Goal: Task Accomplishment & Management: Manage account settings

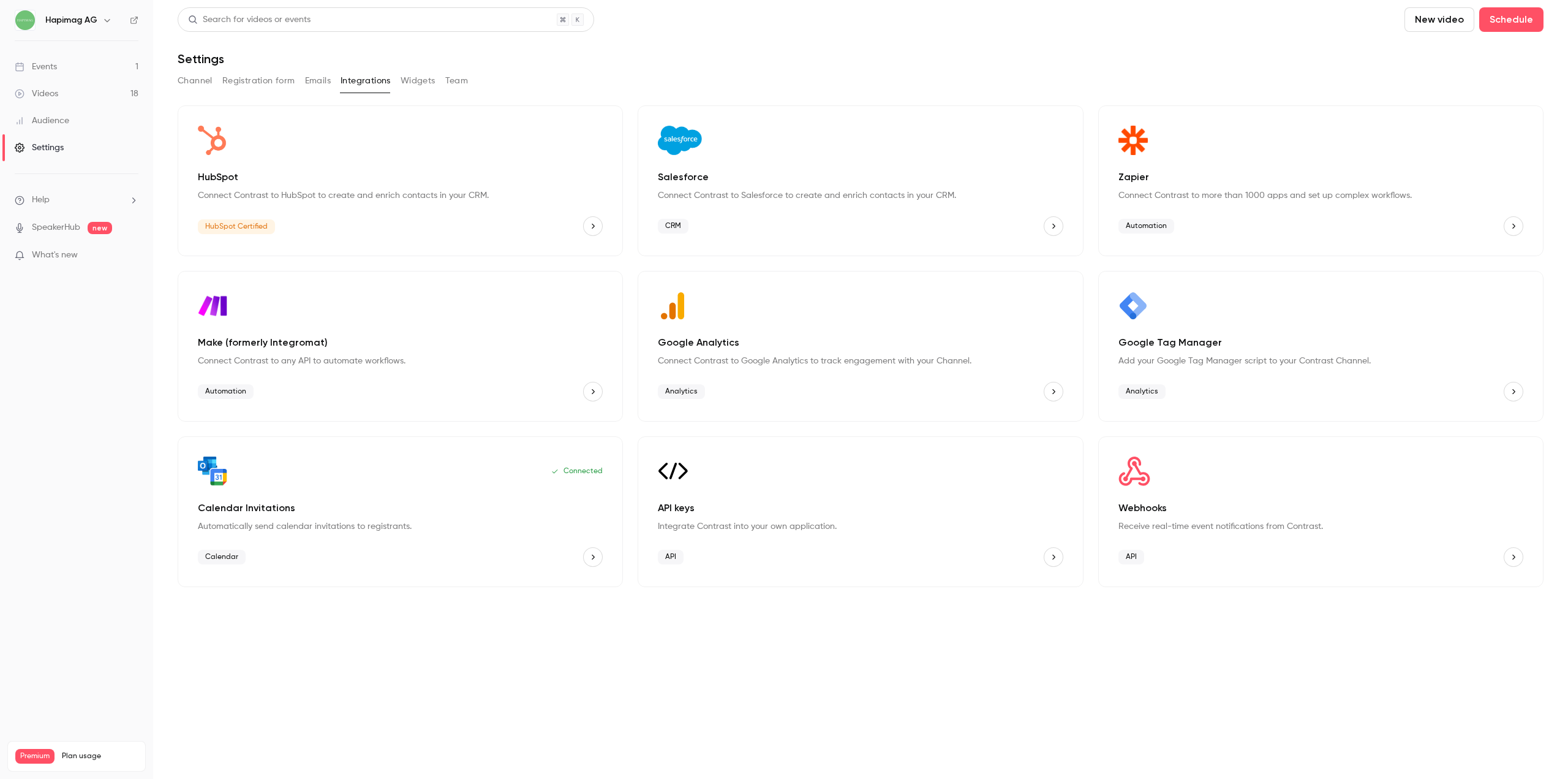
click at [1226, 515] on p "Webhooks" at bounding box center [1320, 508] width 405 height 15
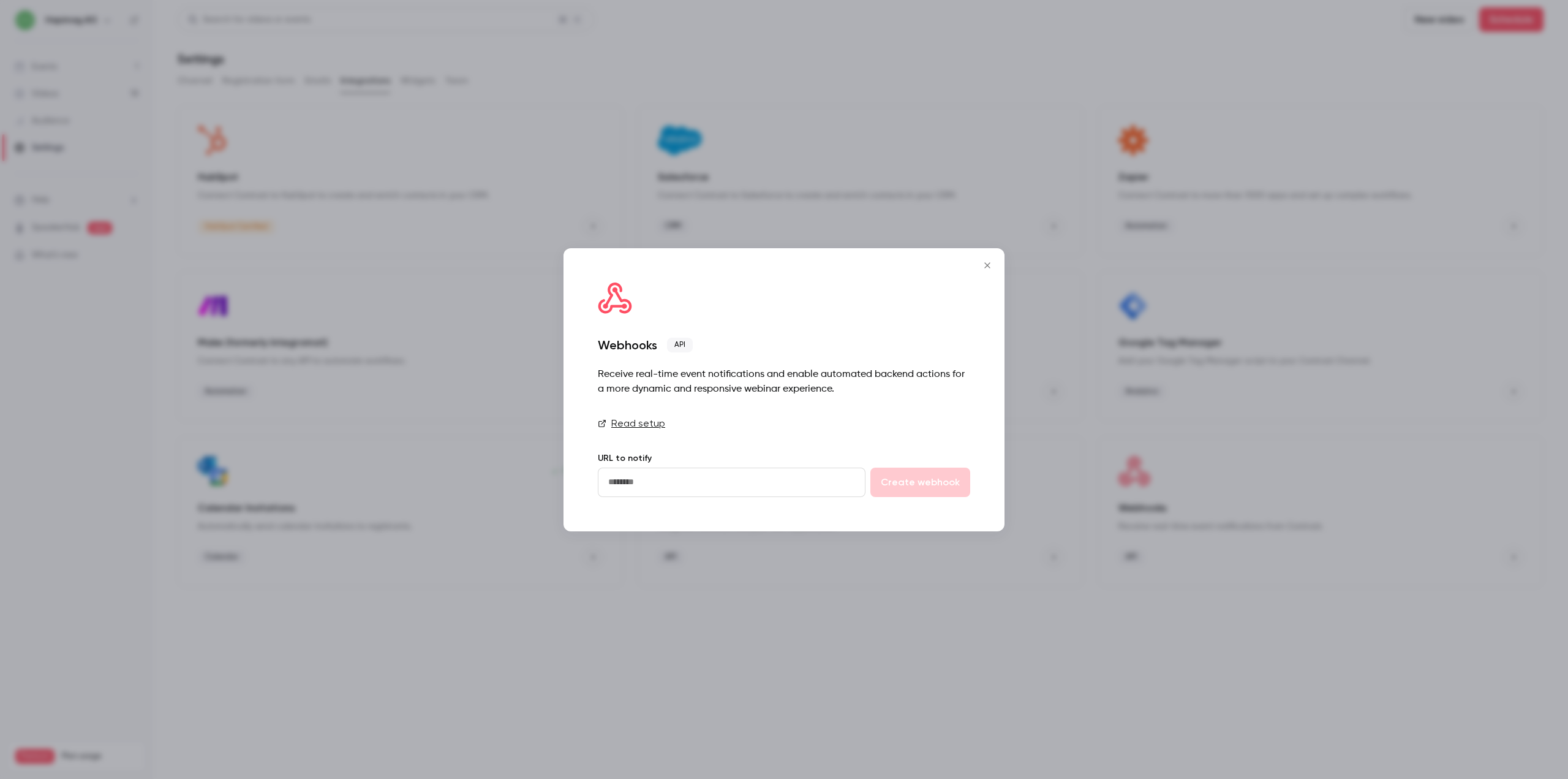
click at [745, 476] on input "url" at bounding box center [731, 482] width 268 height 29
click at [690, 476] on input "url" at bounding box center [731, 482] width 268 height 29
paste input "**********"
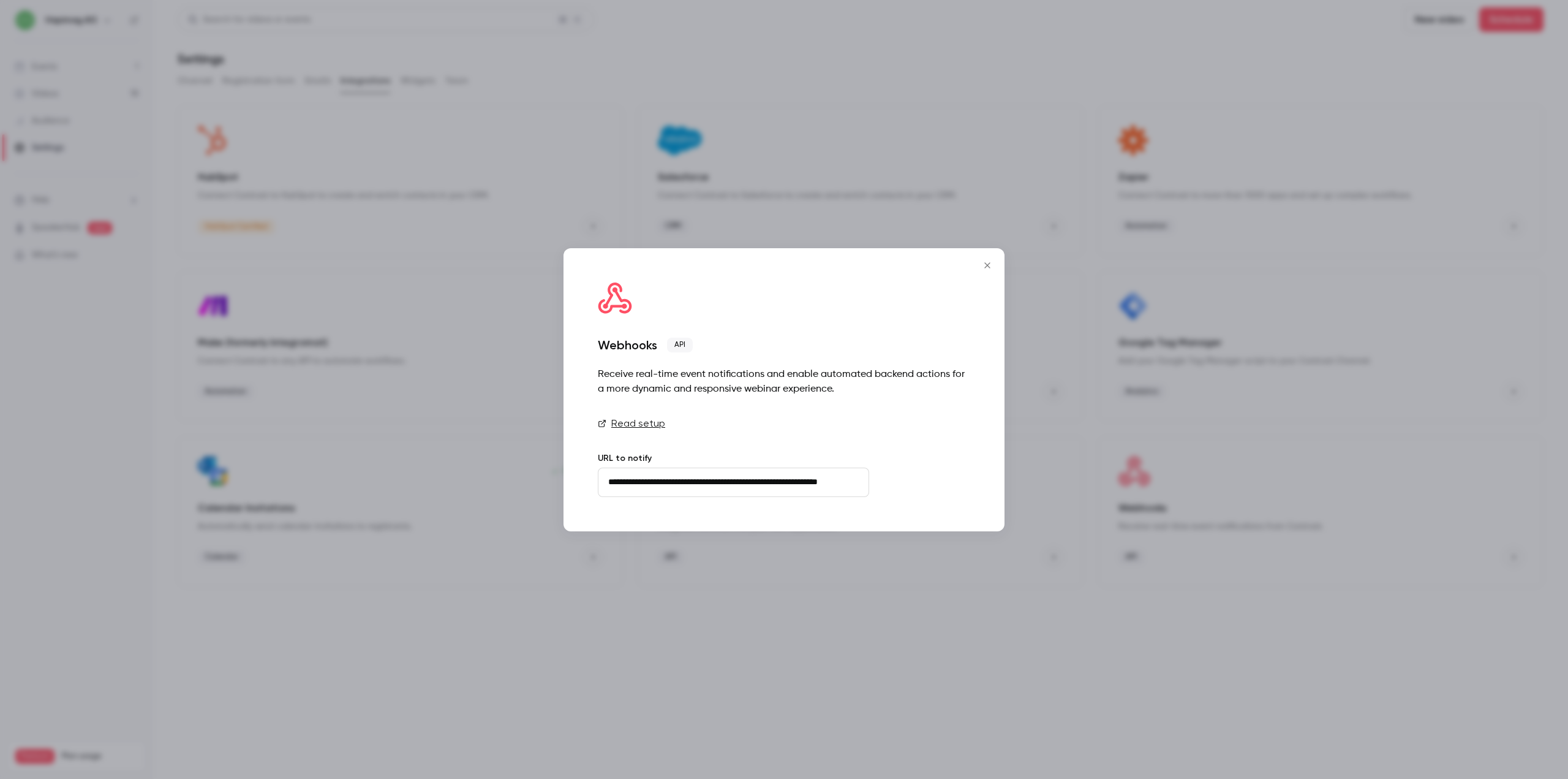
drag, startPoint x: 846, startPoint y: 477, endPoint x: 882, endPoint y: 478, distance: 36.0
click at [882, 478] on form "**********" at bounding box center [784, 482] width 372 height 29
click at [855, 481] on input "**********" at bounding box center [733, 482] width 271 height 29
click at [823, 487] on input "**********" at bounding box center [733, 482] width 271 height 29
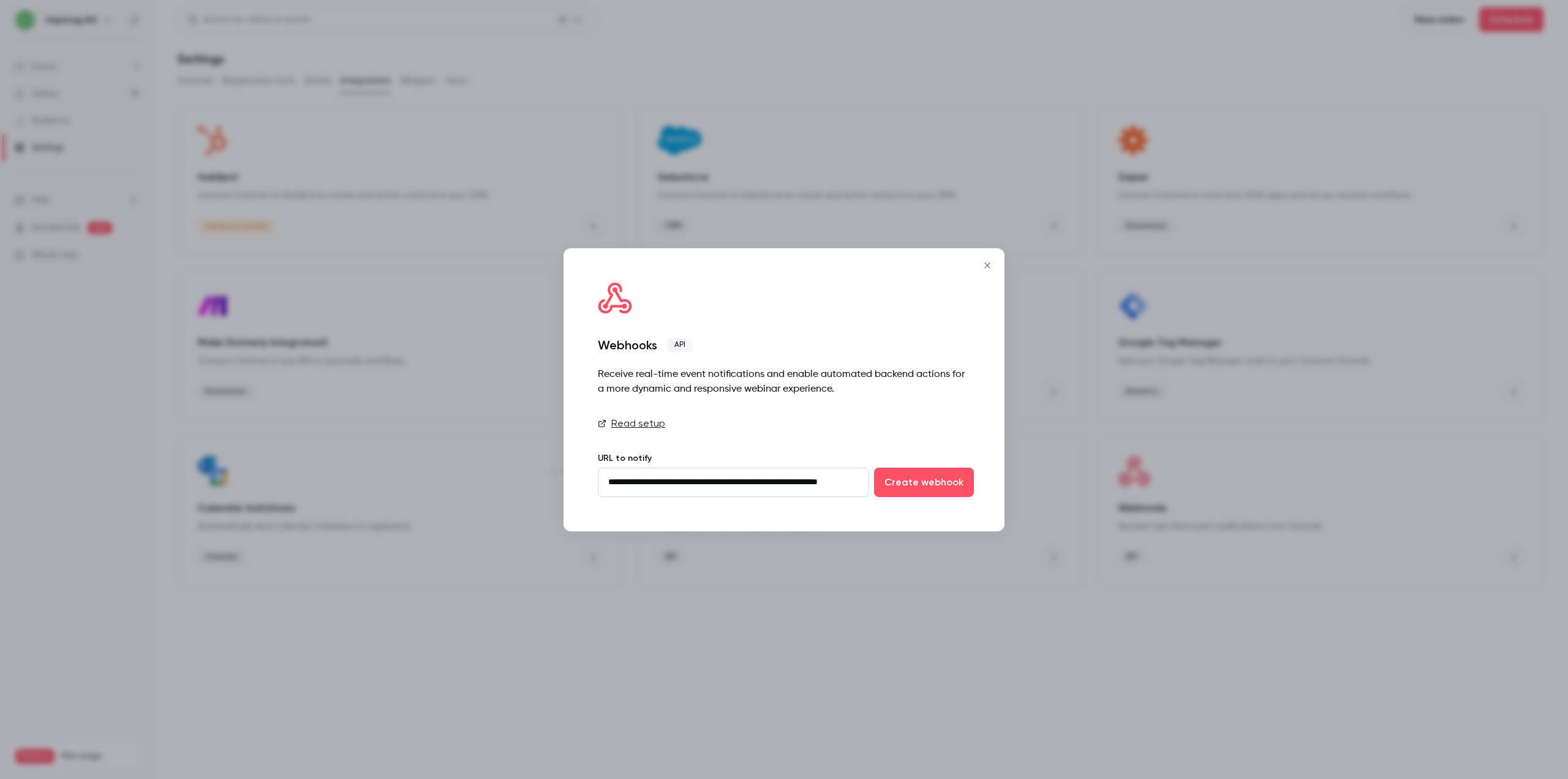
paste input "**********"
type input "**********"
drag, startPoint x: 771, startPoint y: 482, endPoint x: 885, endPoint y: 483, distance: 114.0
click at [885, 483] on form "**********" at bounding box center [784, 482] width 372 height 29
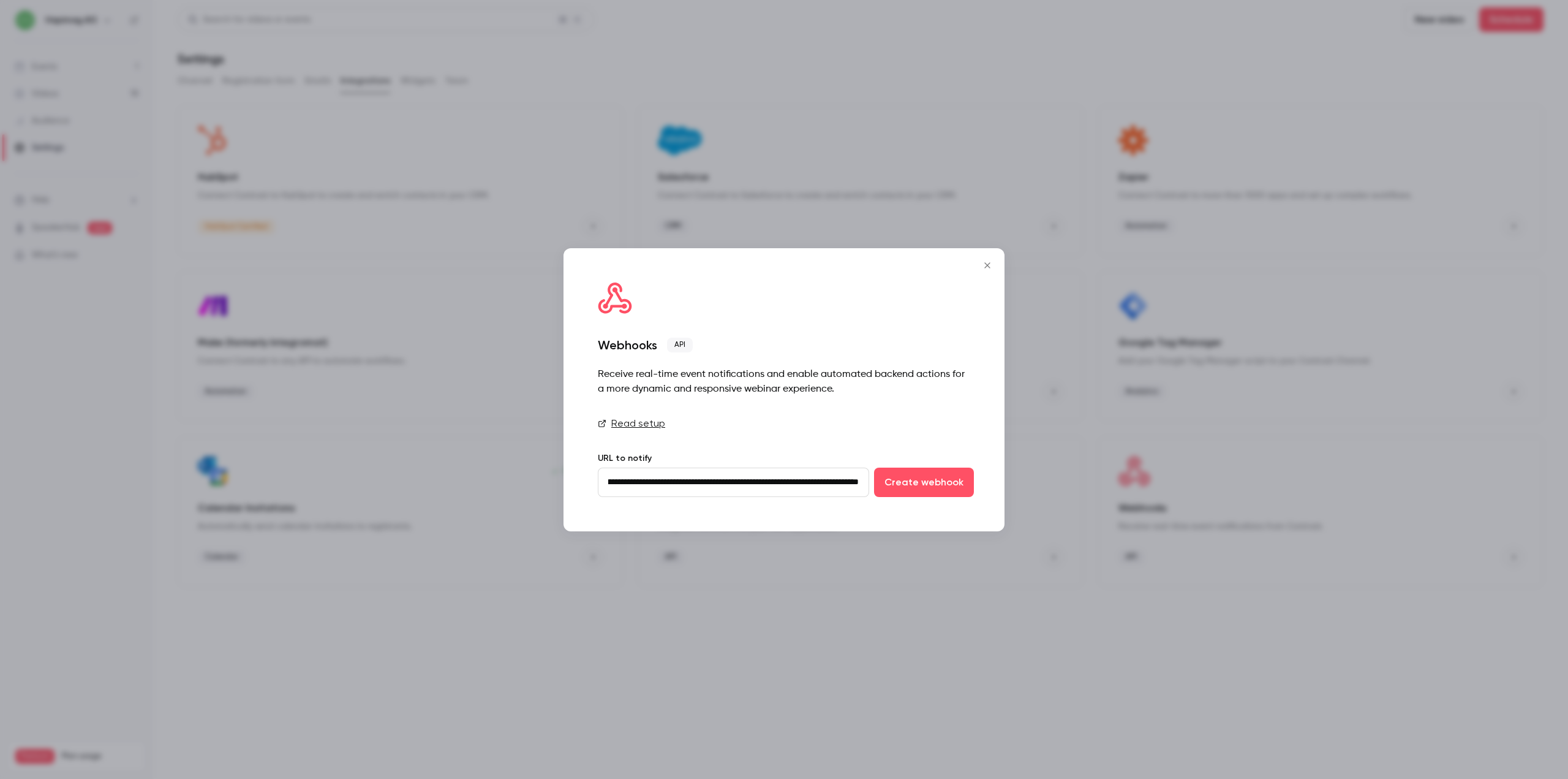
click at [835, 482] on input "**********" at bounding box center [733, 482] width 271 height 29
click at [926, 476] on button "Create webhook" at bounding box center [924, 482] width 100 height 29
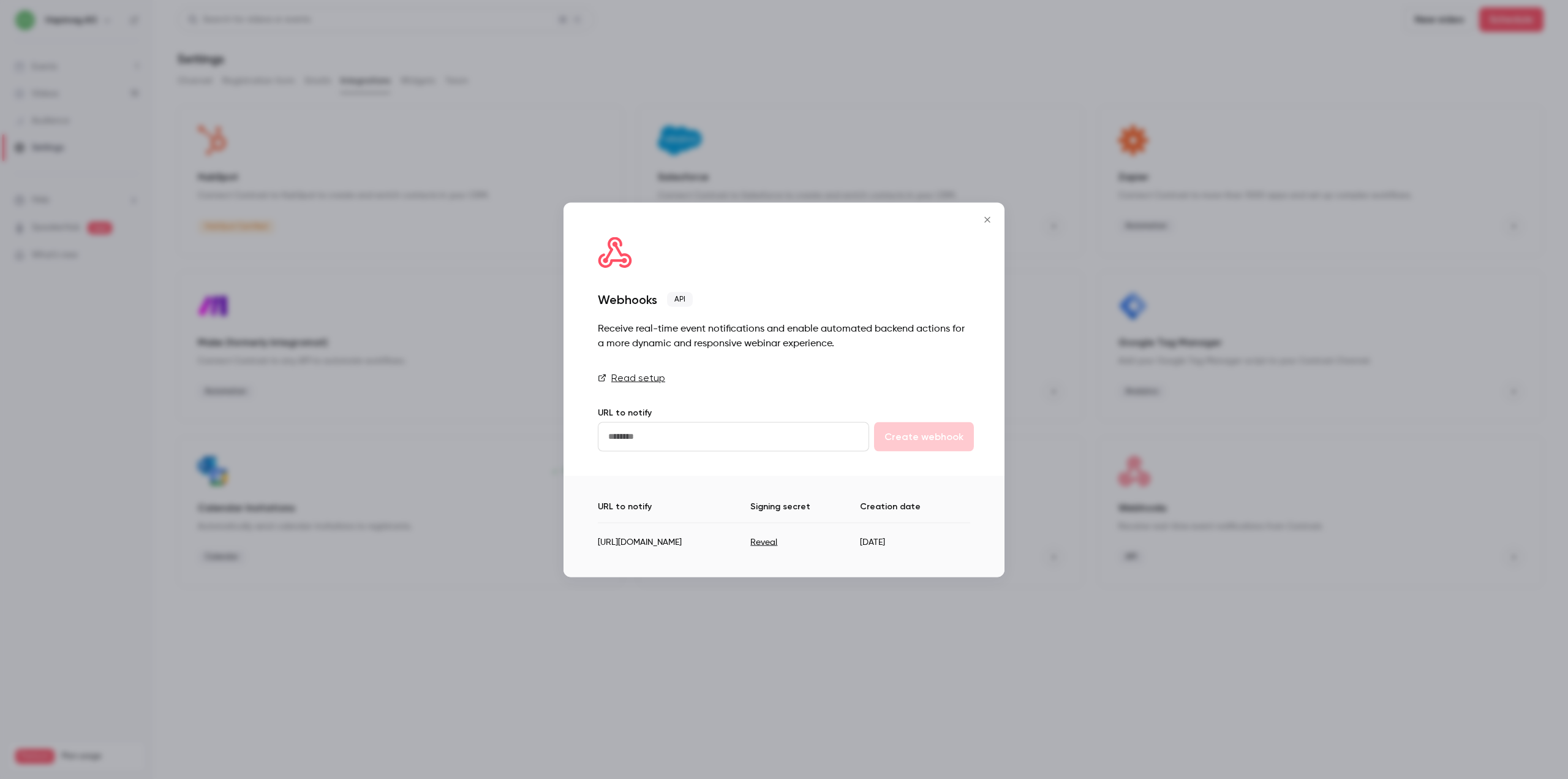
click at [729, 409] on div "URL to notify Create webhook" at bounding box center [784, 428] width 372 height 47
click at [729, 421] on input "url" at bounding box center [733, 436] width 271 height 29
click at [837, 370] on link "Read setup" at bounding box center [784, 377] width 372 height 15
click at [777, 541] on button "Reveal" at bounding box center [763, 543] width 27 height 13
click at [871, 535] on td "LVoFiwbMMHJdGvmg" at bounding box center [802, 537] width 138 height 30
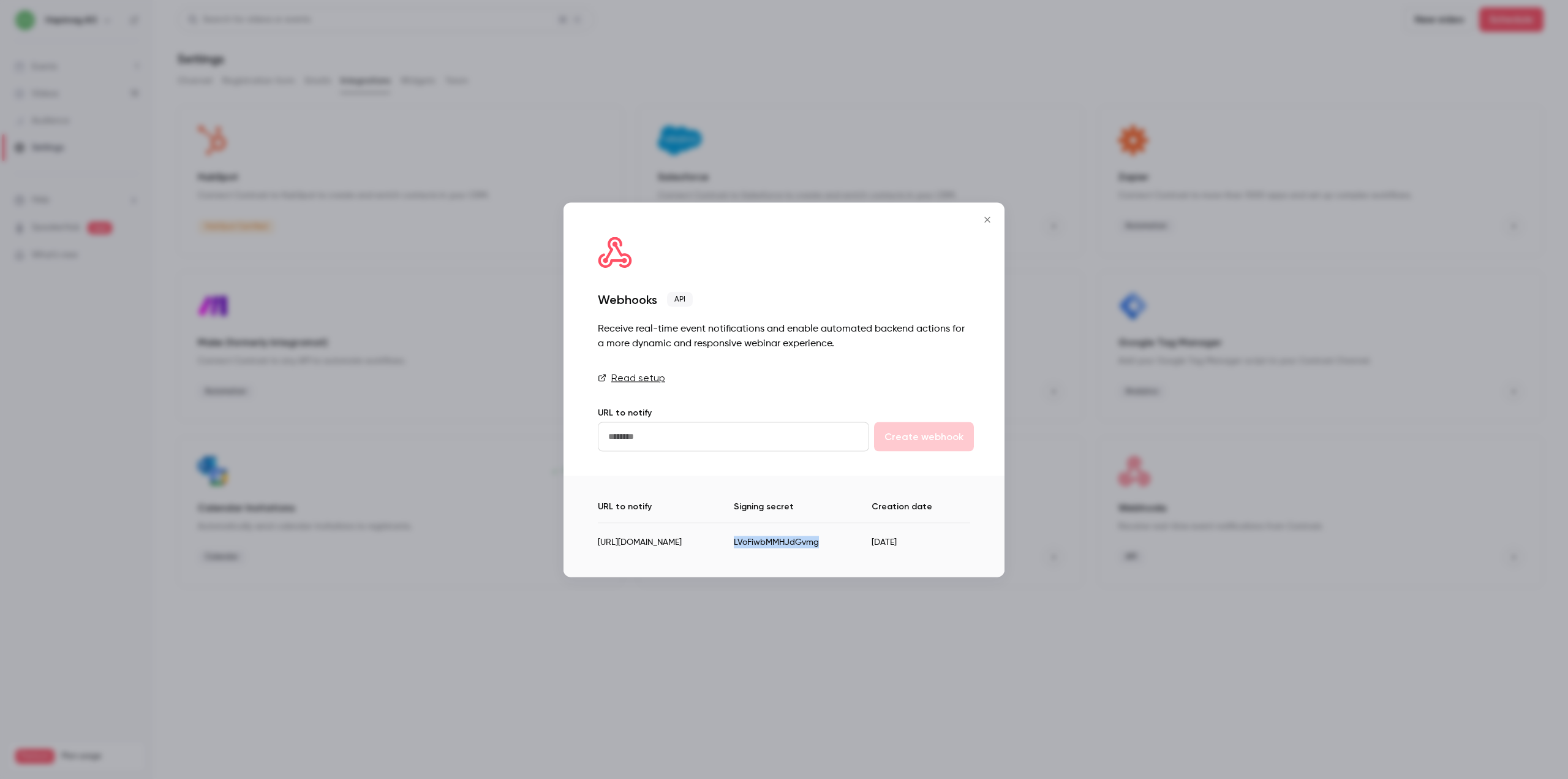
click at [871, 535] on td "LVoFiwbMMHJdGvmg" at bounding box center [802, 537] width 138 height 30
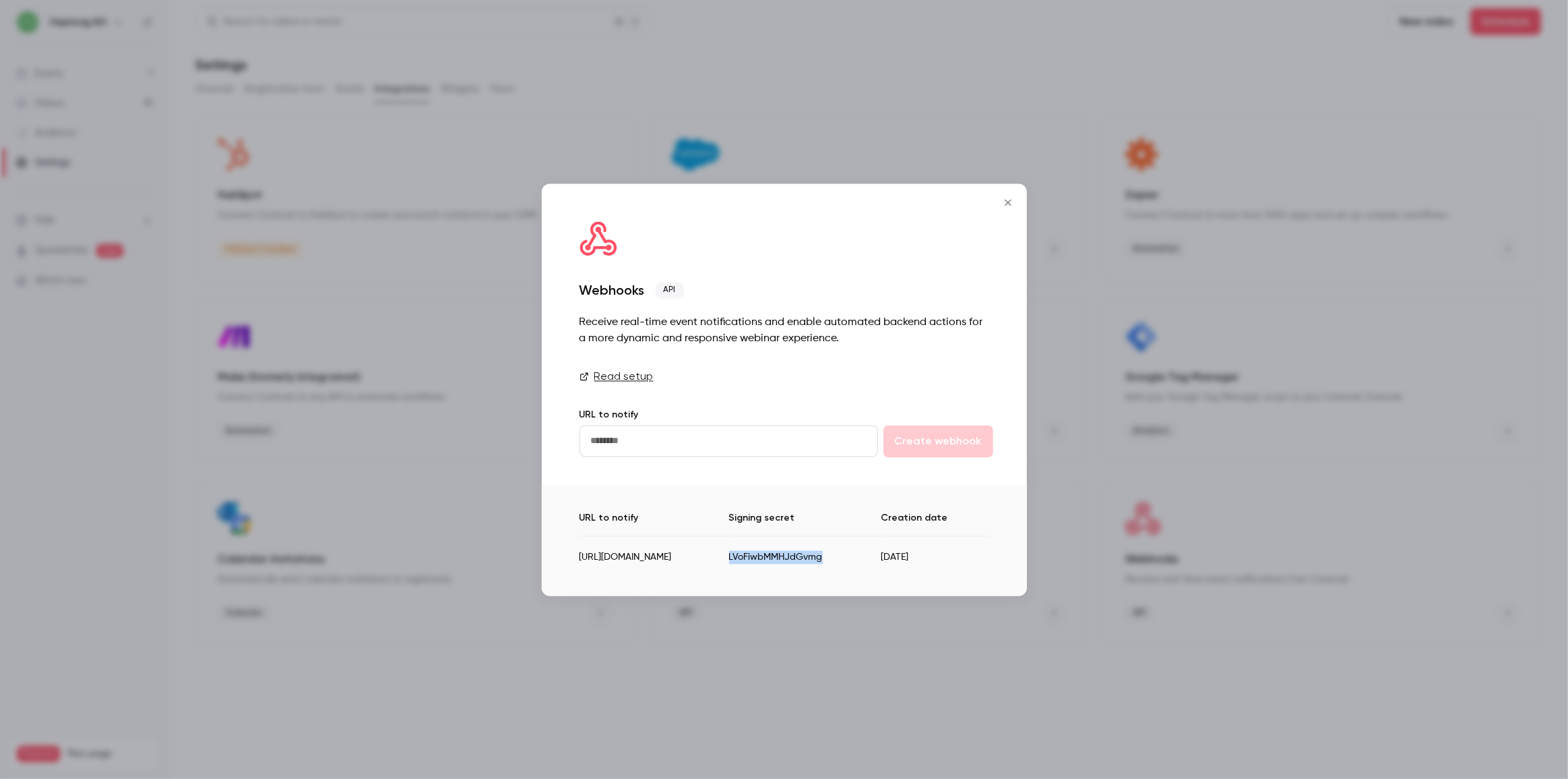
copy td "LVoFiwbMMHJdGvmg"
click at [881, 556] on td "LVoFiwbMMHJdGvmg" at bounding box center [805, 552] width 152 height 33
click at [1009, 199] on icon "Close" at bounding box center [1008, 202] width 6 height 6
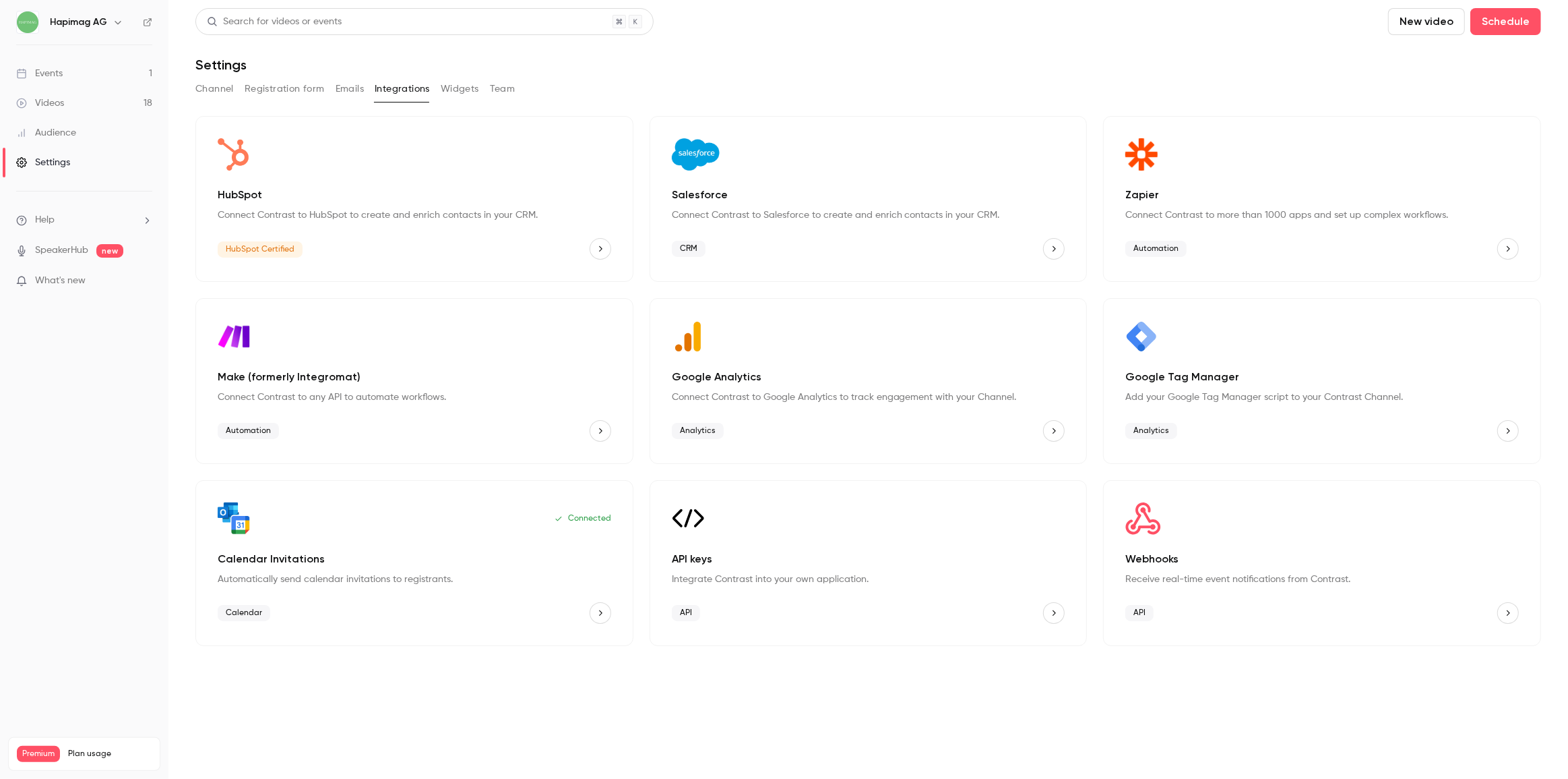
click at [1051, 612] on icon "API keys" at bounding box center [1054, 612] width 9 height 9
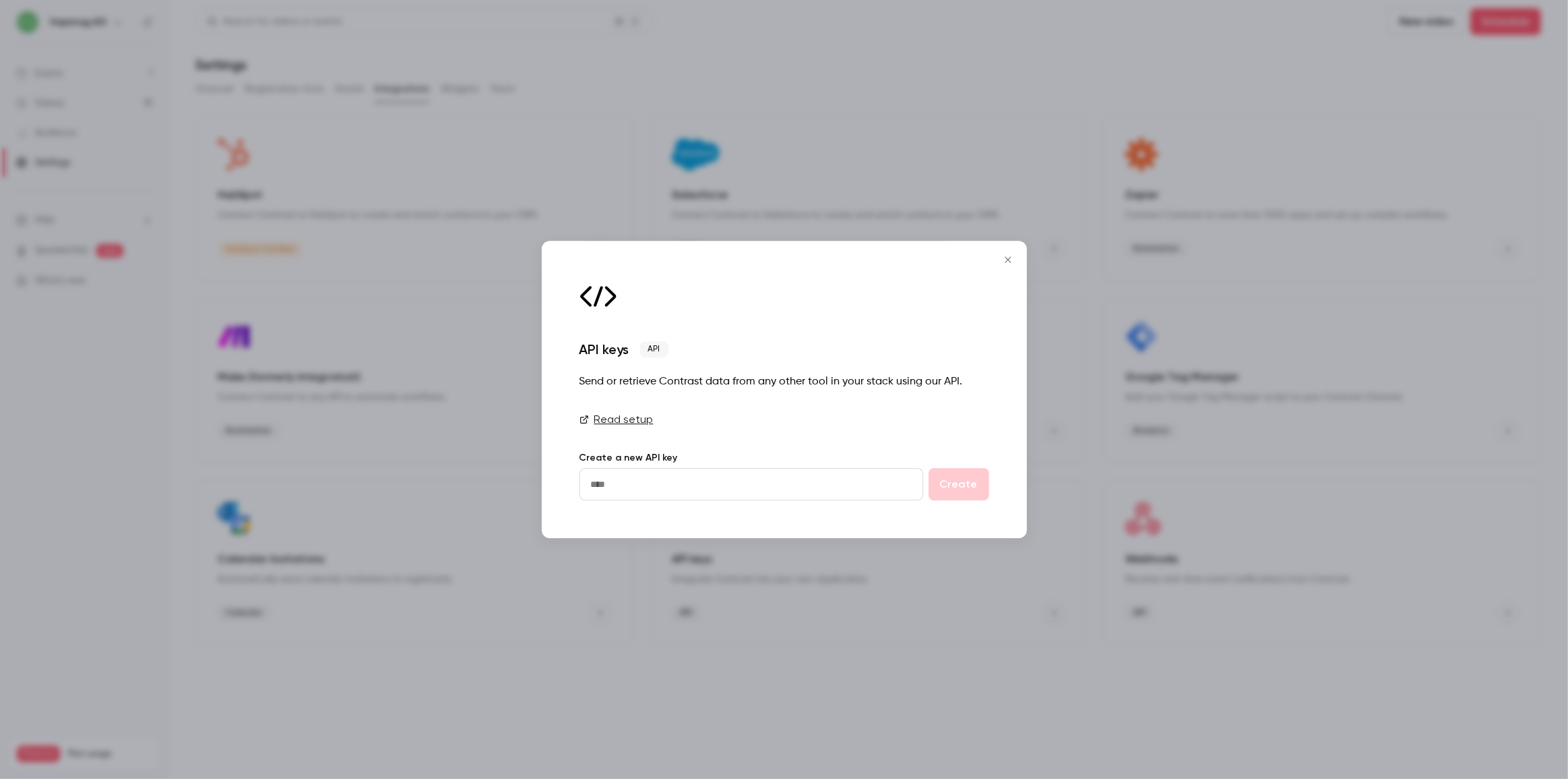
click at [766, 486] on input "text" at bounding box center [752, 484] width 344 height 32
click at [618, 417] on link "Read setup" at bounding box center [785, 419] width 410 height 16
click at [690, 494] on input "text" at bounding box center [752, 484] width 344 height 32
type input "*"
type input "*******"
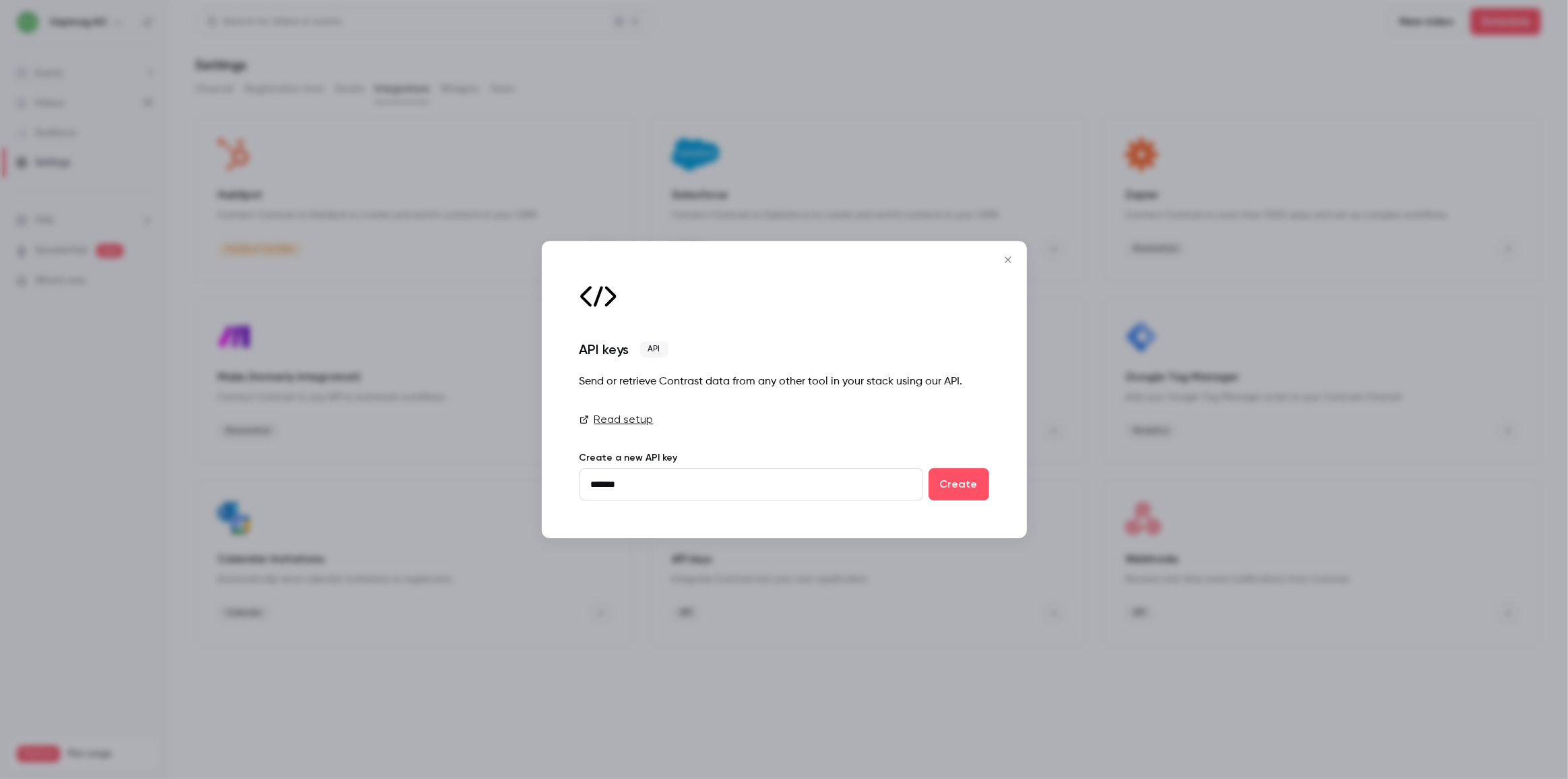
click at [842, 440] on div "Read setup Create a new API key ******* Create" at bounding box center [785, 456] width 410 height 89
click at [960, 486] on button "Create" at bounding box center [959, 484] width 61 height 32
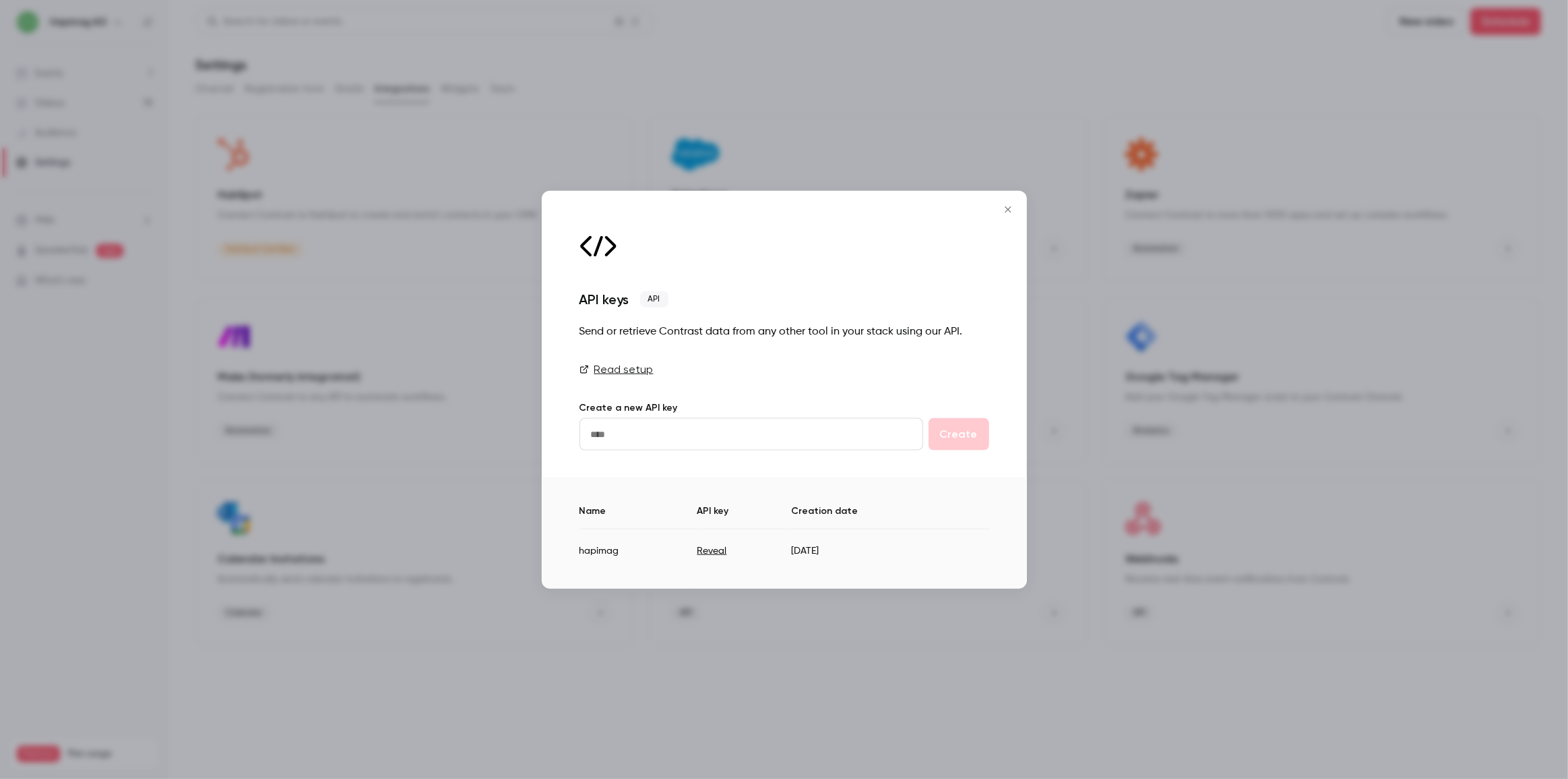
click at [700, 550] on button "Reveal" at bounding box center [711, 550] width 30 height 14
click at [760, 546] on td "4SJMhtxzJc5Eyx3ajzBzB3F1RqY35BEG" at bounding box center [764, 545] width 249 height 33
copy td "4SJMhtxzJc5Eyx3ajzBzB3F1RqY35BEG"
click at [1004, 208] on icon "Close" at bounding box center [1008, 209] width 16 height 11
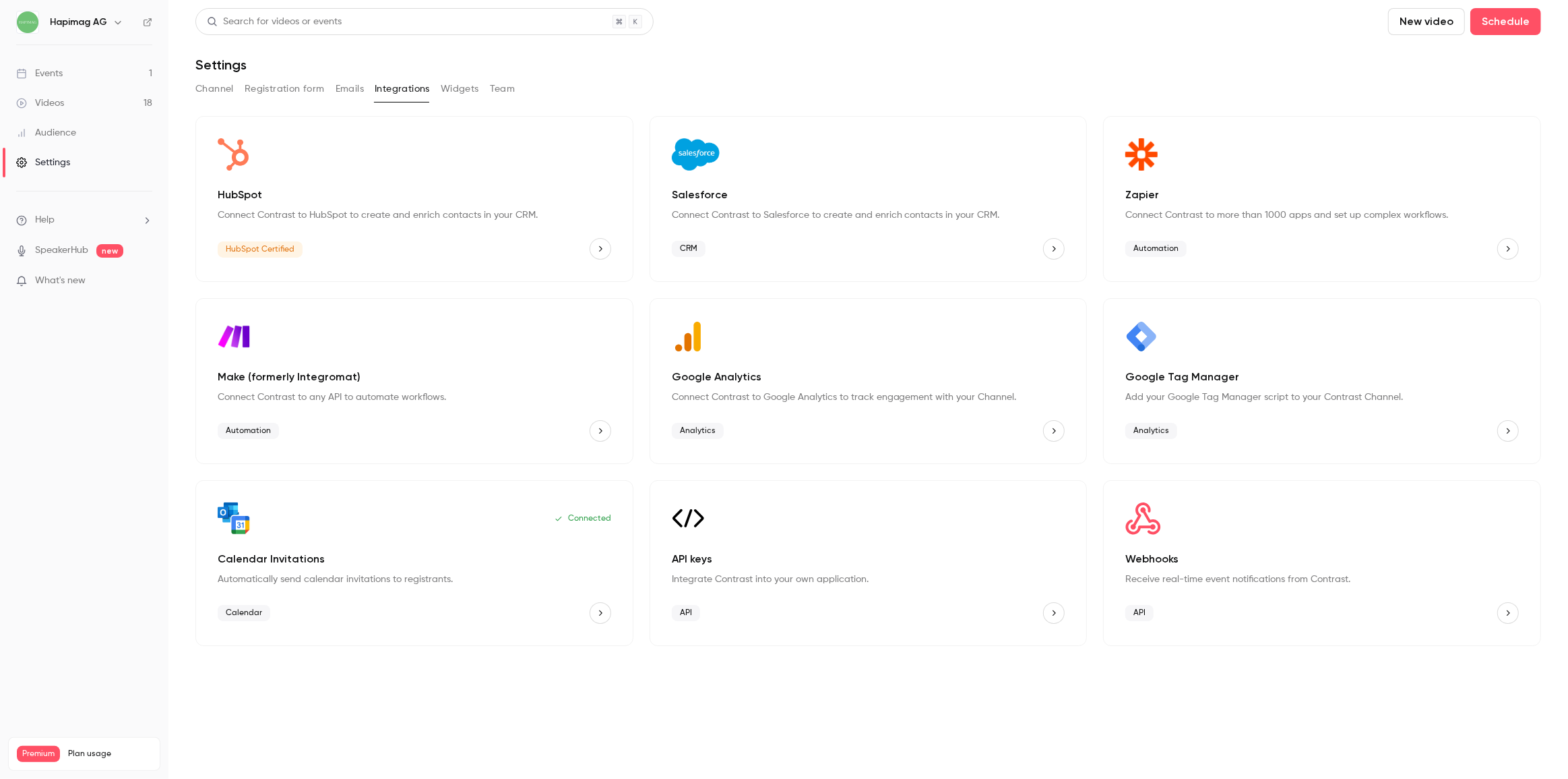
click at [47, 67] on div "Events" at bounding box center [39, 74] width 47 height 14
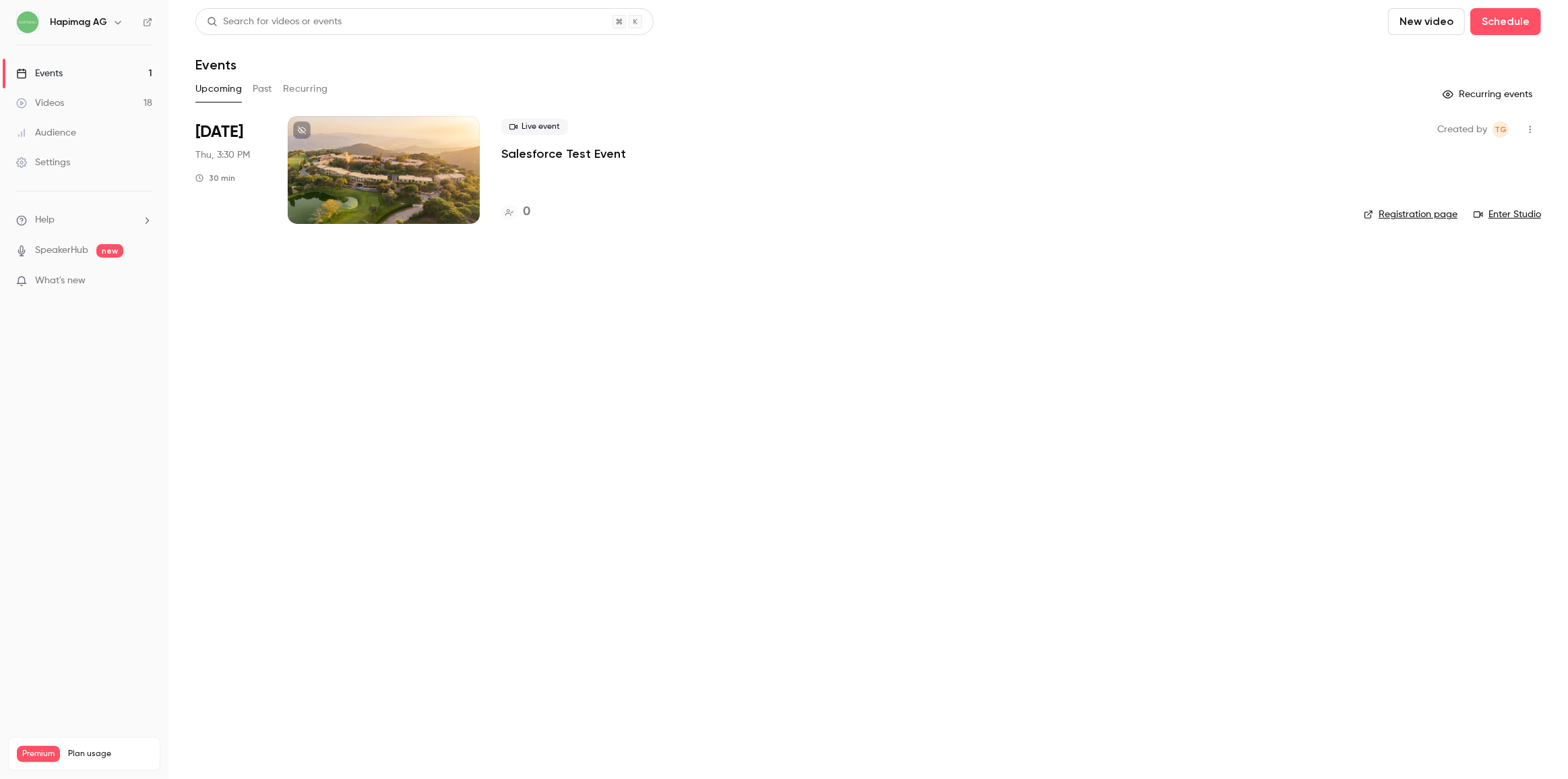
click at [406, 196] on div at bounding box center [384, 170] width 192 height 108
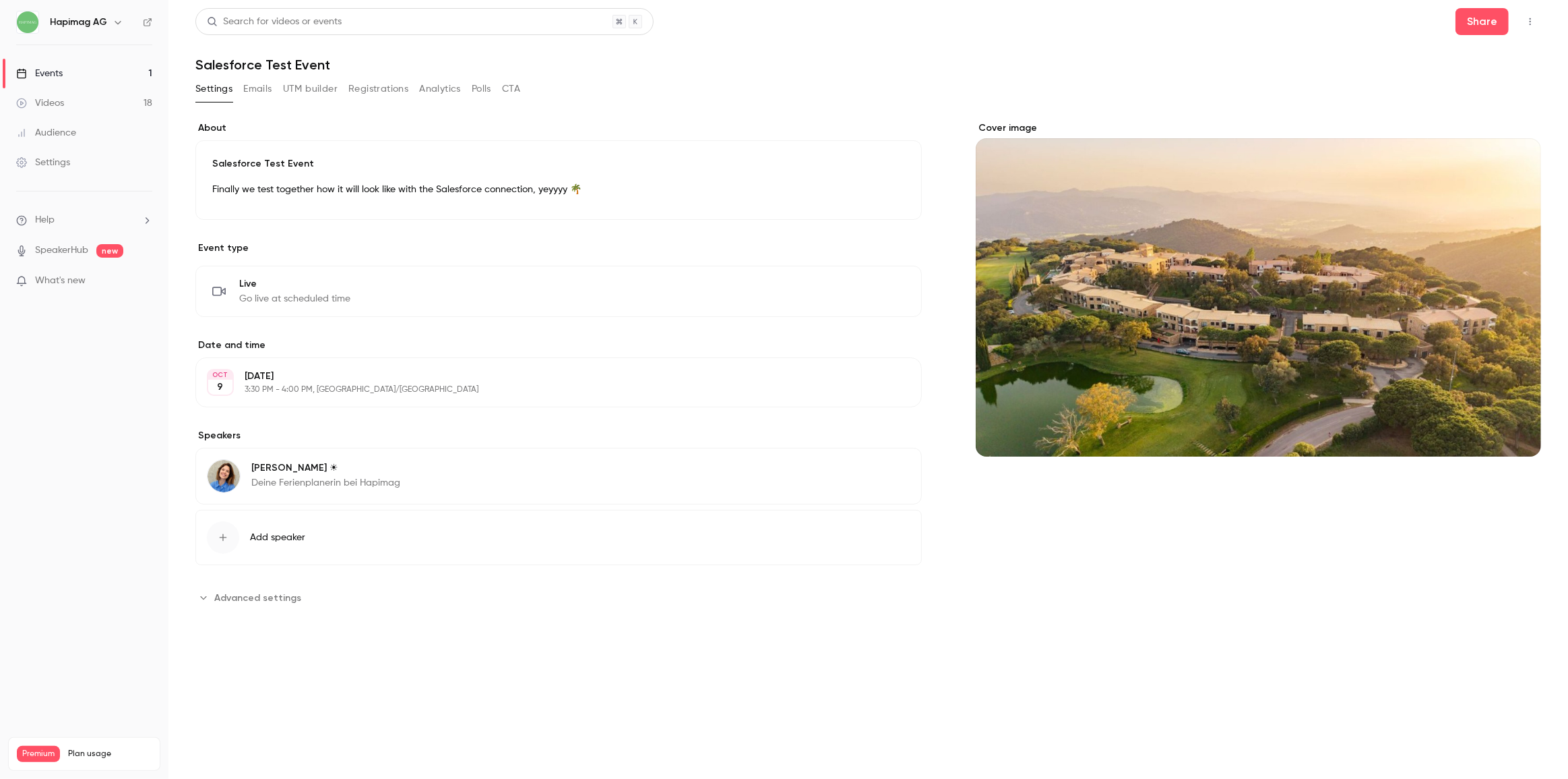
click at [680, 376] on p "[DATE]" at bounding box center [548, 376] width 606 height 14
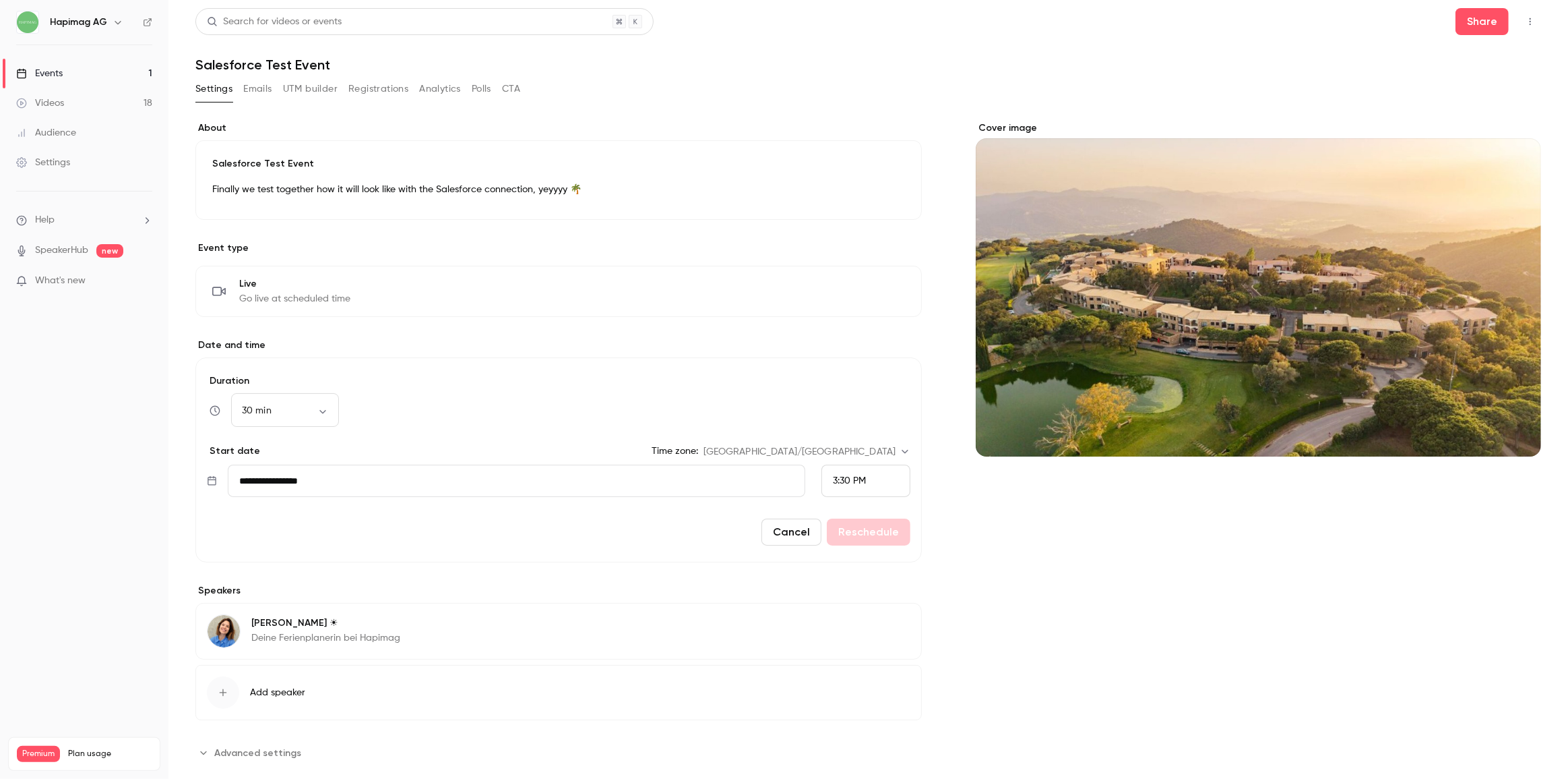
click at [375, 86] on button "Registrations" at bounding box center [378, 89] width 60 height 21
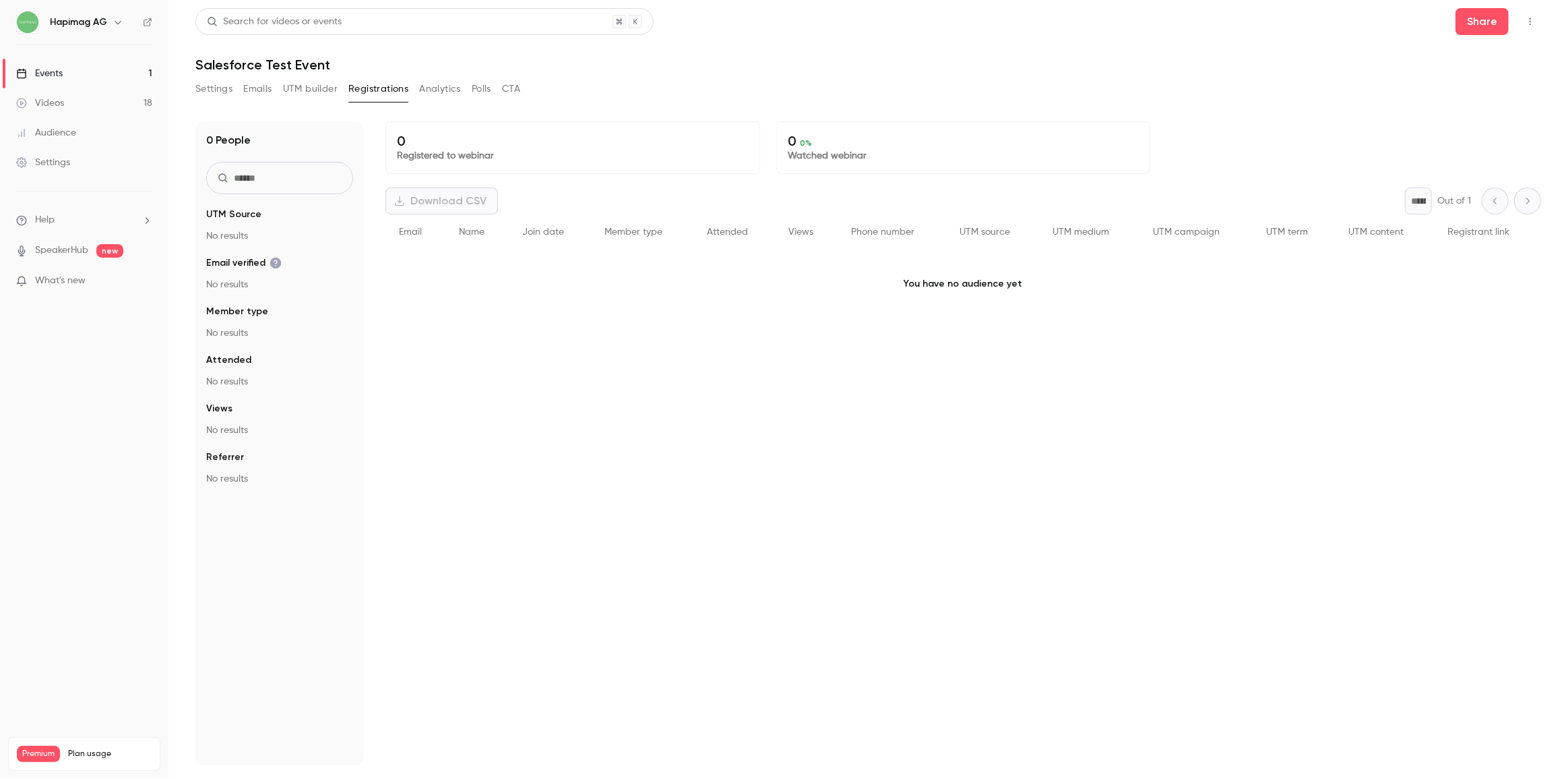
click at [539, 411] on div "0 Registered to webinar 0 0 % Watched webinar Download CSV * Out of 1 Email Nam…" at bounding box center [964, 443] width 1156 height 644
click at [209, 87] on button "Settings" at bounding box center [214, 89] width 37 height 21
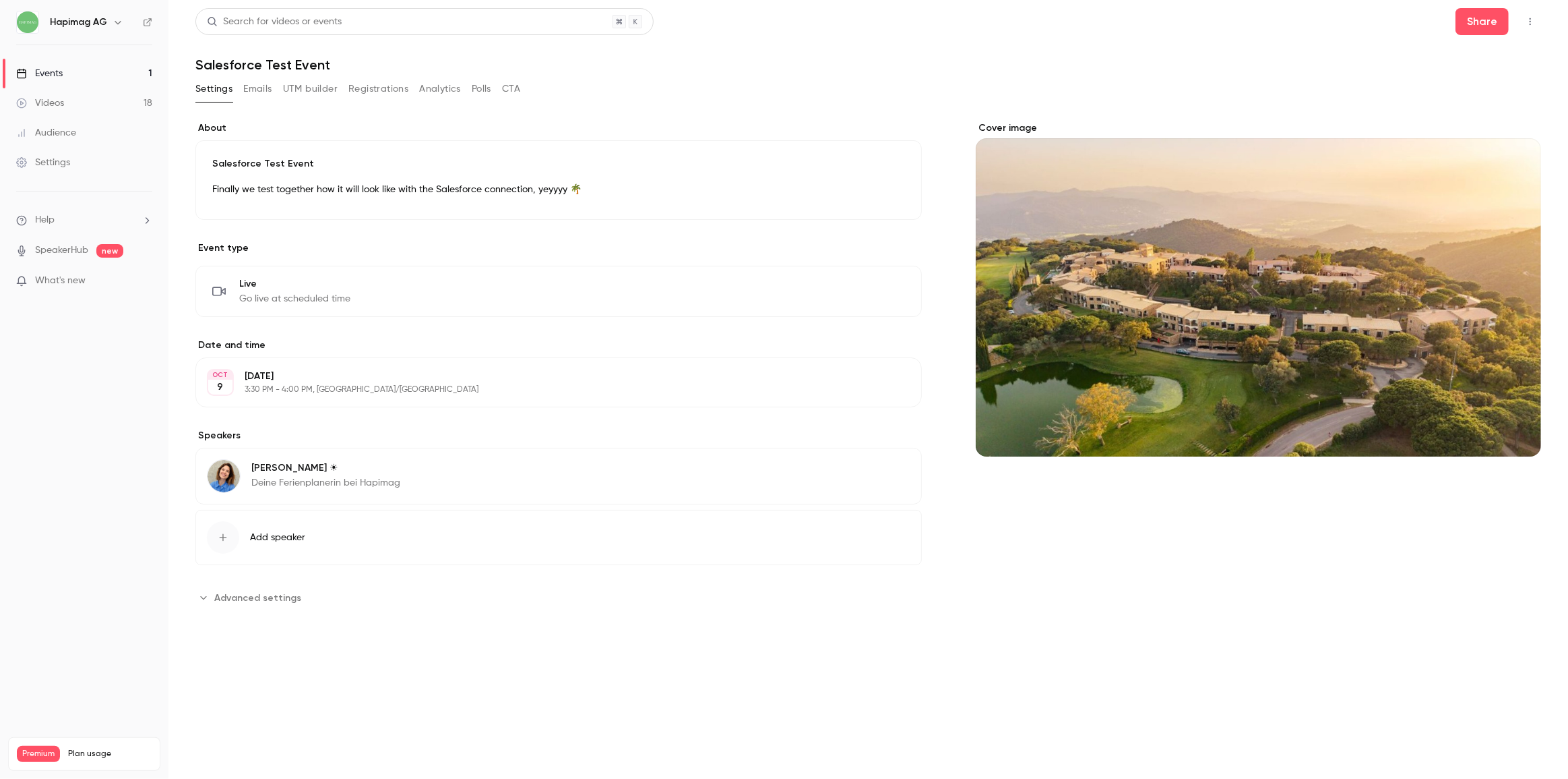
click at [367, 386] on p "3:30 PM - 4:00 PM, [GEOGRAPHIC_DATA]/[GEOGRAPHIC_DATA]" at bounding box center [548, 390] width 606 height 11
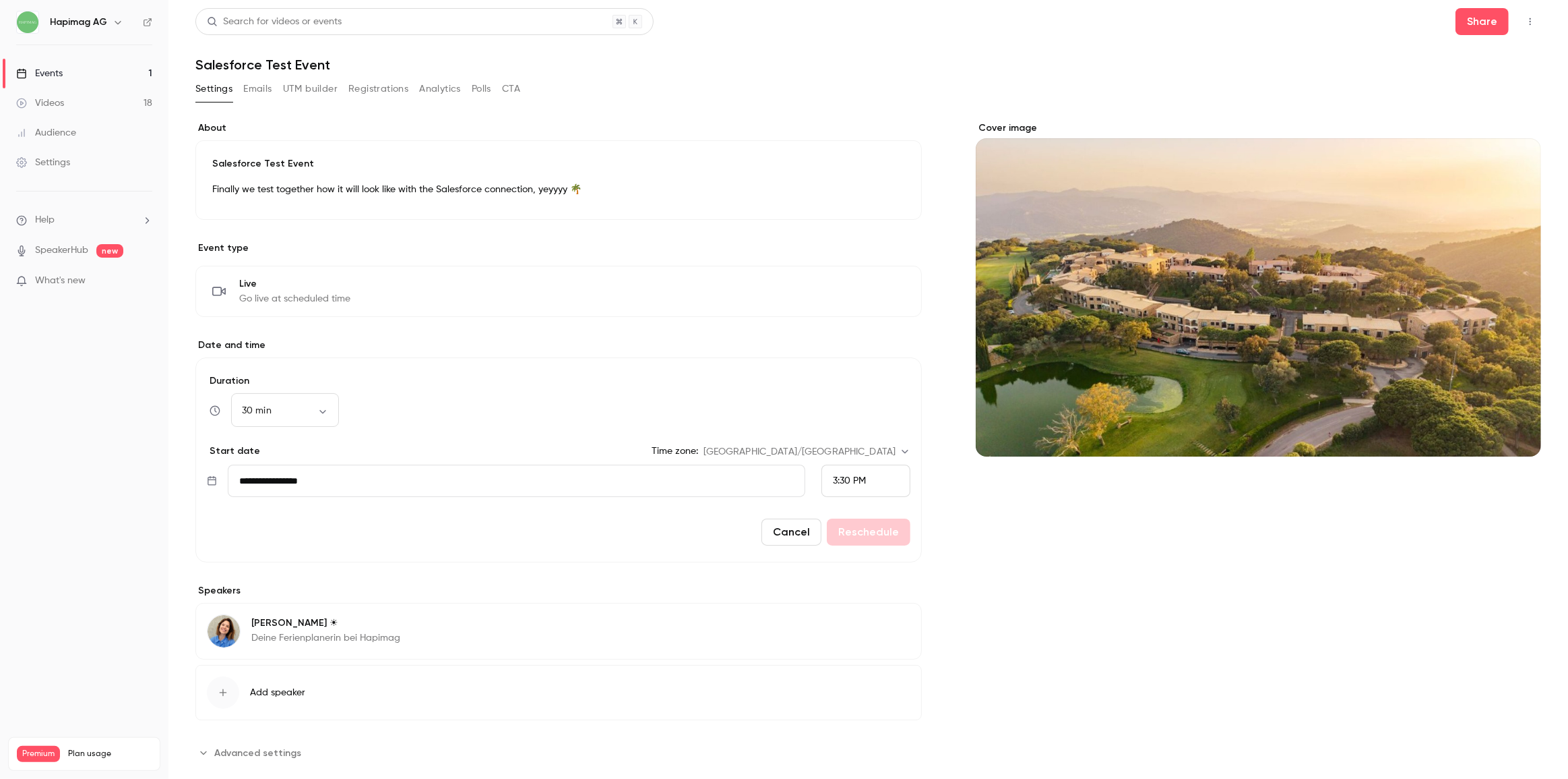
click at [63, 65] on link "Events 1" at bounding box center [84, 73] width 169 height 30
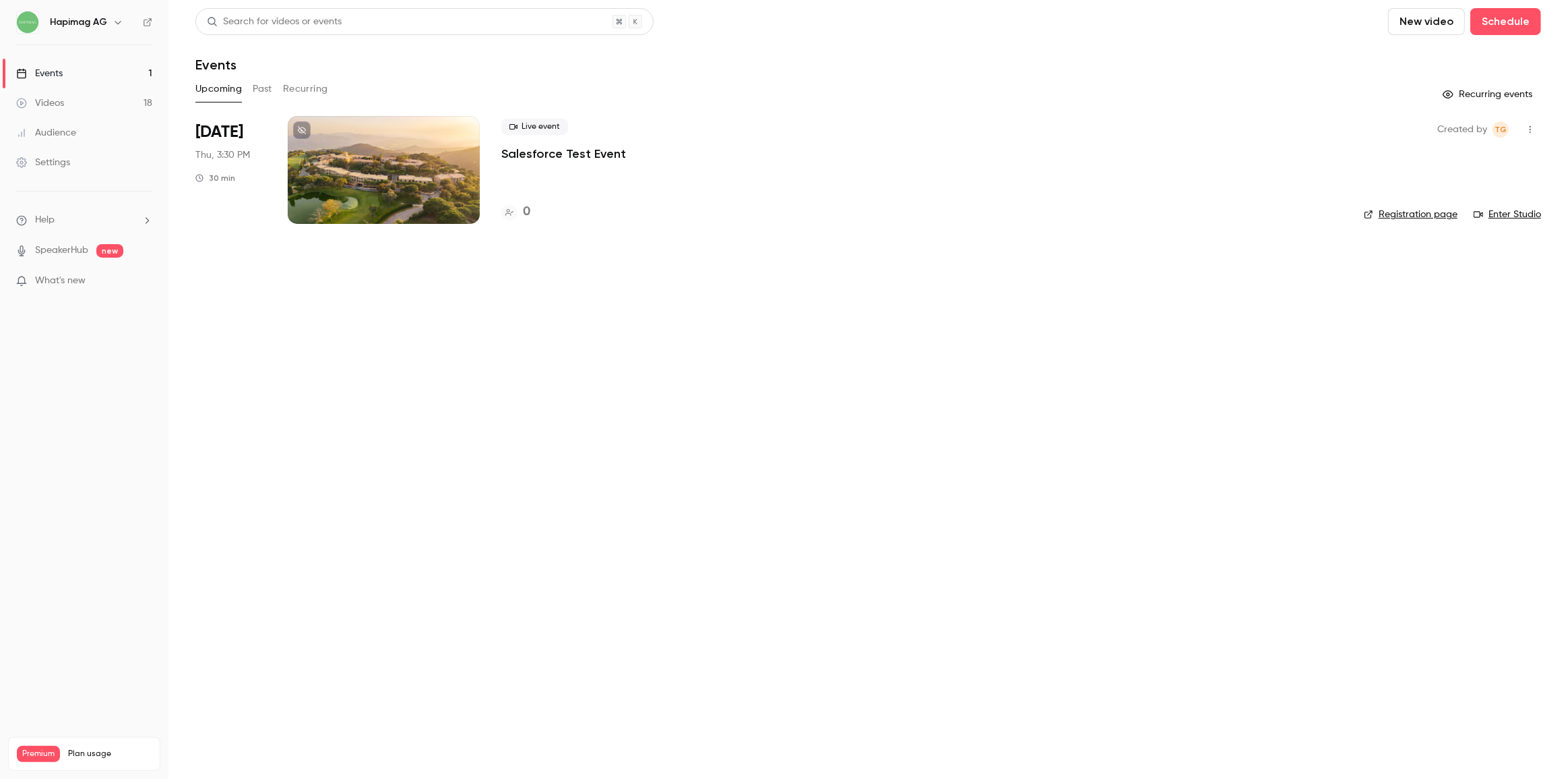
click at [1419, 213] on link "Registration page" at bounding box center [1411, 215] width 94 height 14
click at [53, 153] on link "Settings" at bounding box center [84, 162] width 169 height 30
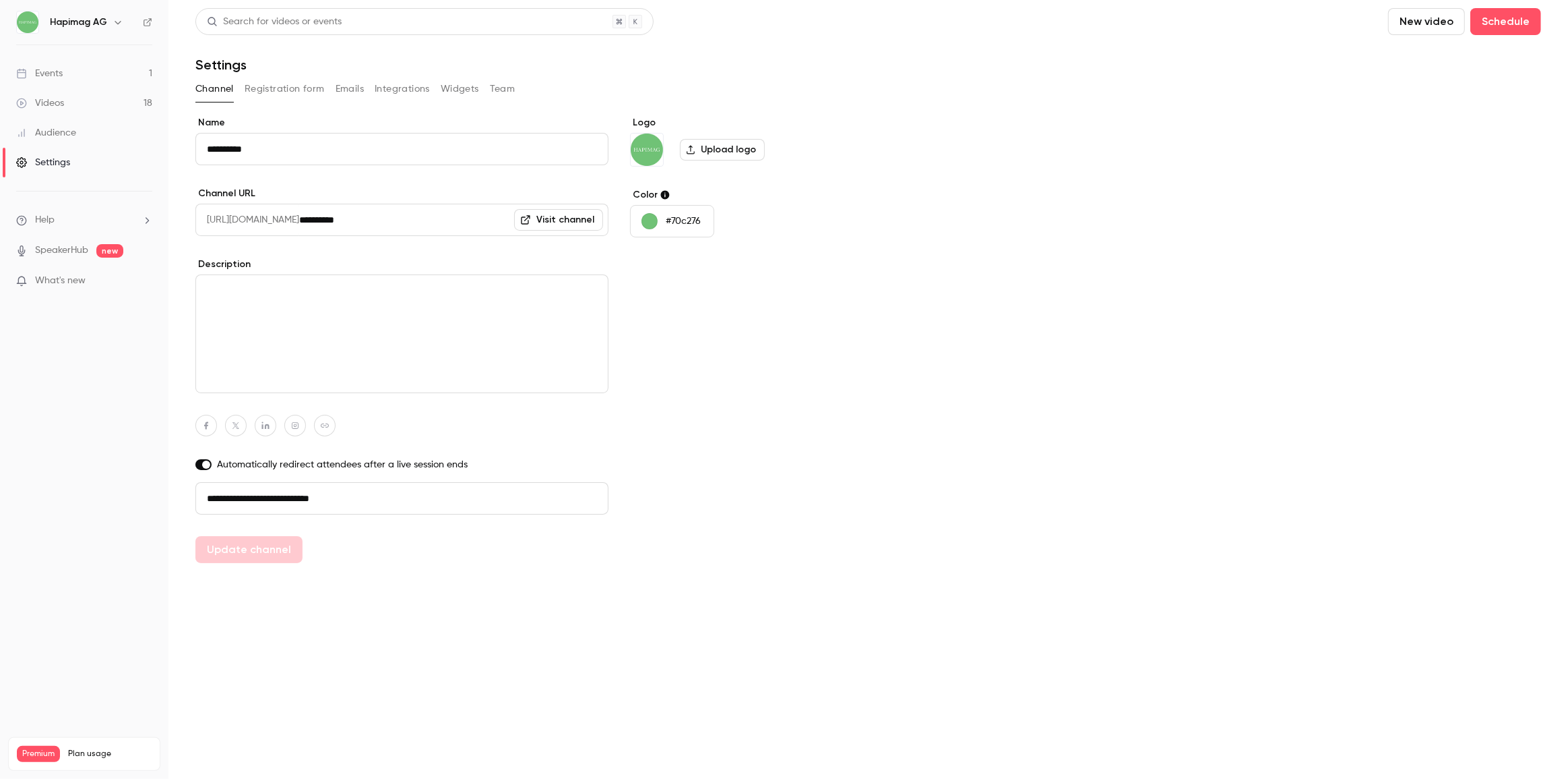
click at [390, 87] on button "Integrations" at bounding box center [402, 89] width 55 height 21
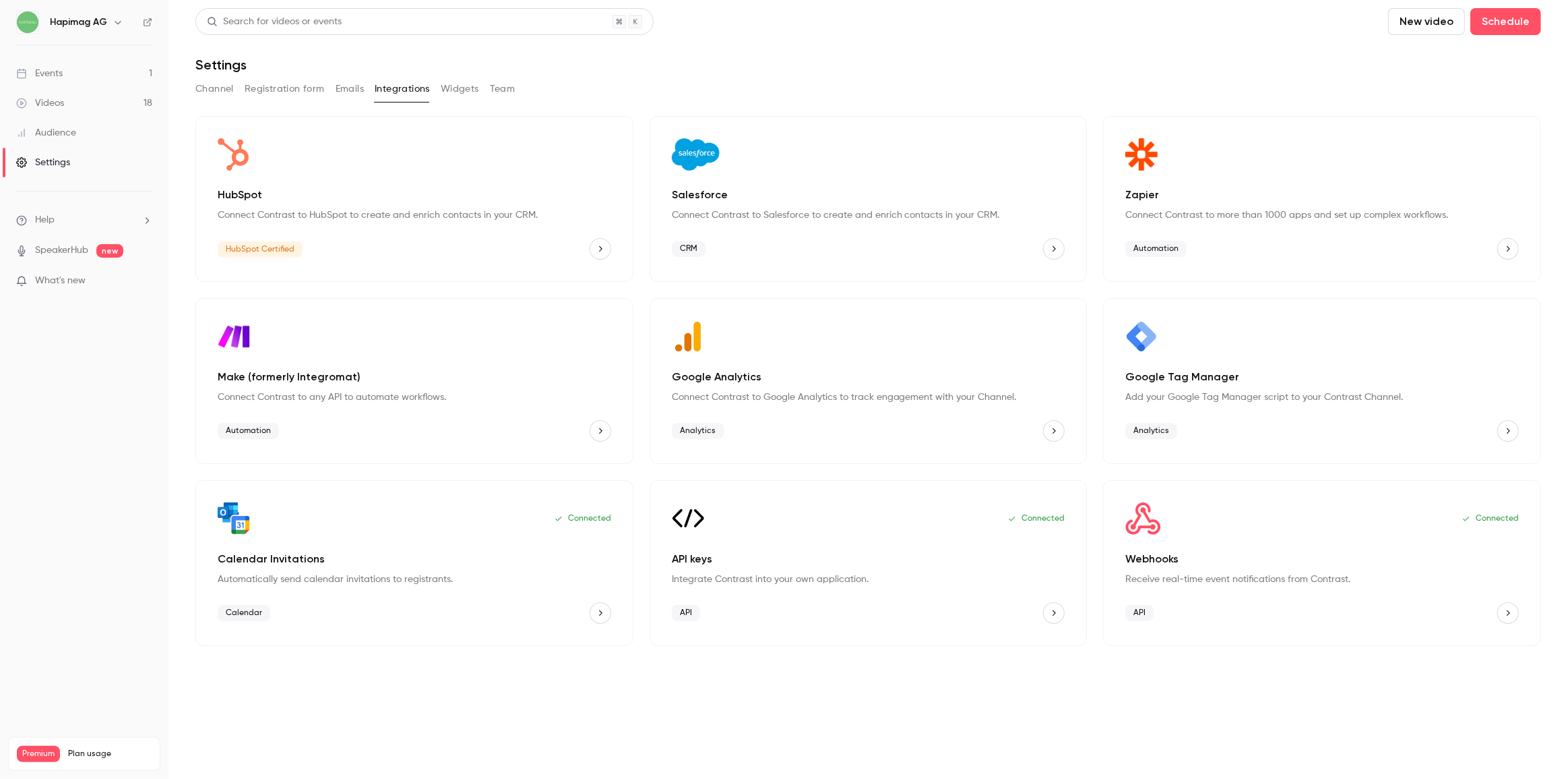
click at [1232, 527] on div "Connected" at bounding box center [1322, 518] width 394 height 32
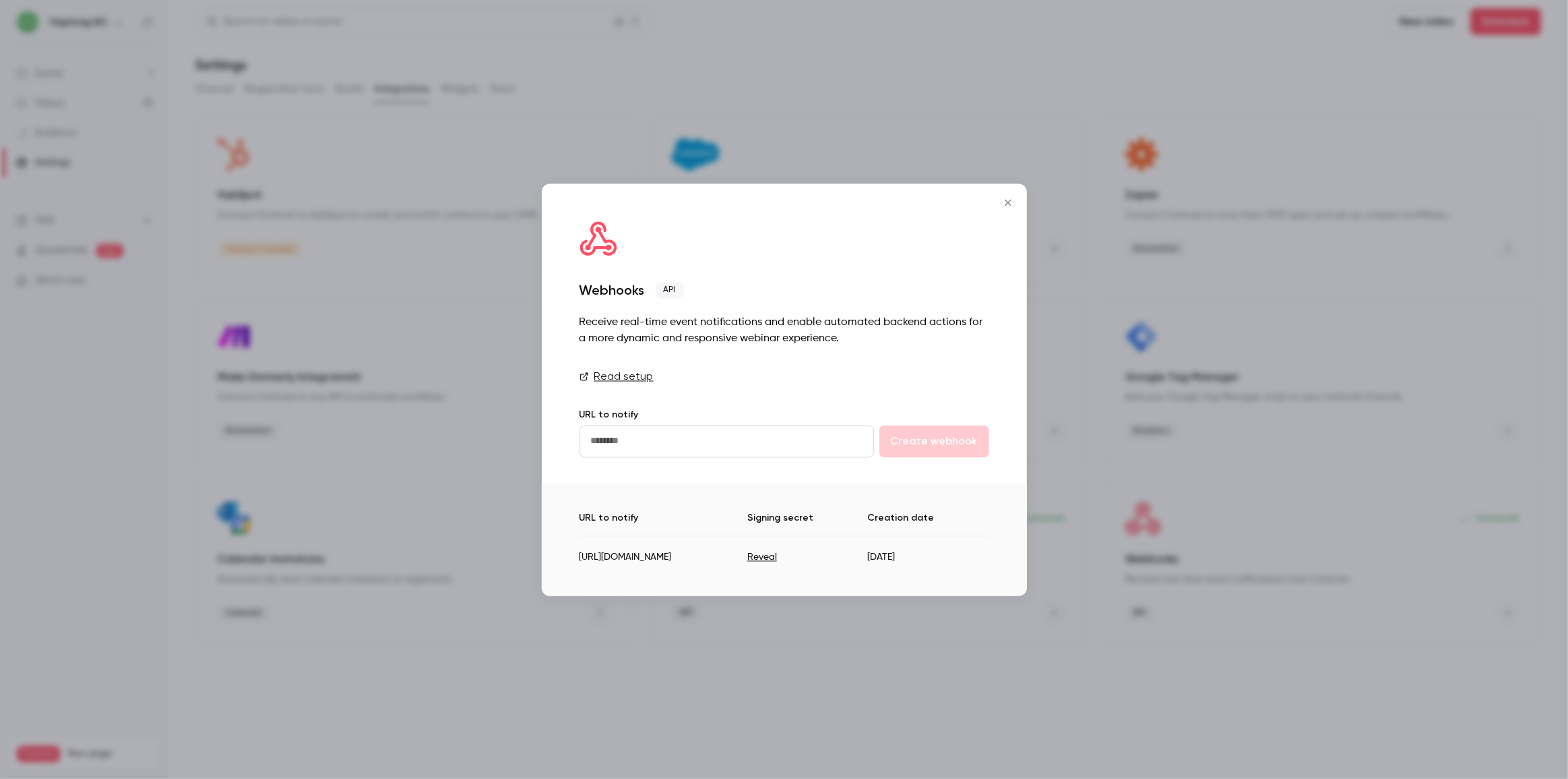
click at [746, 563] on td "https://hapimagag--uat.sandbox.lightning.force.com/services/apexrest/contrast/w…" at bounding box center [664, 552] width 168 height 33
click at [654, 567] on td "https://hapimagag--uat.sandbox.lightning.force.com/services/apexrest/contrast/w…" at bounding box center [664, 552] width 168 height 33
click at [984, 559] on icon "https://hapimagag--uat.sandbox.lightning.force.com/services/apexrest/contrast/w…" at bounding box center [979, 557] width 11 height 9
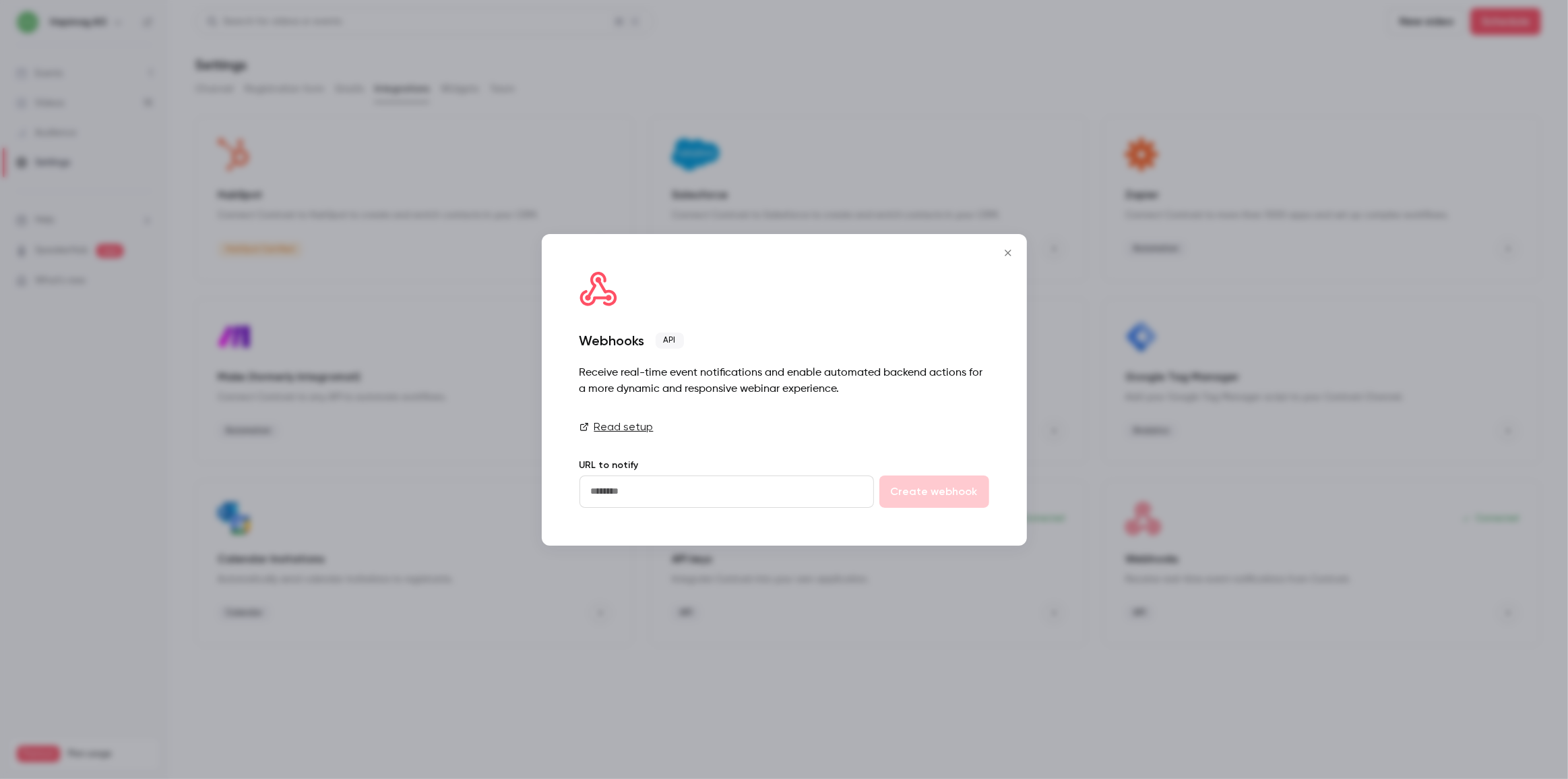
click at [683, 485] on input "url" at bounding box center [727, 491] width 295 height 32
paste input "**********"
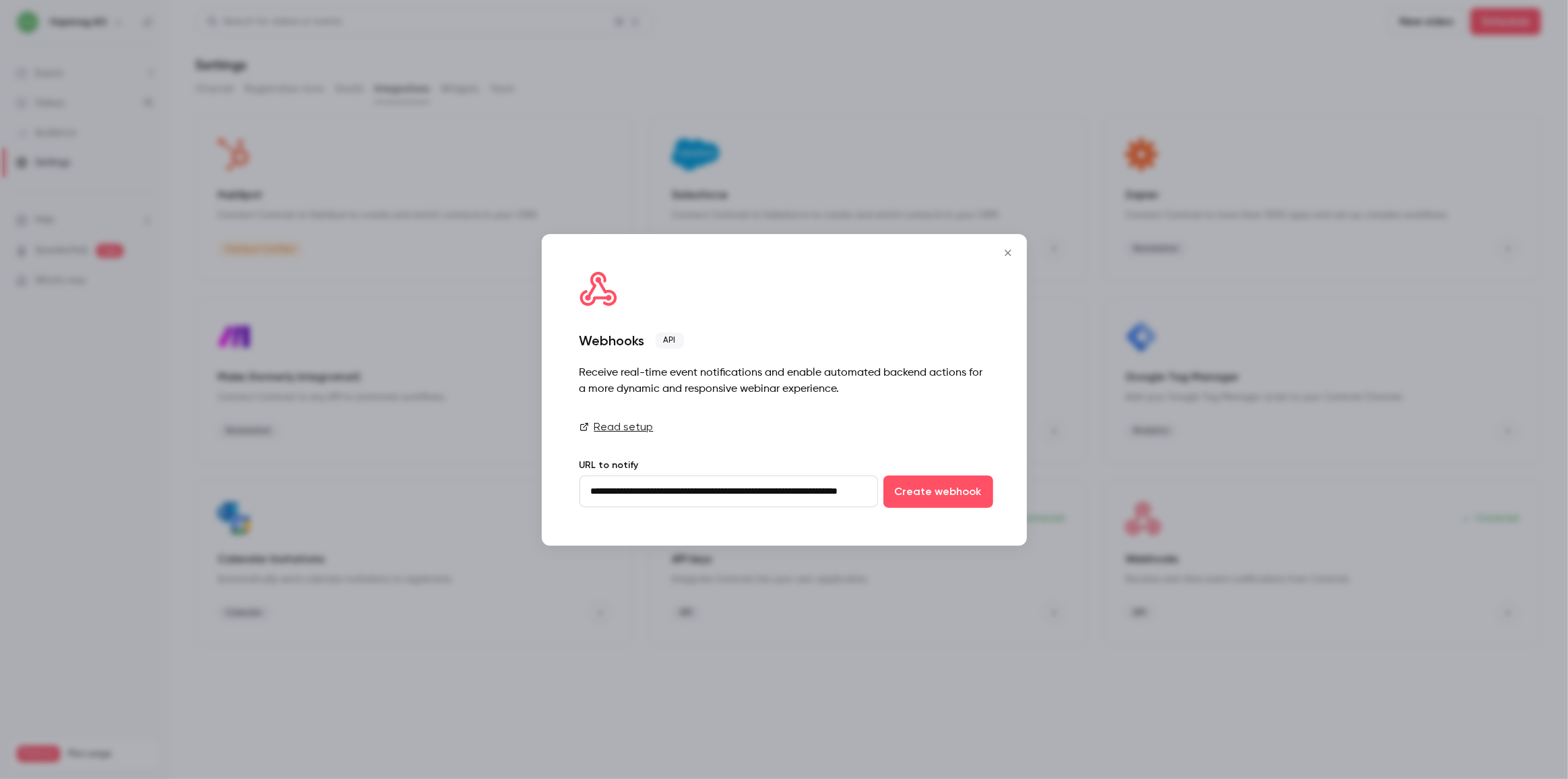
click at [769, 490] on input "**********" at bounding box center [729, 491] width 298 height 32
click at [960, 487] on button "Create webhook" at bounding box center [938, 491] width 110 height 32
click at [768, 493] on input "**********" at bounding box center [729, 491] width 298 height 32
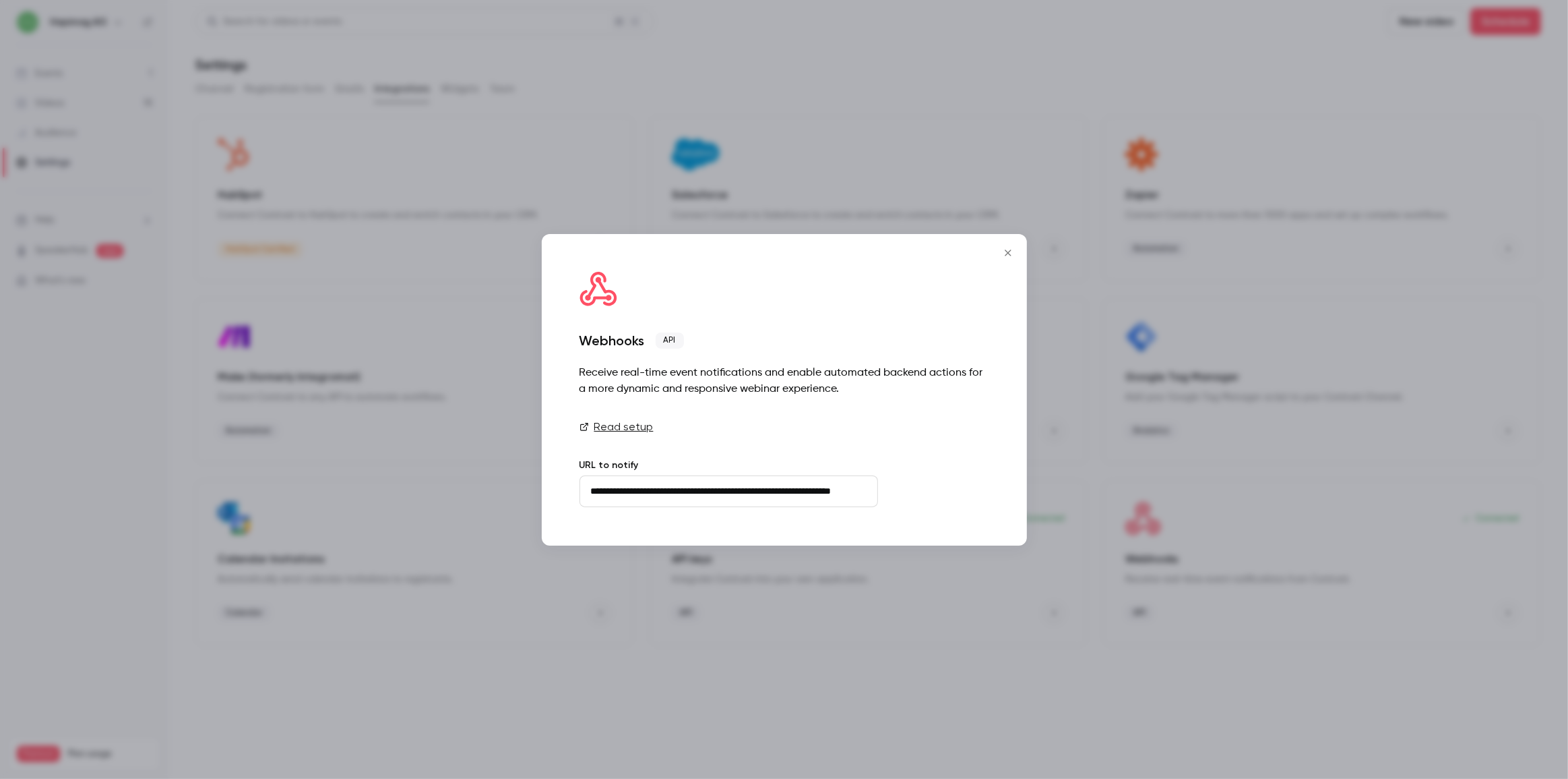
drag, startPoint x: 840, startPoint y: 493, endPoint x: 909, endPoint y: 494, distance: 69.0
click at [909, 494] on form "**********" at bounding box center [785, 491] width 410 height 32
click at [939, 490] on button "Create webhook" at bounding box center [938, 491] width 110 height 32
click at [763, 495] on input "**********" at bounding box center [729, 491] width 298 height 32
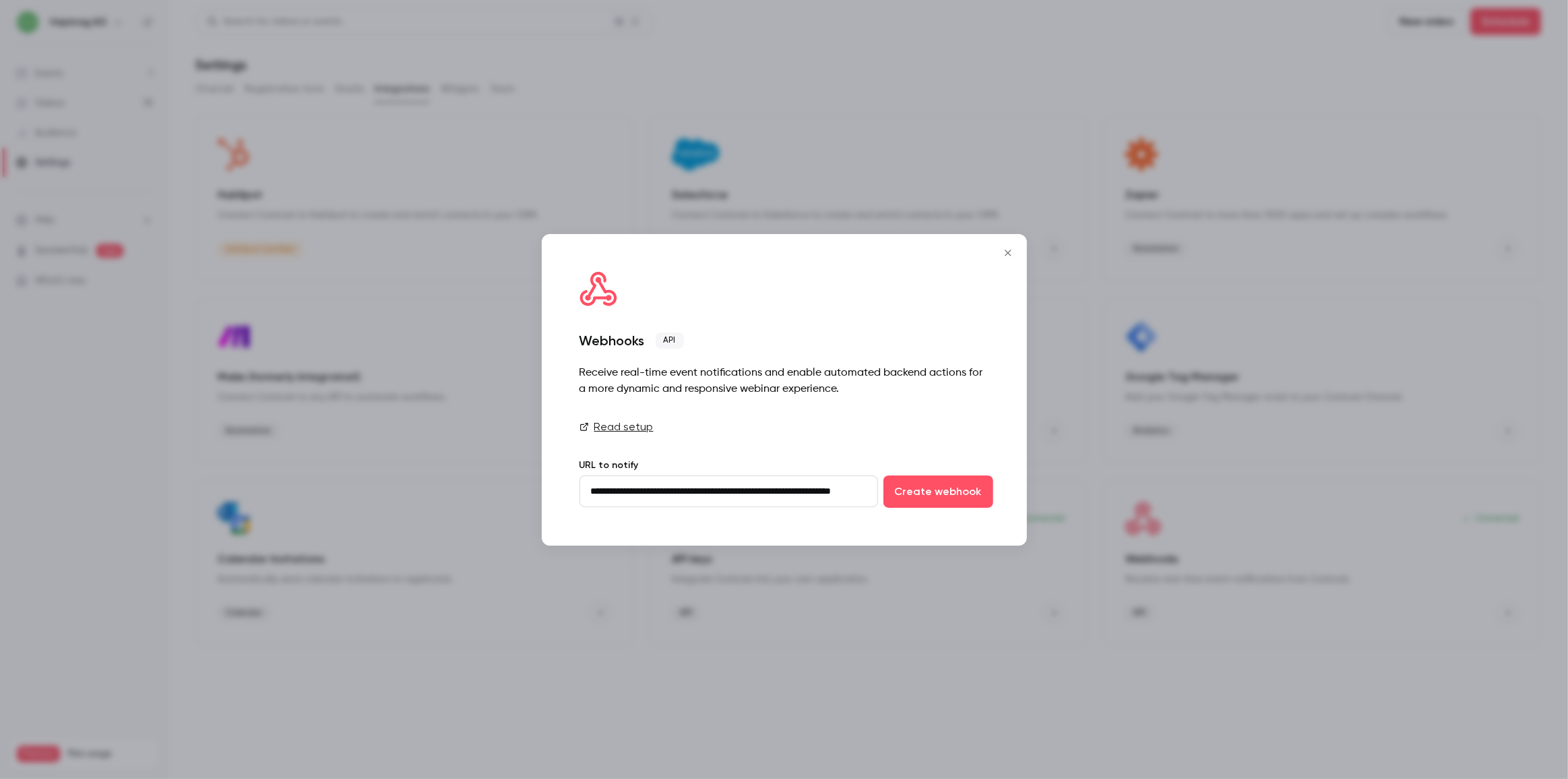
drag, startPoint x: 561, startPoint y: 491, endPoint x: 552, endPoint y: 491, distance: 9.0
click at [552, 491] on div "**********" at bounding box center [784, 390] width 486 height 312
click at [575, 493] on div "**********" at bounding box center [784, 390] width 486 height 312
click at [586, 492] on input "**********" at bounding box center [729, 491] width 298 height 32
paste input "*********"
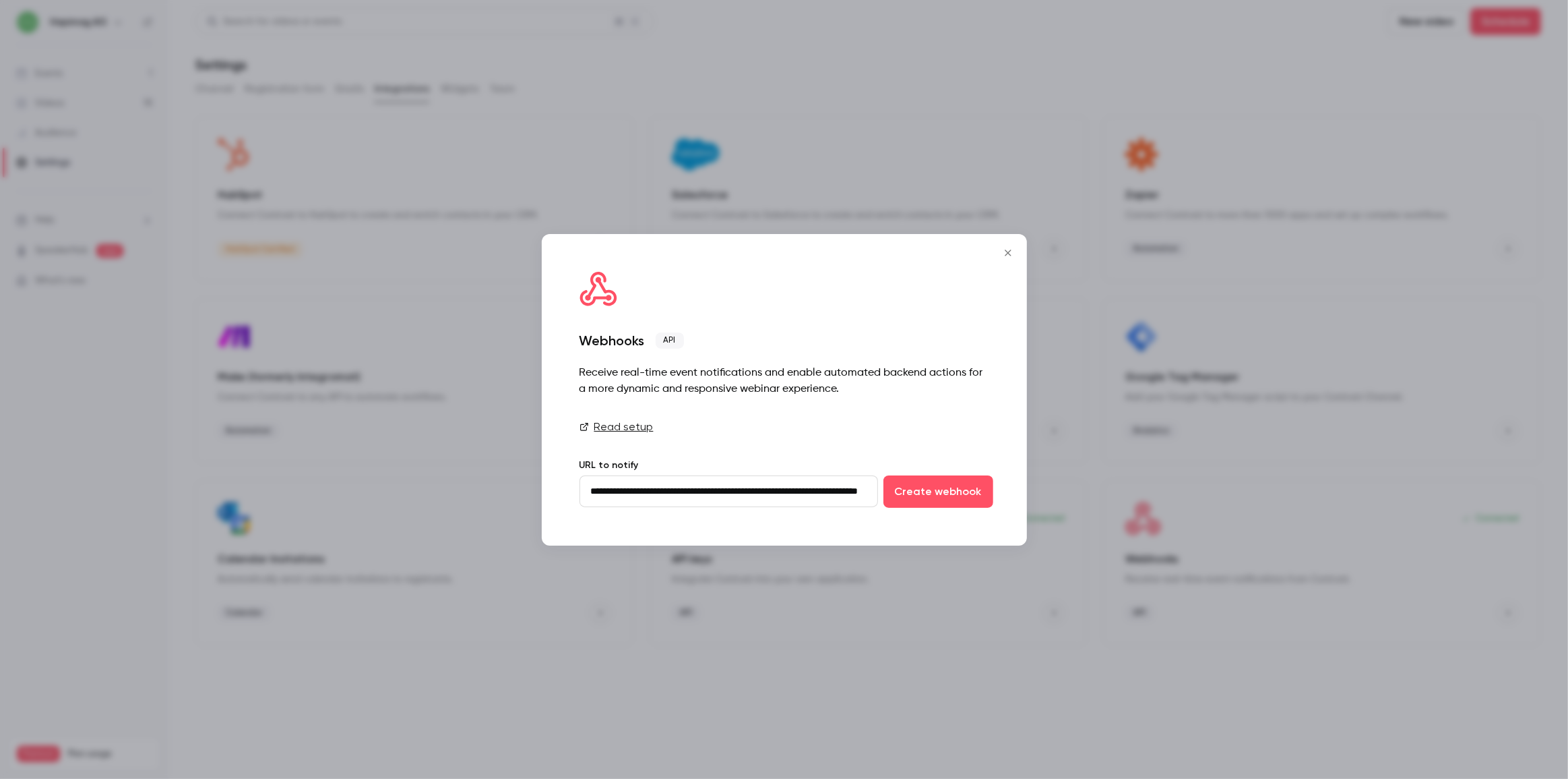
type input "**********"
click at [973, 434] on link "Read setup" at bounding box center [785, 427] width 410 height 16
click at [946, 489] on button "Create webhook" at bounding box center [938, 491] width 110 height 32
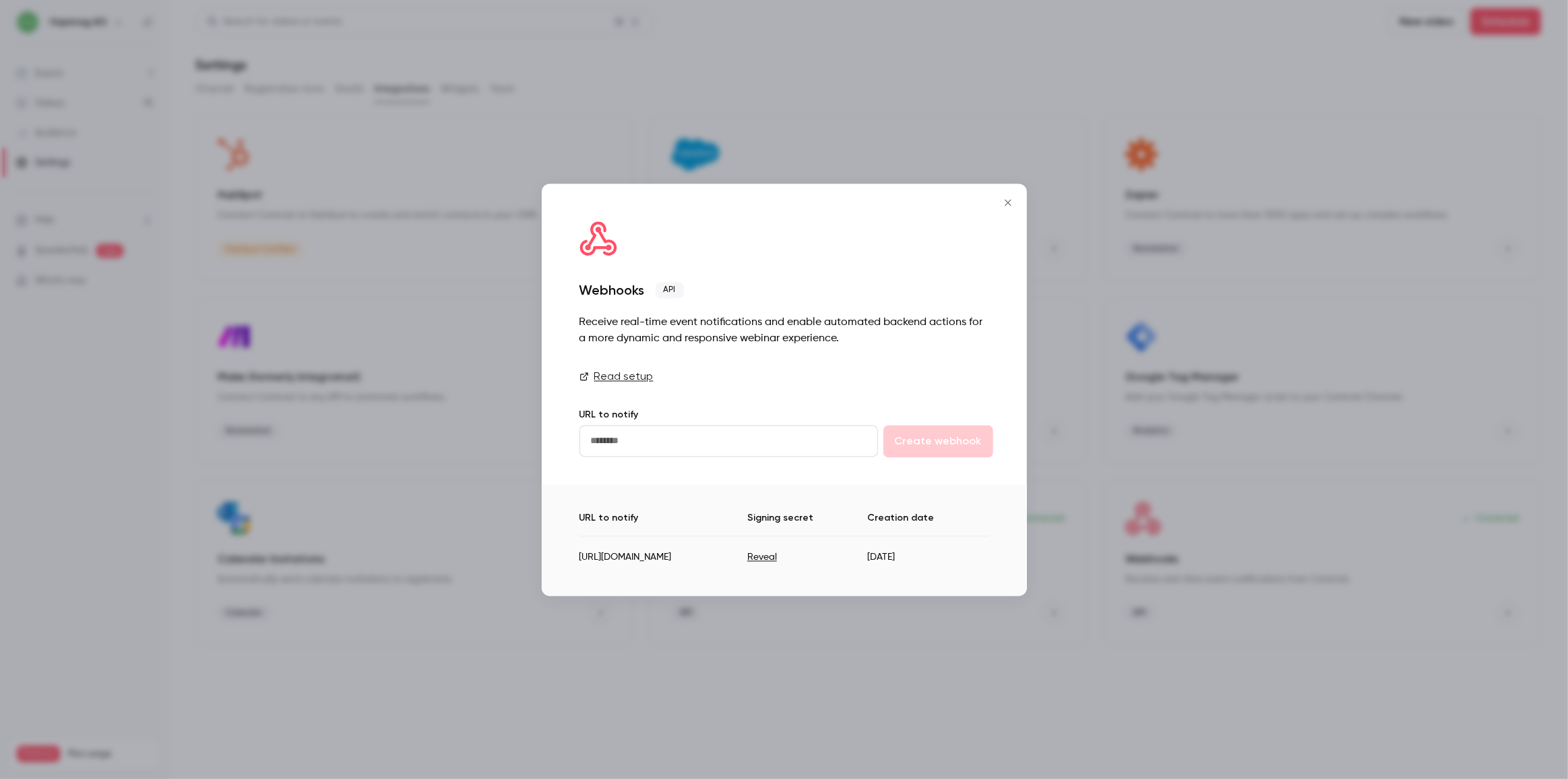
click at [777, 556] on button "Reveal" at bounding box center [762, 558] width 30 height 14
click at [878, 552] on td "aDnpToF2phuAu3ke" at bounding box center [805, 552] width 144 height 33
copy td "aDnpToF2phuAu3ke"
click at [1010, 203] on icon "Close" at bounding box center [1008, 203] width 16 height 11
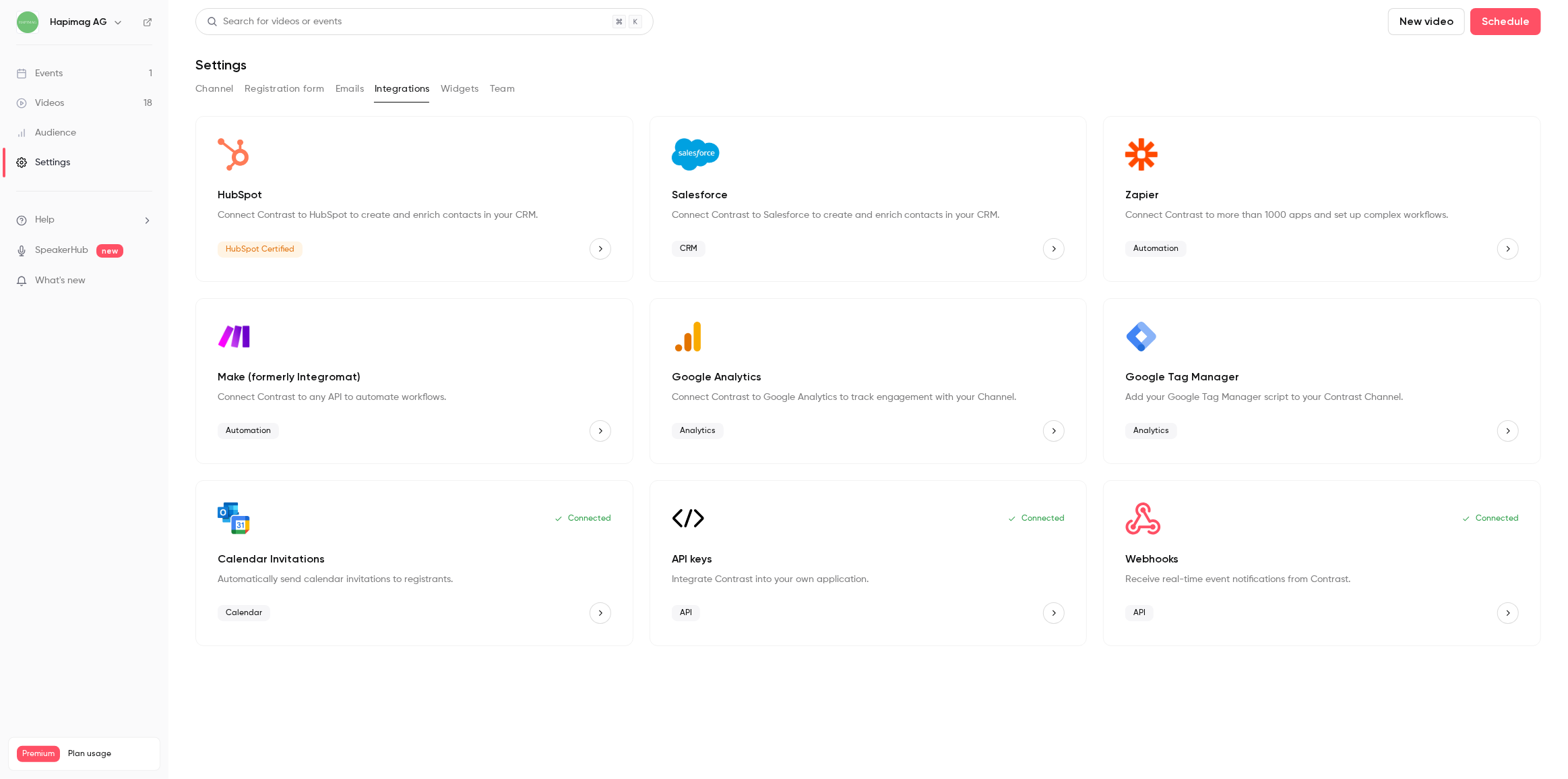
click at [726, 714] on main "Search for videos or events New video Schedule Settings Channel Registration fo…" at bounding box center [868, 389] width 1400 height 779
click at [1155, 540] on div "Connected Webhooks Receive real-time event notifications from Contrast. API" at bounding box center [1322, 563] width 438 height 166
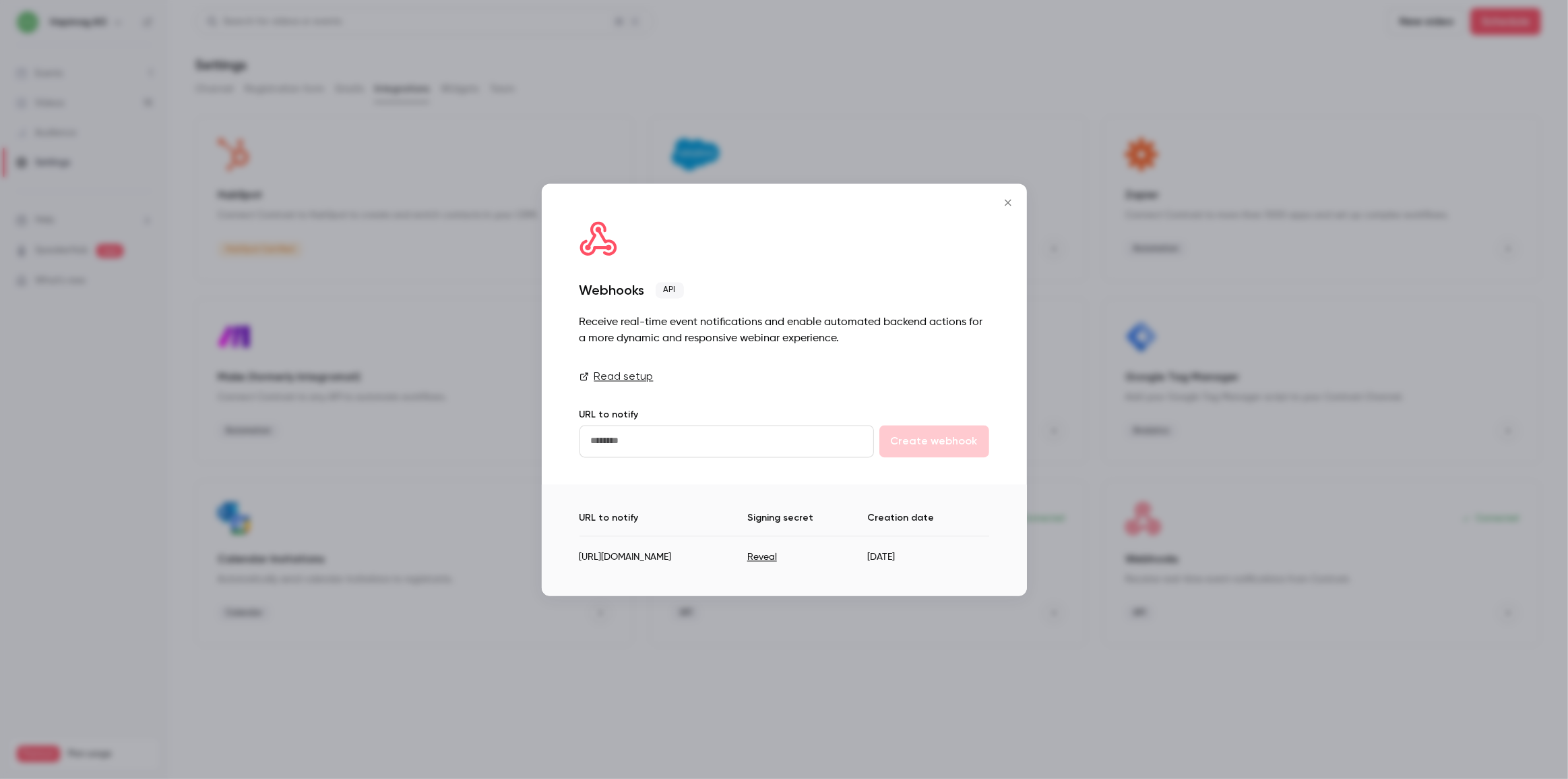
click at [730, 702] on div at bounding box center [784, 389] width 1568 height 779
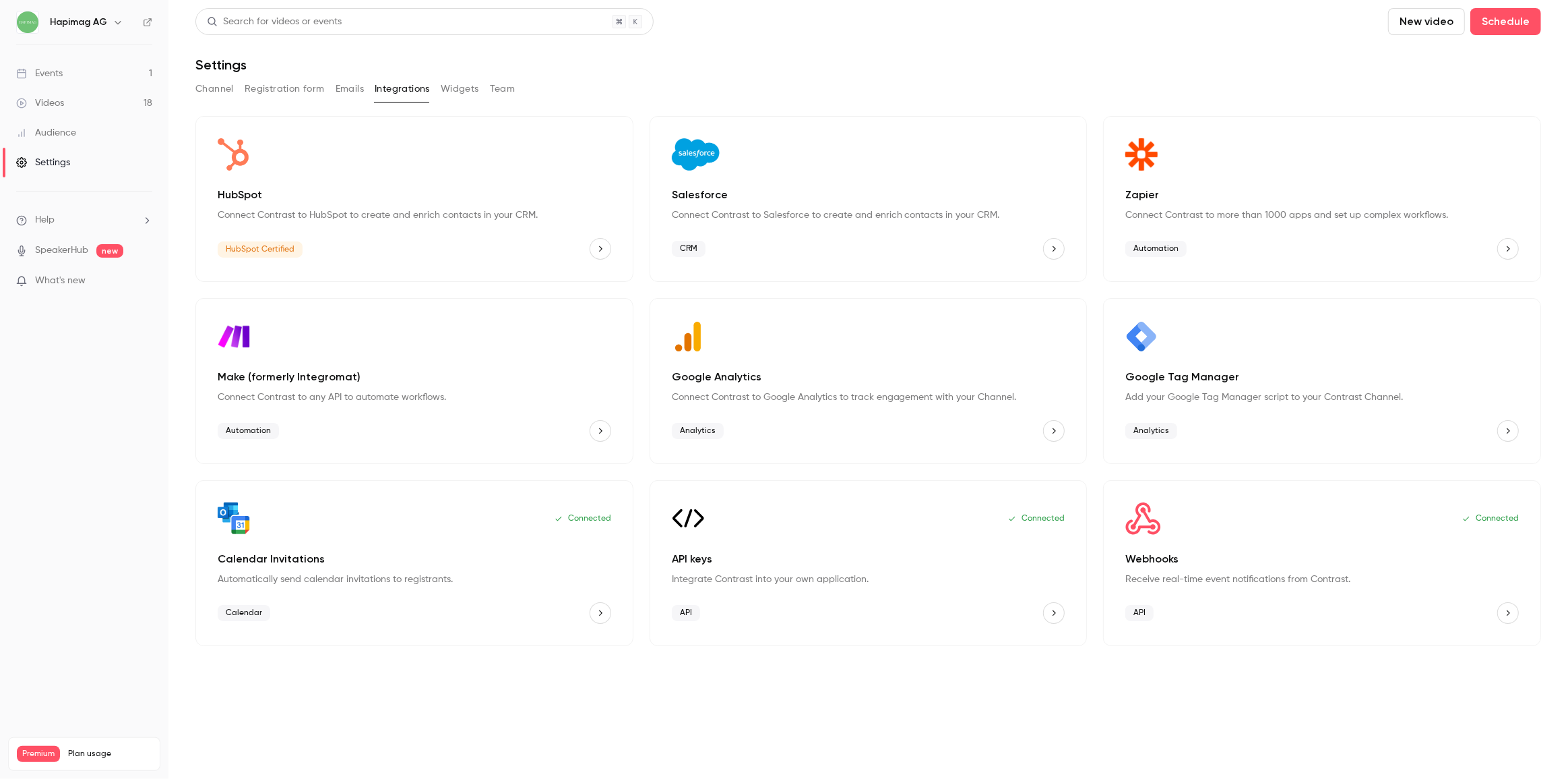
click at [77, 71] on link "Events 1" at bounding box center [84, 73] width 169 height 30
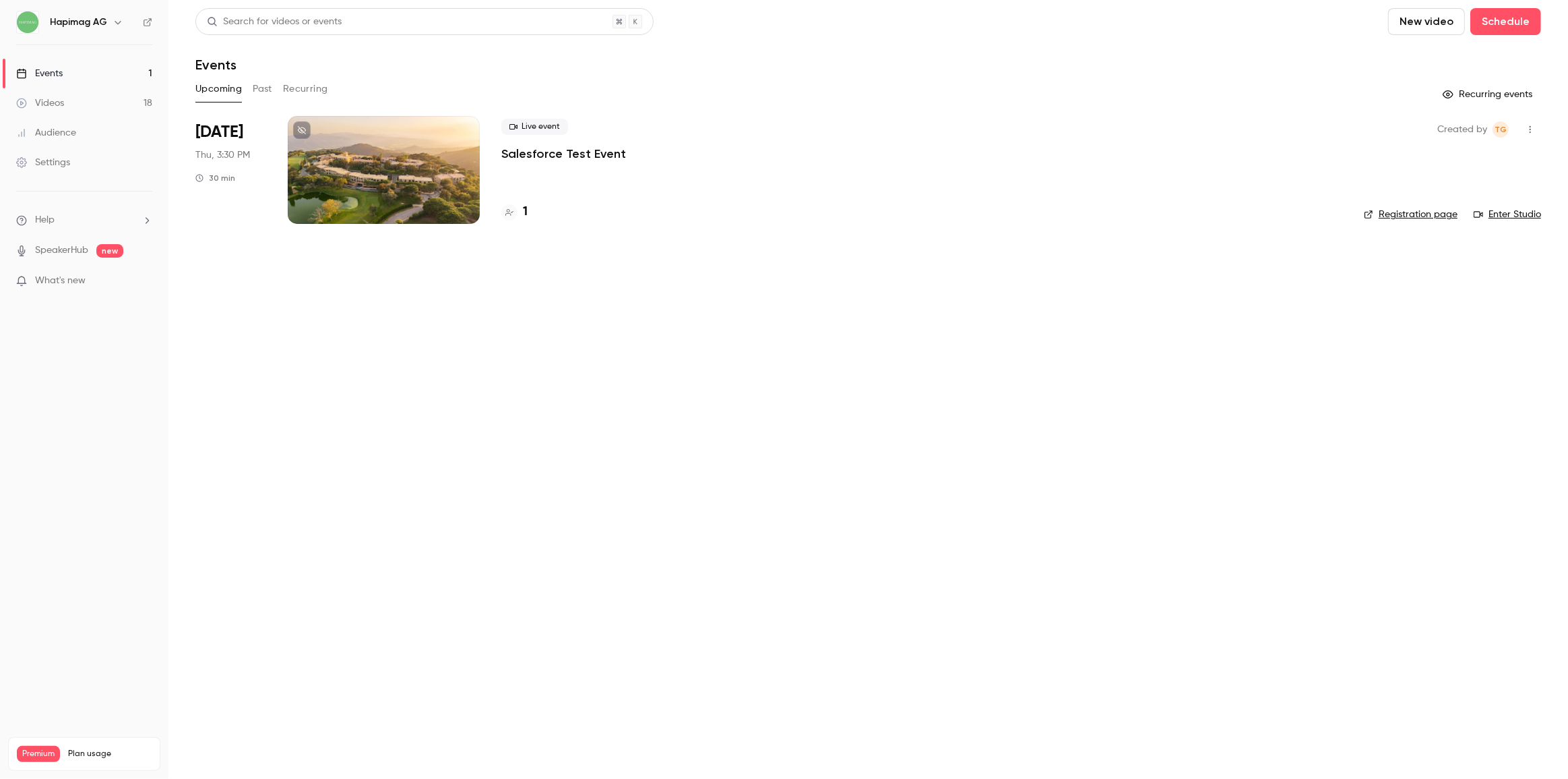
click at [367, 176] on div at bounding box center [384, 170] width 192 height 108
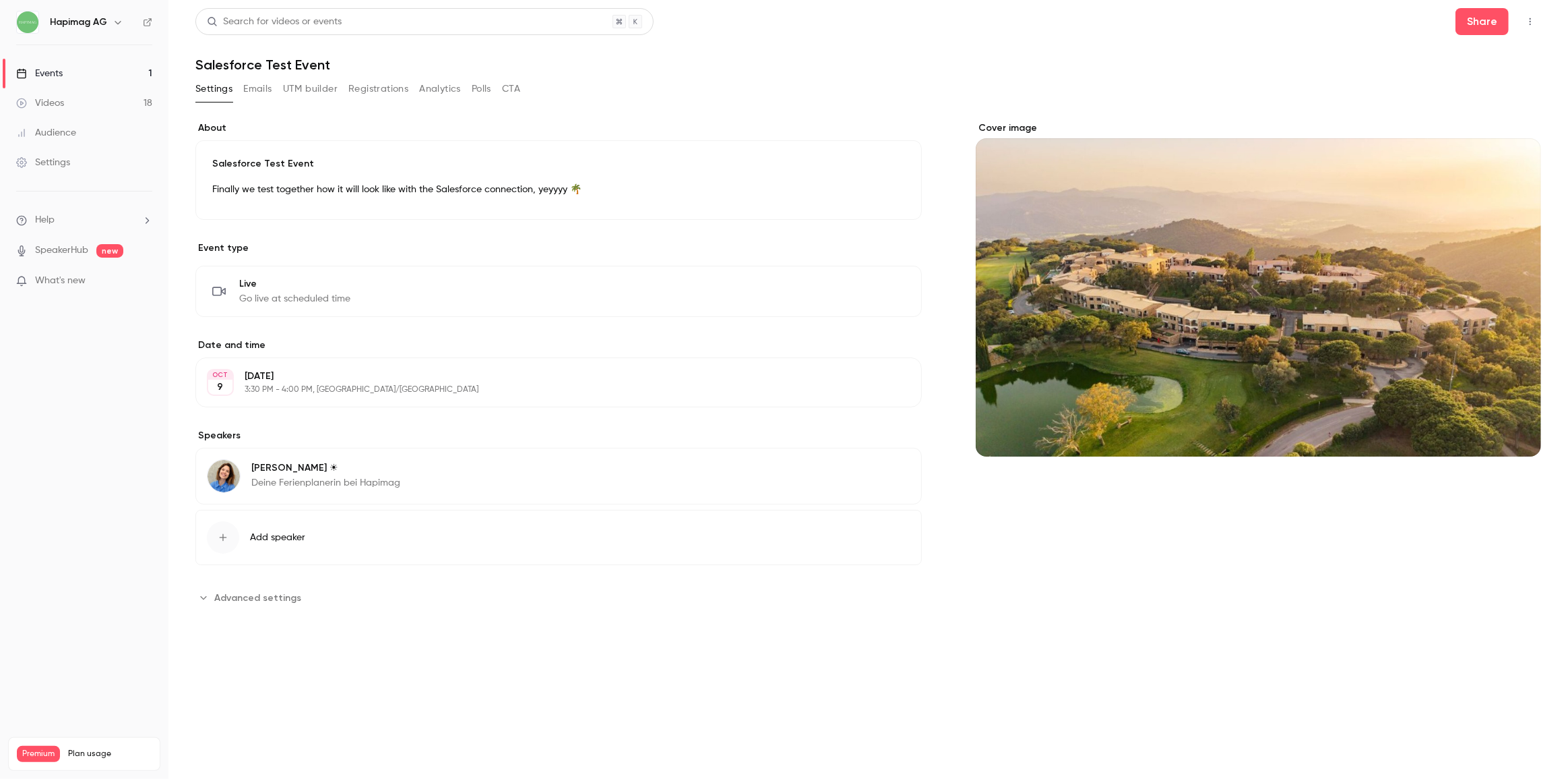
click at [106, 75] on link "Events 1" at bounding box center [84, 73] width 169 height 30
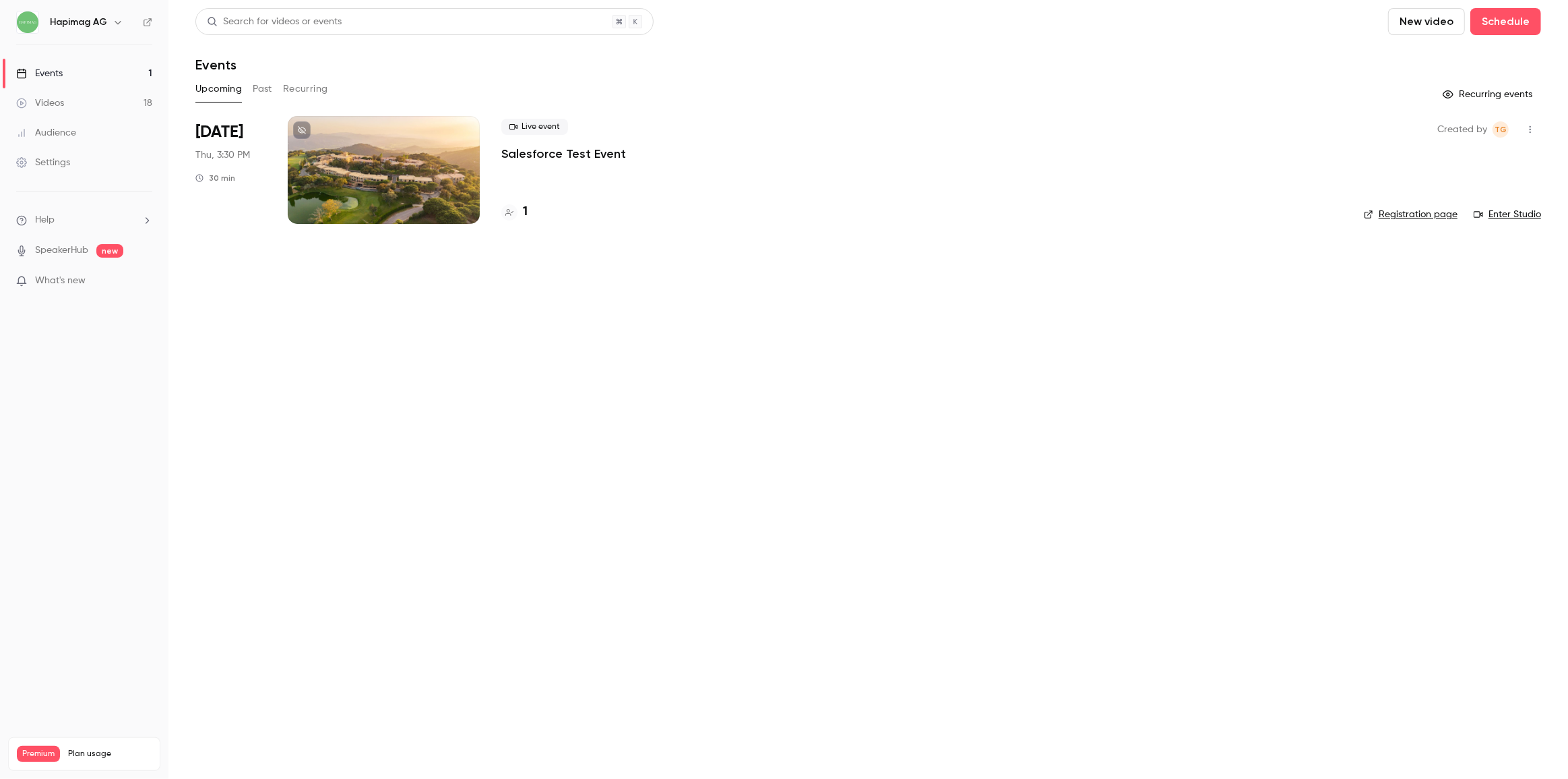
click at [1417, 217] on link "Registration page" at bounding box center [1411, 215] width 94 height 14
click at [400, 371] on main "Search for videos or events New video Schedule Events Upcoming Past Recurring R…" at bounding box center [868, 389] width 1400 height 779
click at [1065, 428] on main "Search for videos or events New video Schedule Events Upcoming Past Recurring R…" at bounding box center [868, 389] width 1400 height 779
click at [48, 159] on div "Settings" at bounding box center [43, 163] width 54 height 14
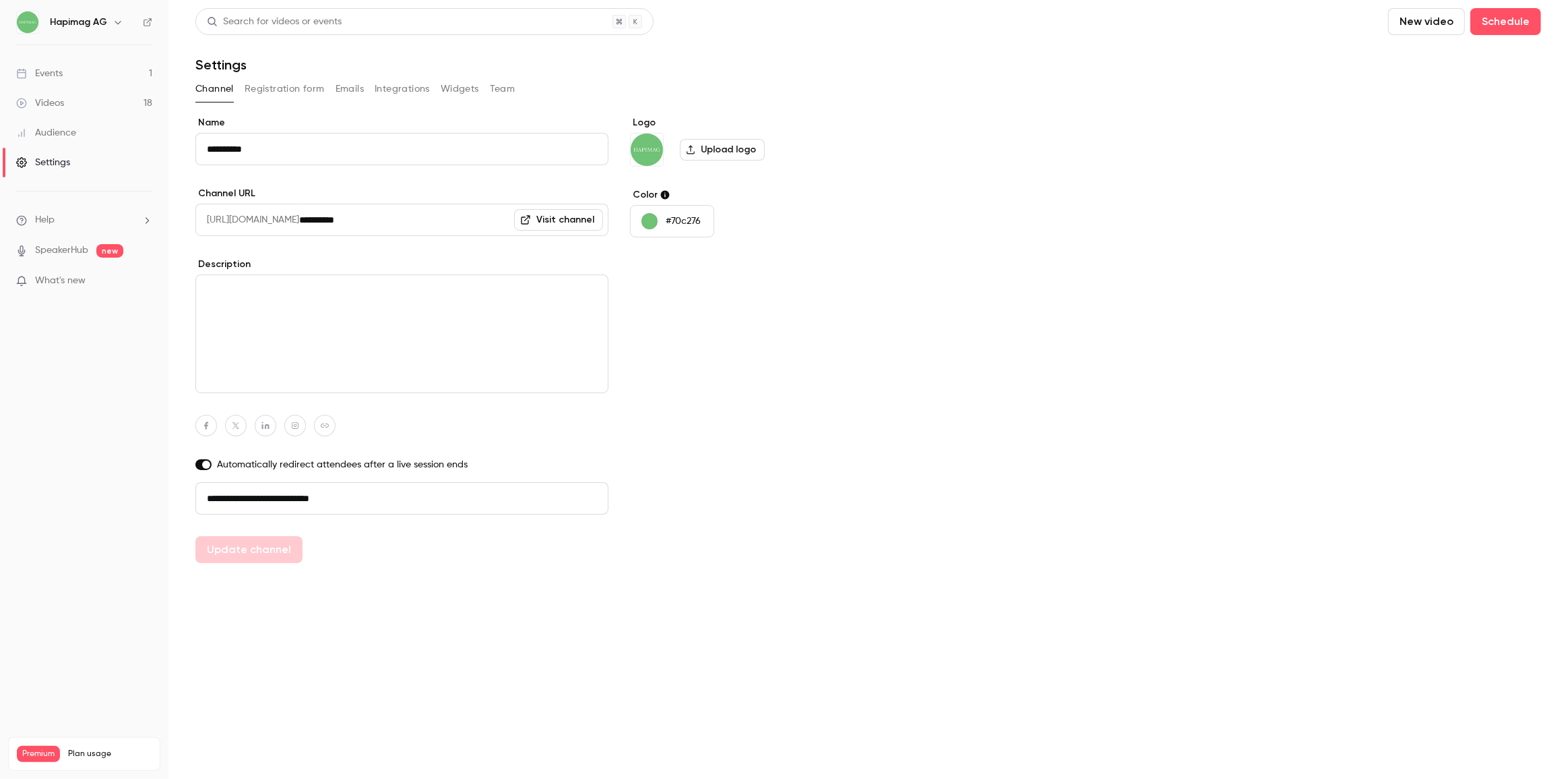
click at [386, 87] on button "Integrations" at bounding box center [402, 89] width 55 height 21
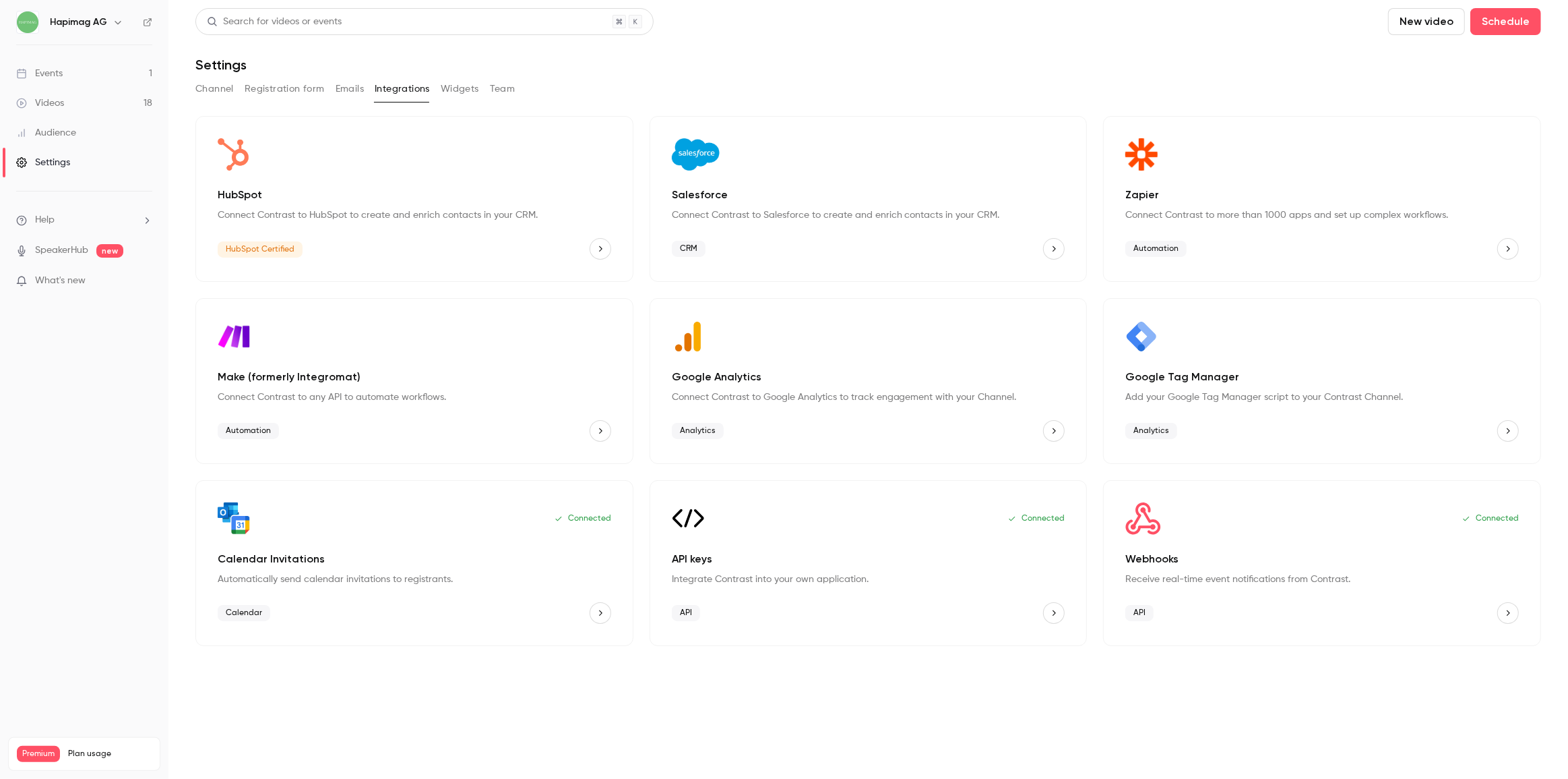
click at [1138, 539] on div "Connected Webhooks Receive real-time event notifications from Contrast. API" at bounding box center [1322, 563] width 438 height 166
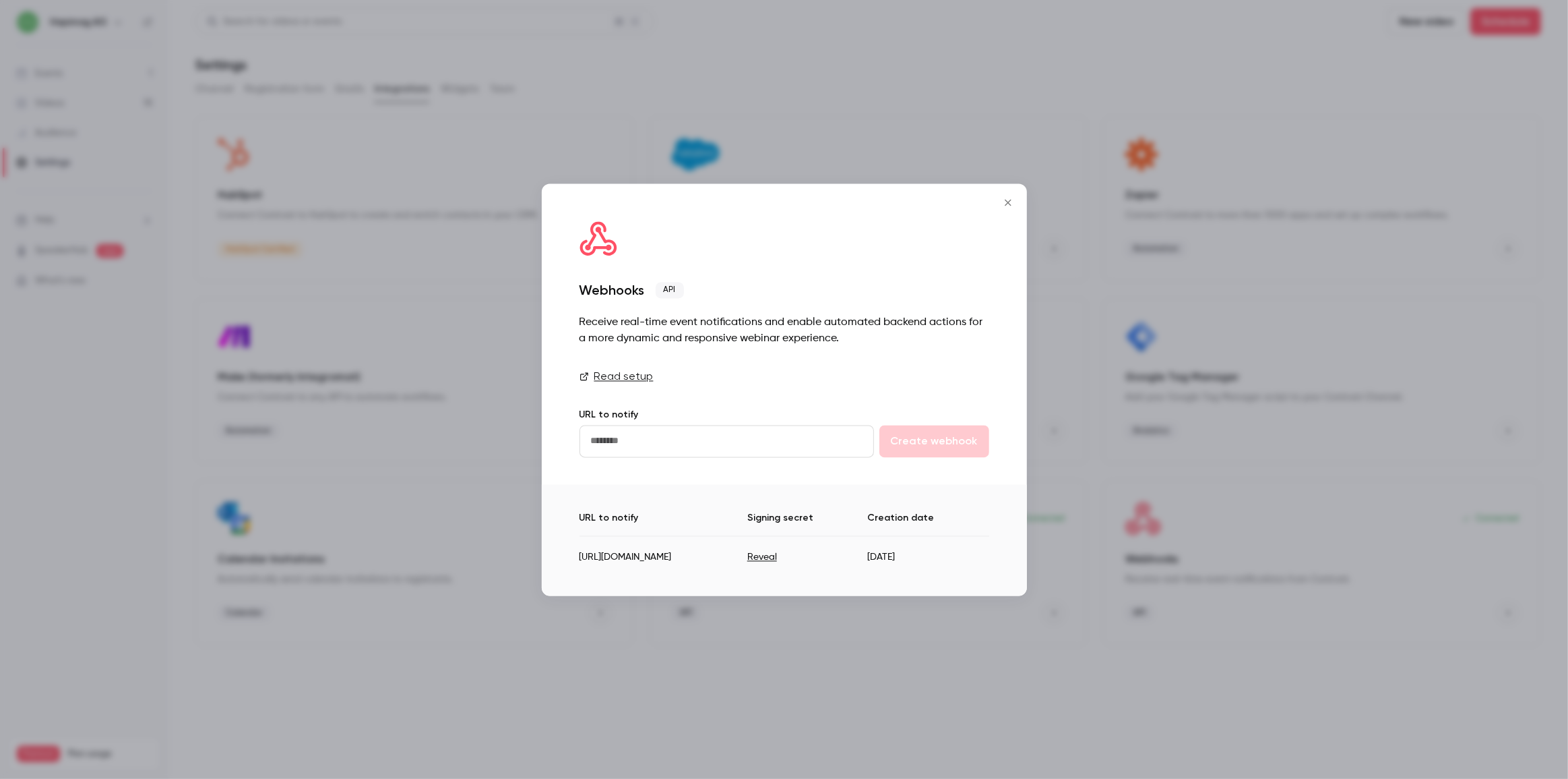
click at [777, 557] on button "Reveal" at bounding box center [762, 558] width 30 height 14
click at [883, 553] on td "aKc1BWV3GG83ScWm" at bounding box center [805, 552] width 156 height 33
drag, startPoint x: 585, startPoint y: 553, endPoint x: 575, endPoint y: 555, distance: 10.2
click at [585, 553] on td "[URL][DOMAIN_NAME]" at bounding box center [654, 552] width 147 height 33
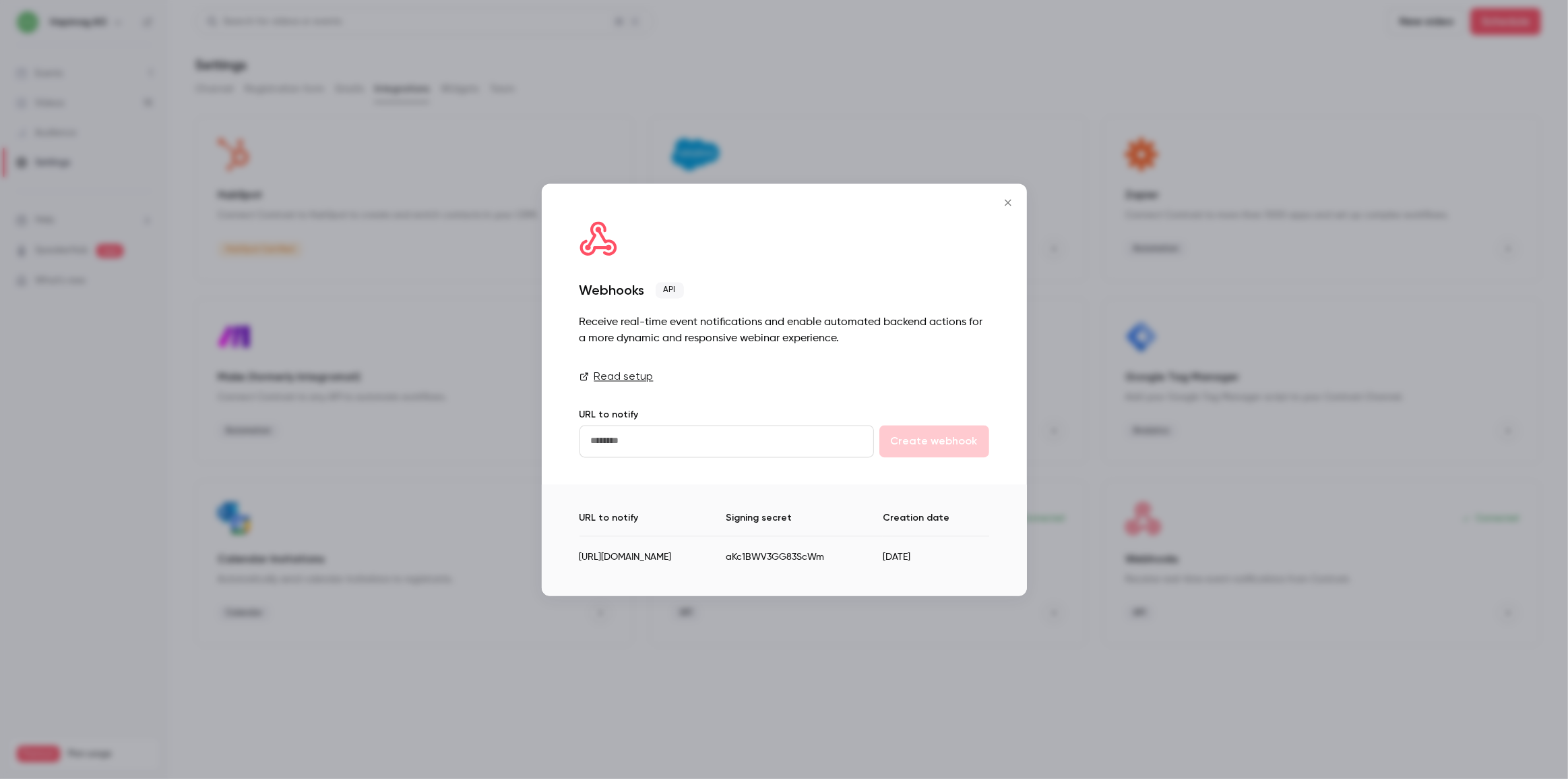
click at [575, 555] on div "URL to notify Signing secret Creation date https://hapimagag--uat.sandbox.my.si…" at bounding box center [784, 540] width 486 height 111
drag, startPoint x: 575, startPoint y: 546, endPoint x: 856, endPoint y: 565, distance: 281.6
click at [856, 565] on div "URL to notify Signing secret Creation date https://hapimagag--uat.sandbox.my.si…" at bounding box center [784, 540] width 486 height 111
click at [869, 576] on div "URL to notify Signing secret Creation date https://hapimagag--uat.sandbox.my.si…" at bounding box center [784, 540] width 486 height 111
drag, startPoint x: 859, startPoint y: 566, endPoint x: 580, endPoint y: 550, distance: 279.5
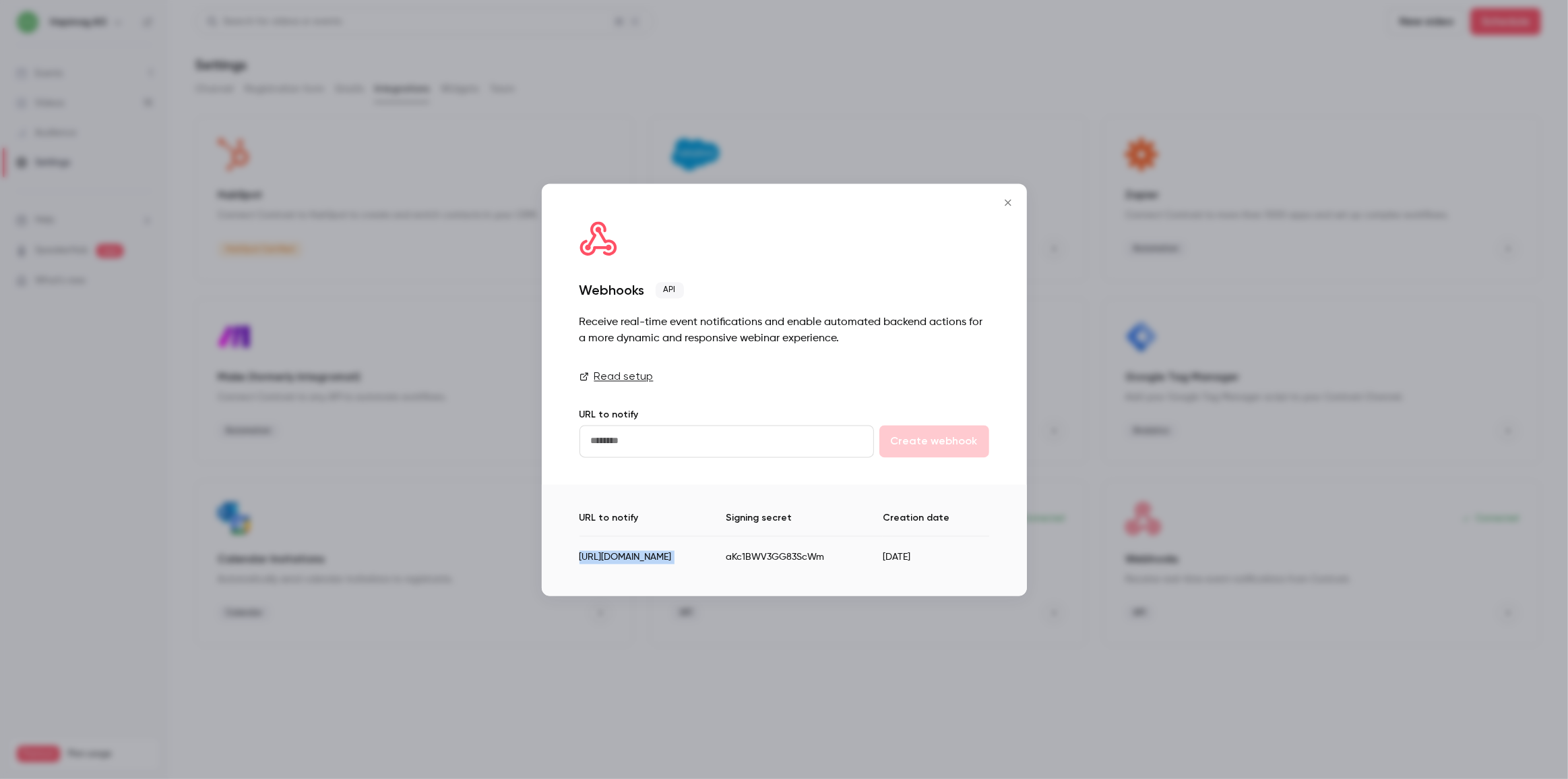
click at [580, 550] on tr "https://hapimagag--uat.sandbox.my.site.com/services/apexrest/contrast/webhook/ …" at bounding box center [785, 552] width 410 height 33
click at [726, 566] on td "[URL][DOMAIN_NAME]" at bounding box center [654, 552] width 147 height 33
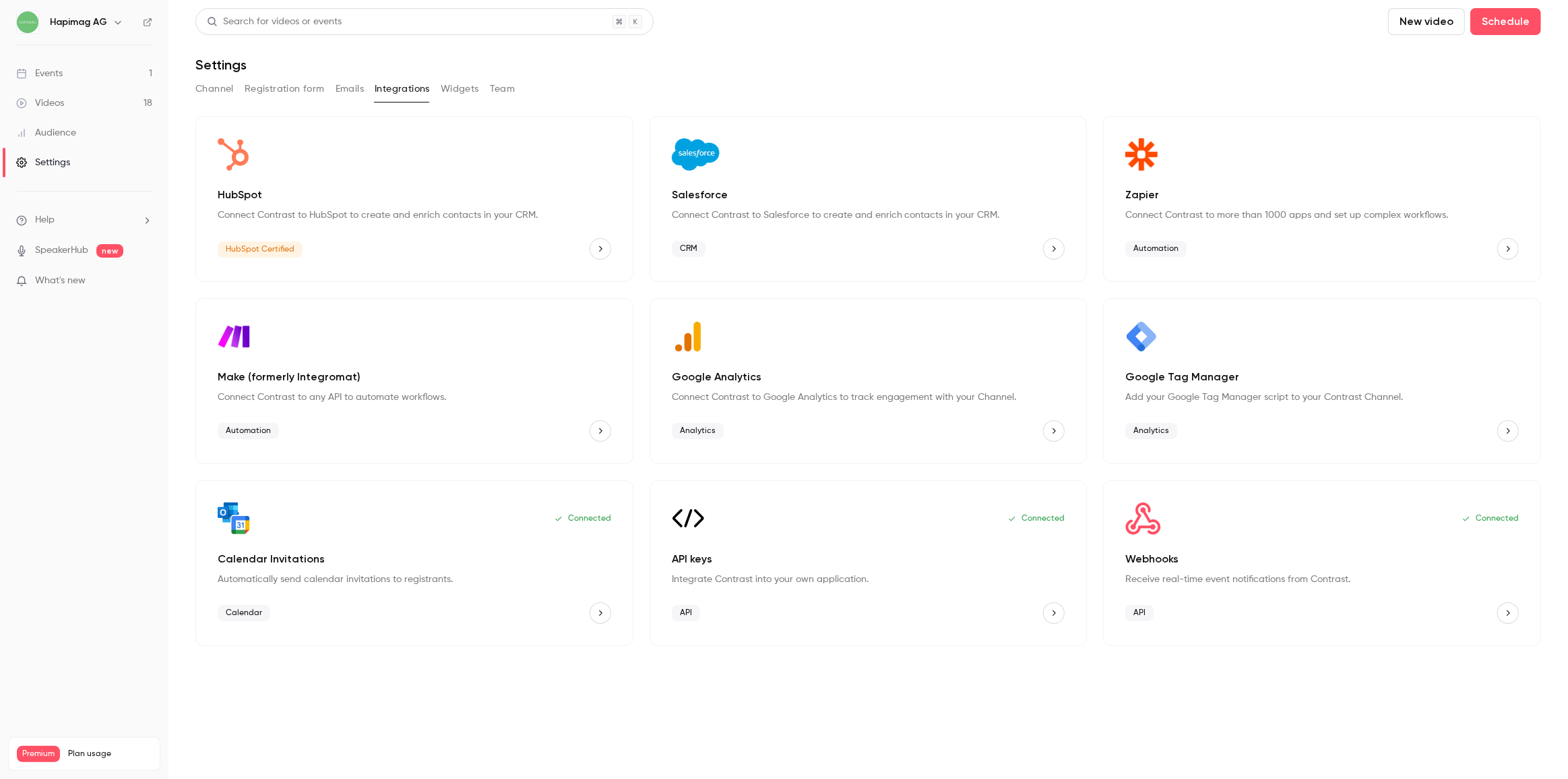
click at [41, 64] on link "Events 1" at bounding box center [84, 73] width 169 height 30
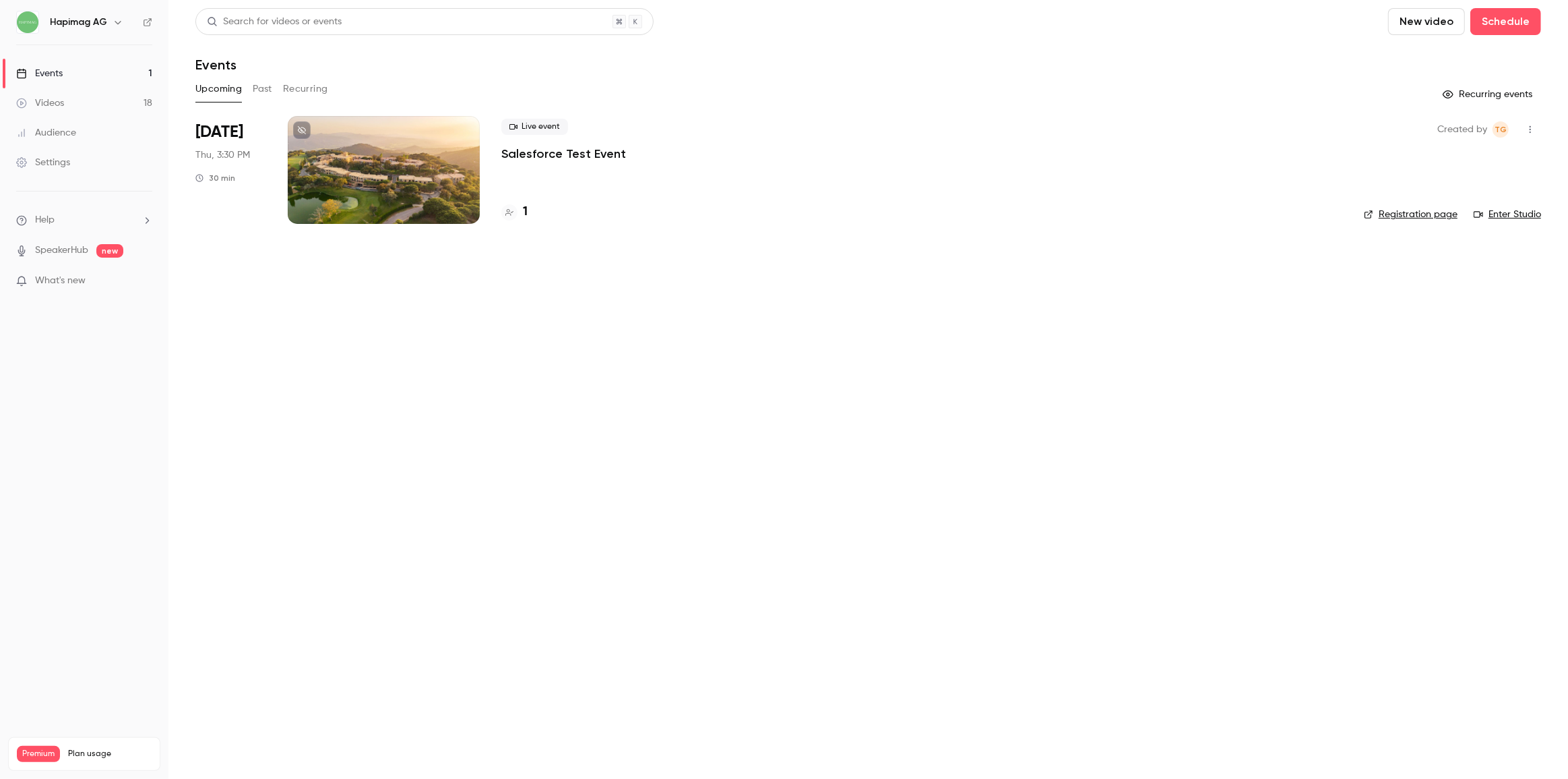
click at [264, 87] on button "Past" at bounding box center [262, 89] width 19 height 21
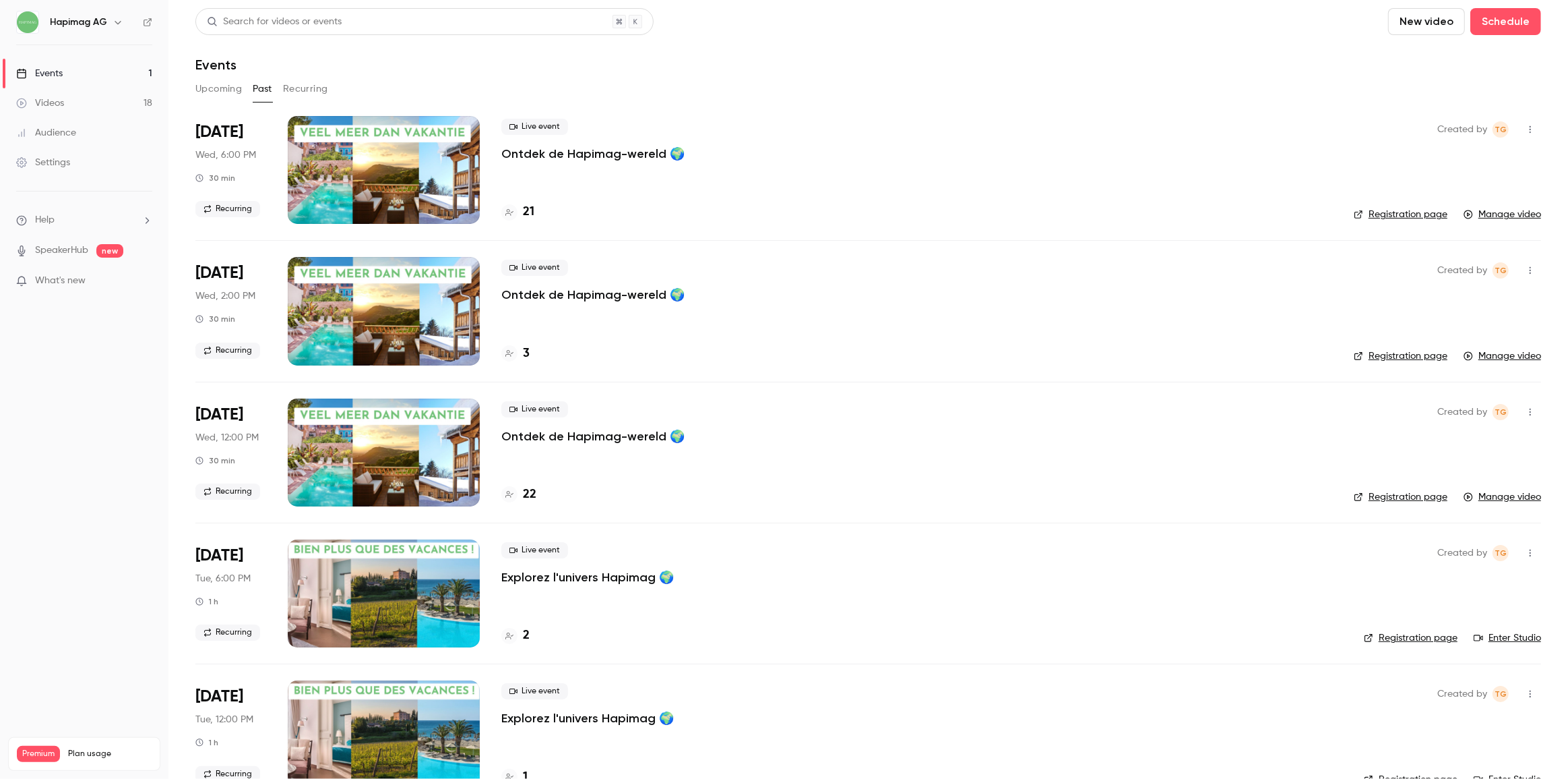
click at [210, 78] on button "Upcoming" at bounding box center [219, 89] width 47 height 21
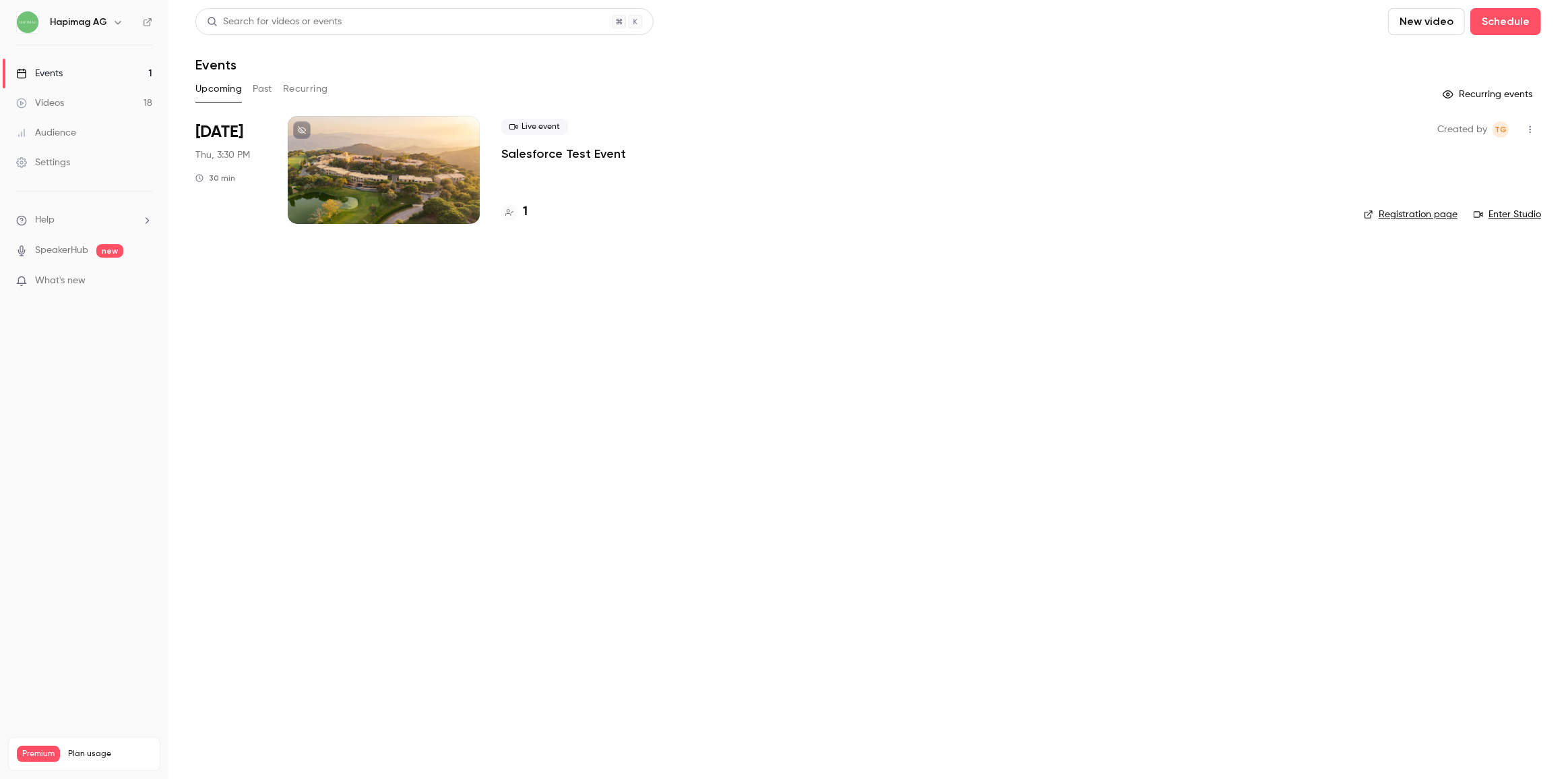
click at [1533, 127] on icon "button" at bounding box center [1530, 130] width 11 height 9
click at [1053, 396] on div at bounding box center [784, 389] width 1568 height 779
click at [413, 179] on div at bounding box center [384, 170] width 192 height 108
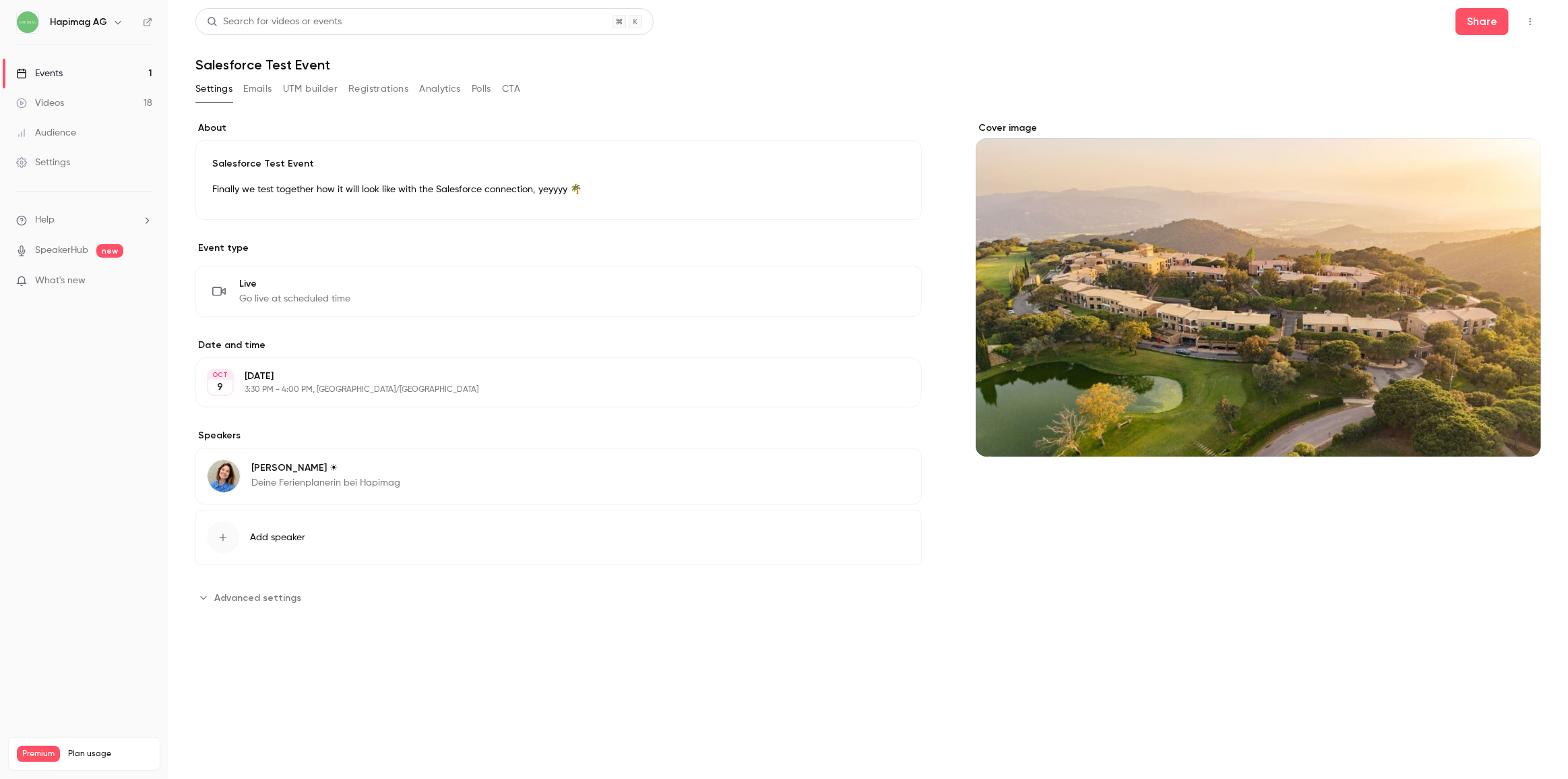
click at [395, 90] on button "Registrations" at bounding box center [378, 89] width 60 height 21
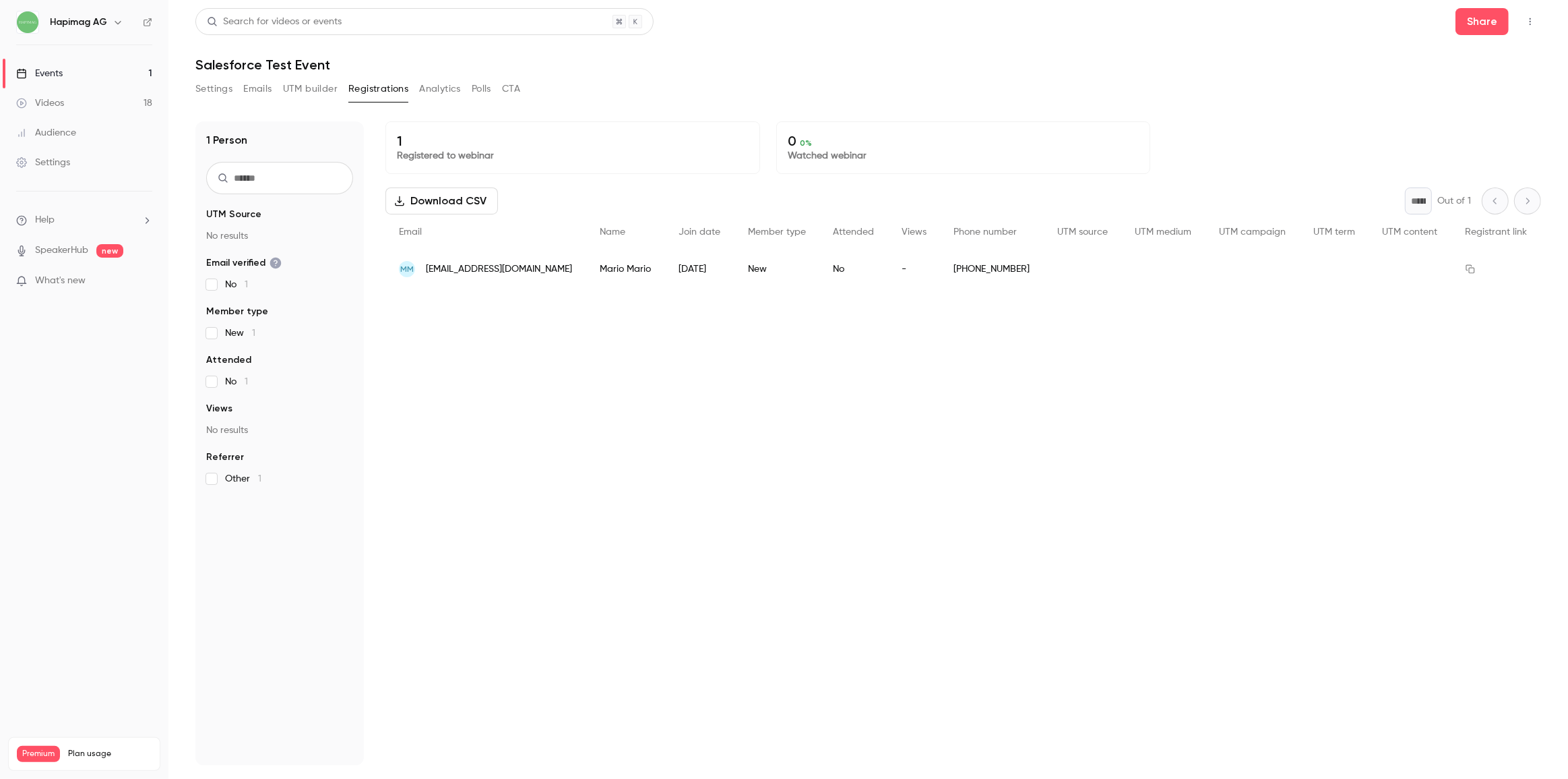
click at [458, 269] on span "[EMAIL_ADDRESS][DOMAIN_NAME]" at bounding box center [499, 269] width 147 height 14
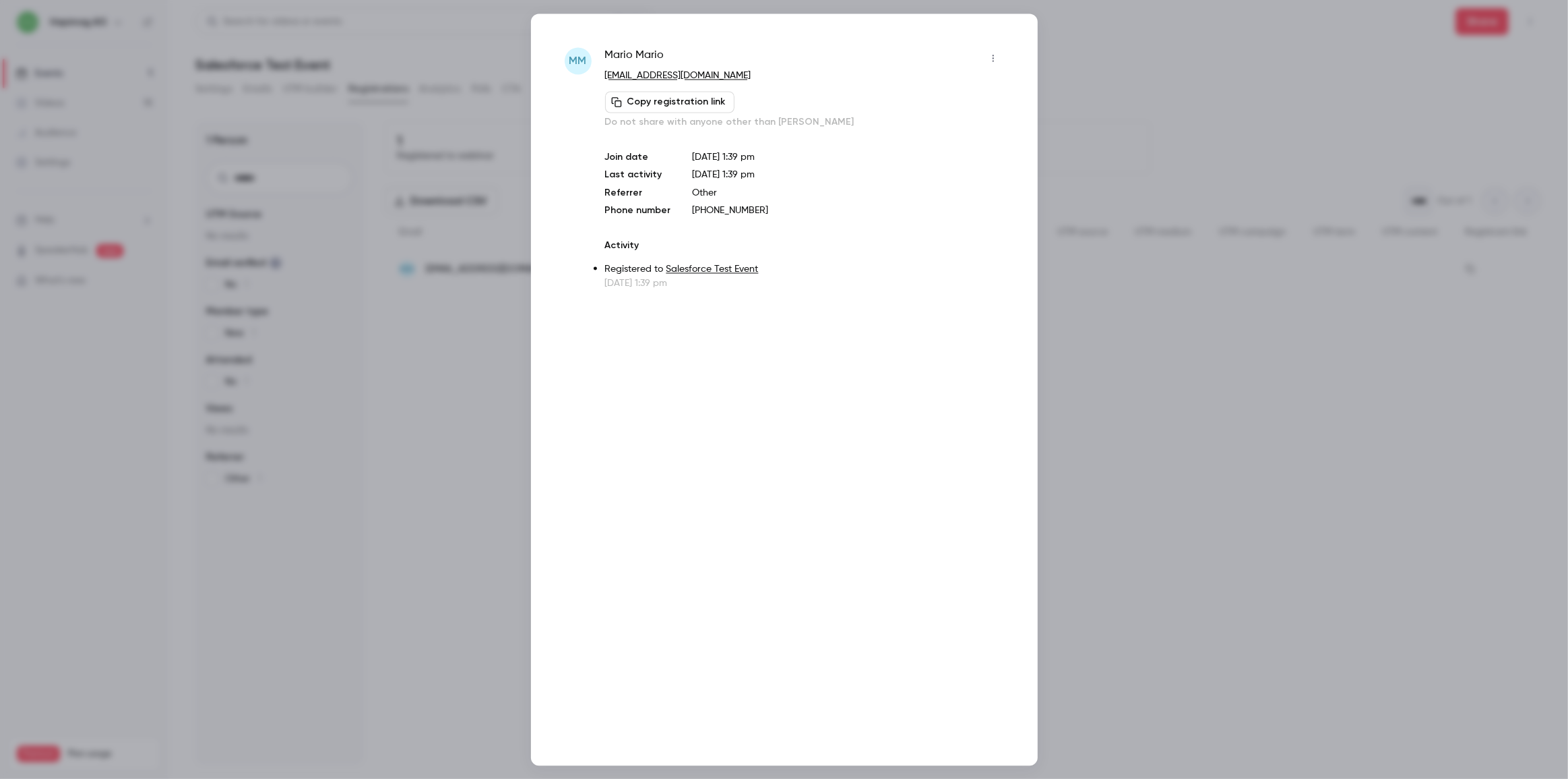
click at [1000, 57] on button "button" at bounding box center [993, 58] width 21 height 21
click at [934, 125] on div "Remove registration" at bounding box center [942, 127] width 103 height 14
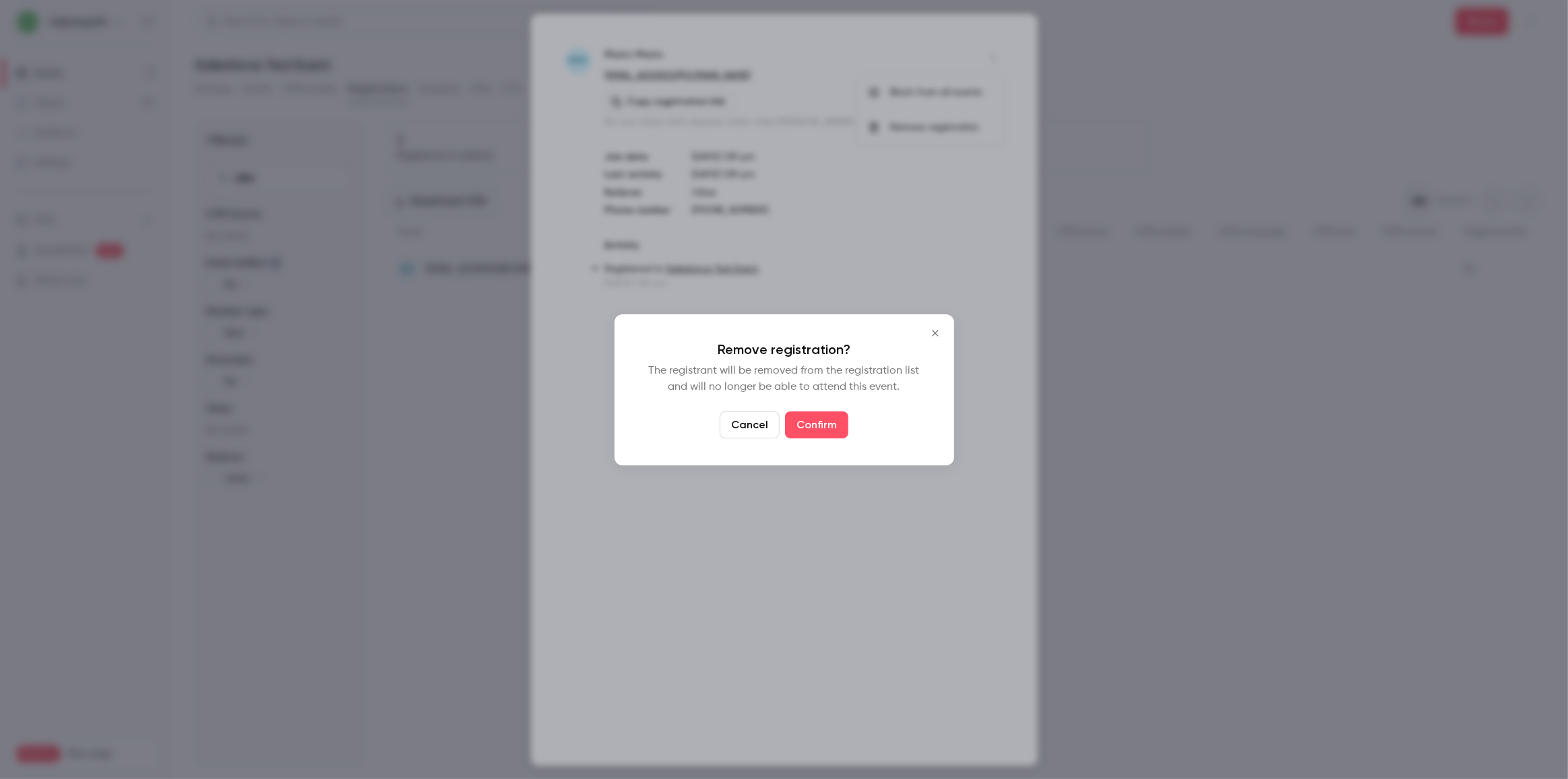
click at [812, 430] on button "Confirm" at bounding box center [816, 424] width 64 height 27
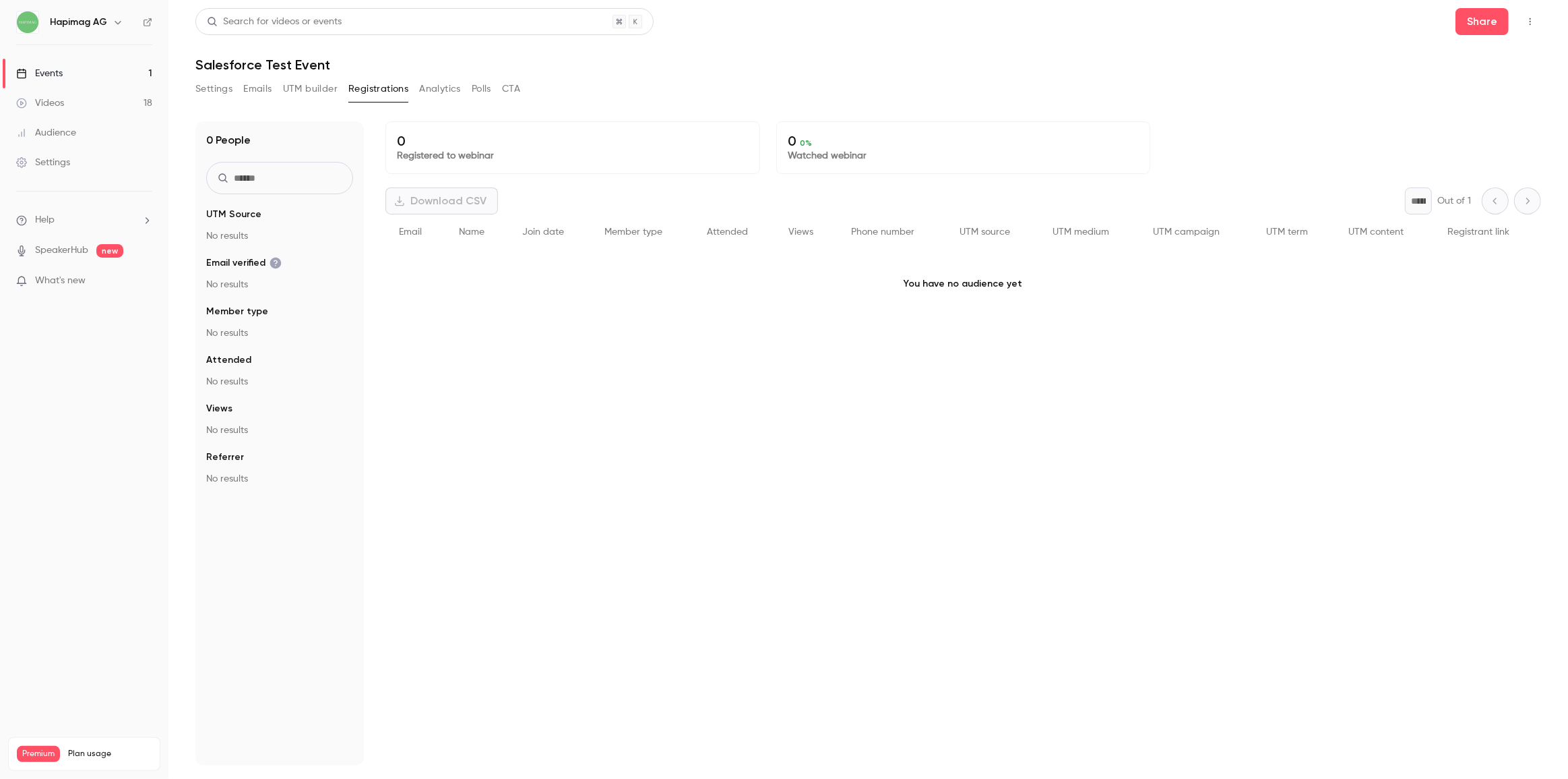
click at [813, 421] on div "0 Registered to webinar 0 0 % Watched webinar Download CSV * Out of 1 Email Nam…" at bounding box center [964, 443] width 1156 height 644
click at [84, 70] on link "Events 1" at bounding box center [84, 73] width 169 height 30
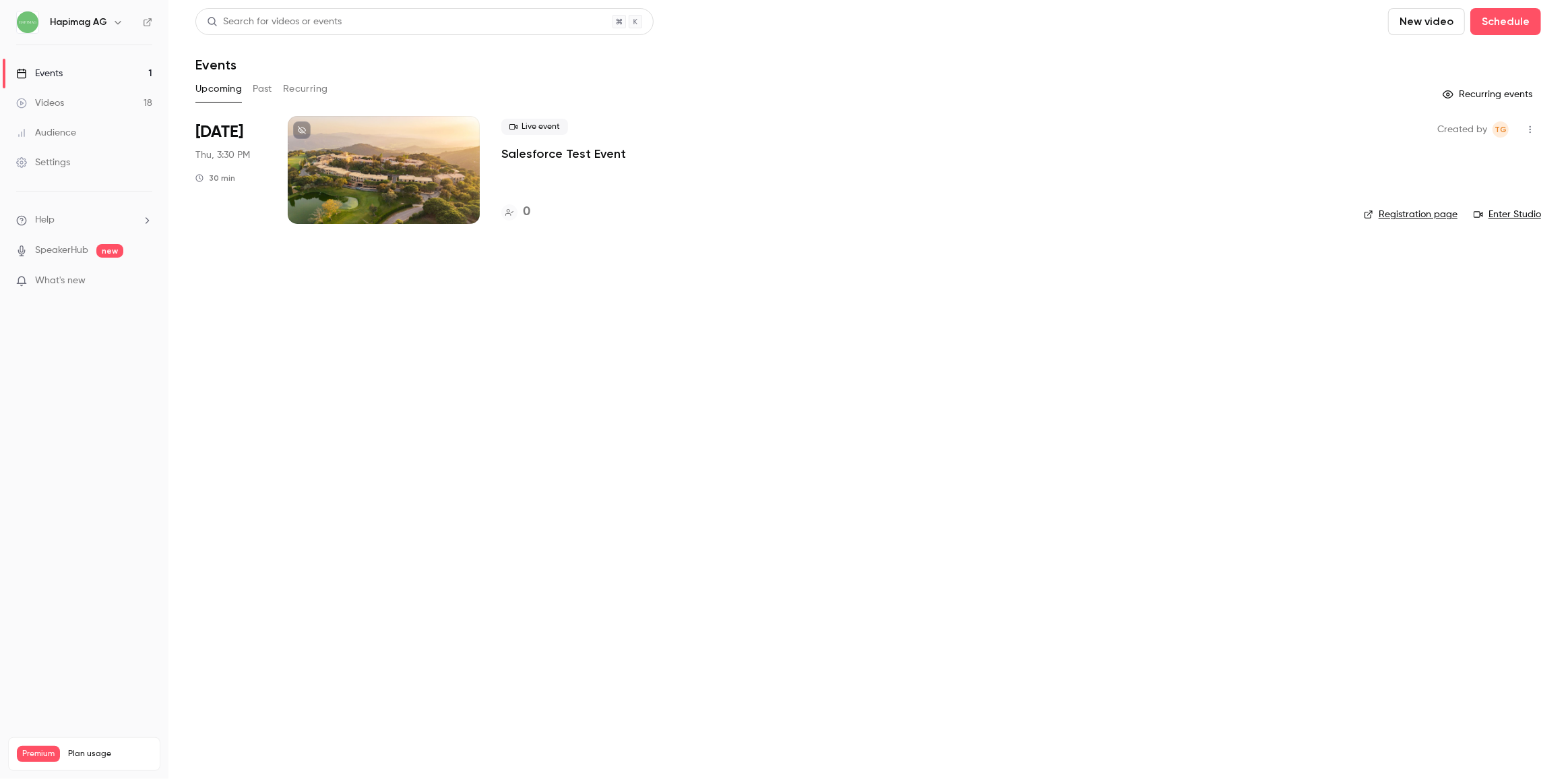
click at [1438, 209] on link "Registration page" at bounding box center [1411, 215] width 94 height 14
click at [351, 141] on div at bounding box center [384, 170] width 192 height 108
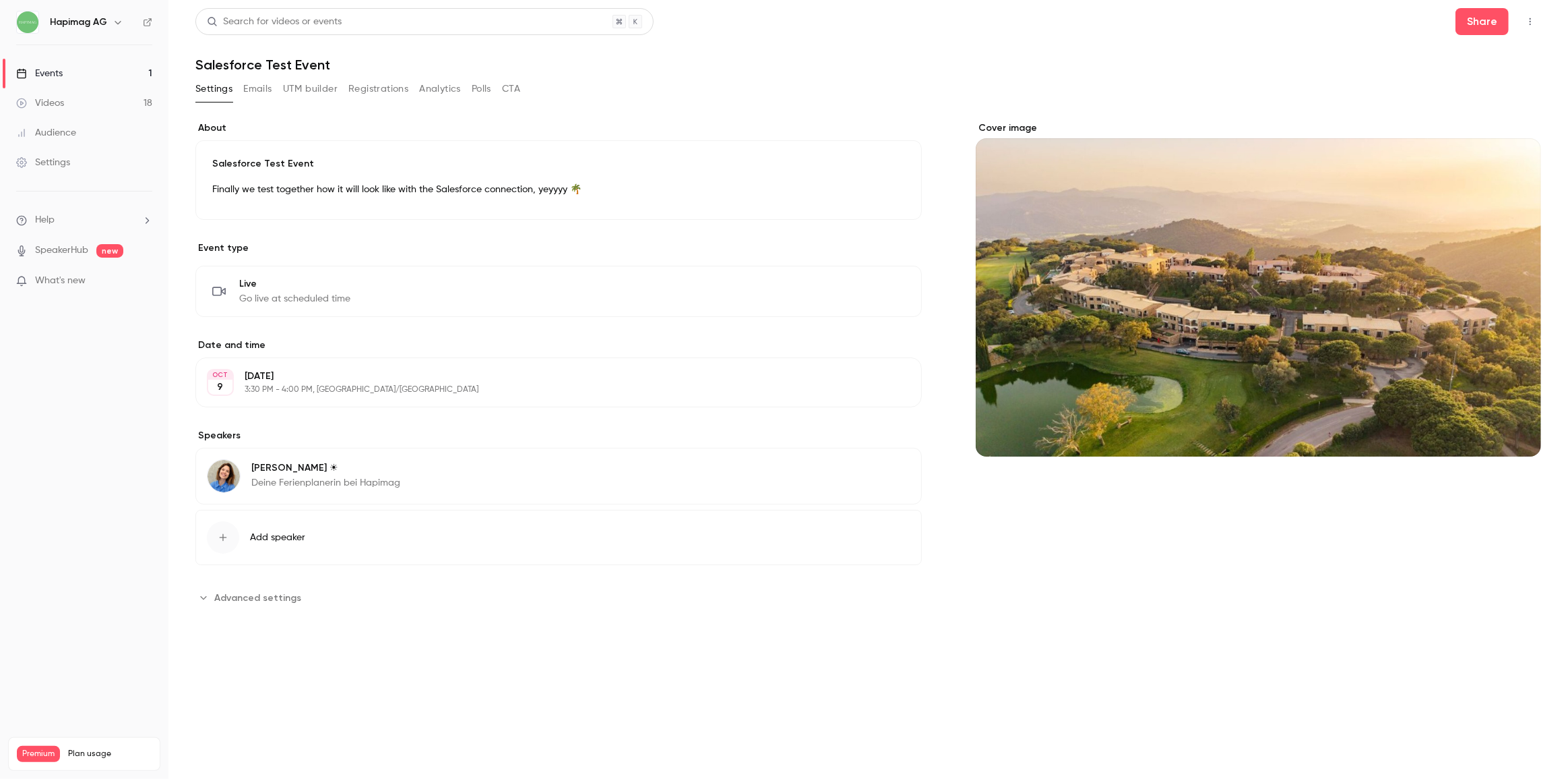
click at [394, 89] on button "Registrations" at bounding box center [378, 89] width 60 height 21
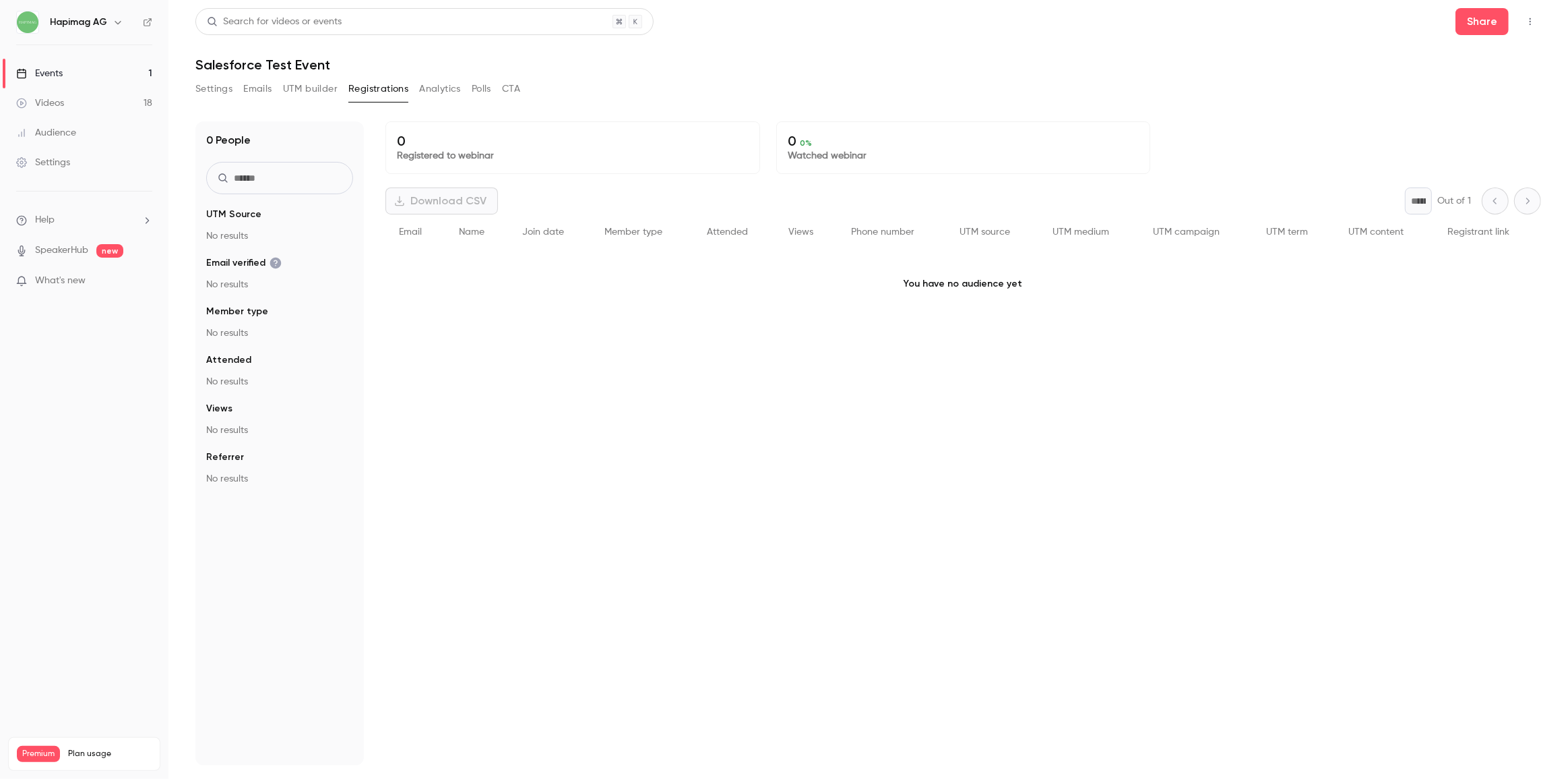
click at [809, 358] on div "0 Registered to webinar 0 0 % Watched webinar Download CSV * Out of 1 Email Nam…" at bounding box center [964, 443] width 1156 height 644
click at [874, 443] on div "0 Registered to webinar 0 0 % Watched webinar Download CSV * Out of 1 Email Nam…" at bounding box center [964, 443] width 1156 height 644
click at [48, 163] on div "Settings" at bounding box center [43, 163] width 54 height 14
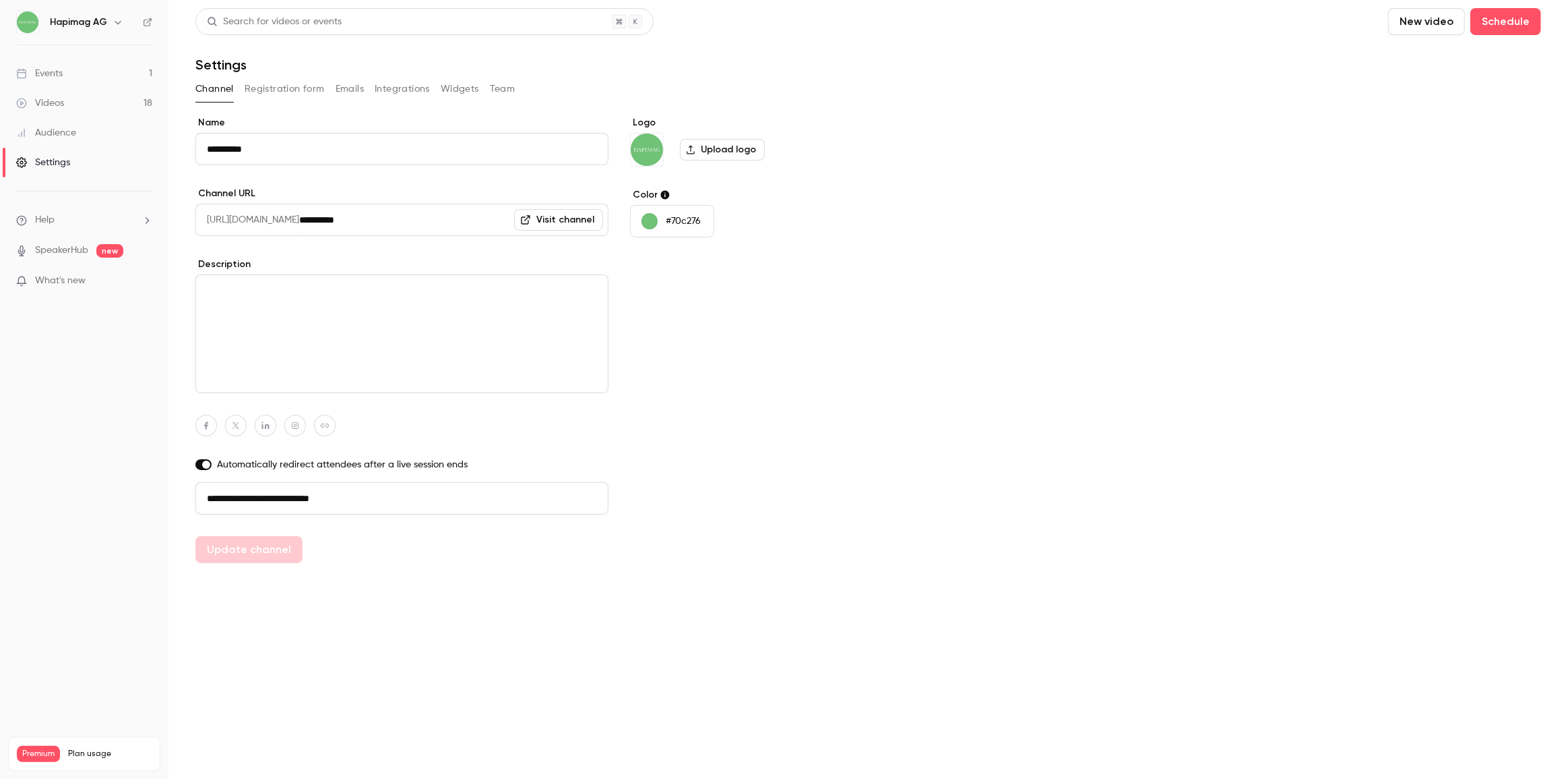
click at [394, 84] on button "Integrations" at bounding box center [402, 89] width 55 height 21
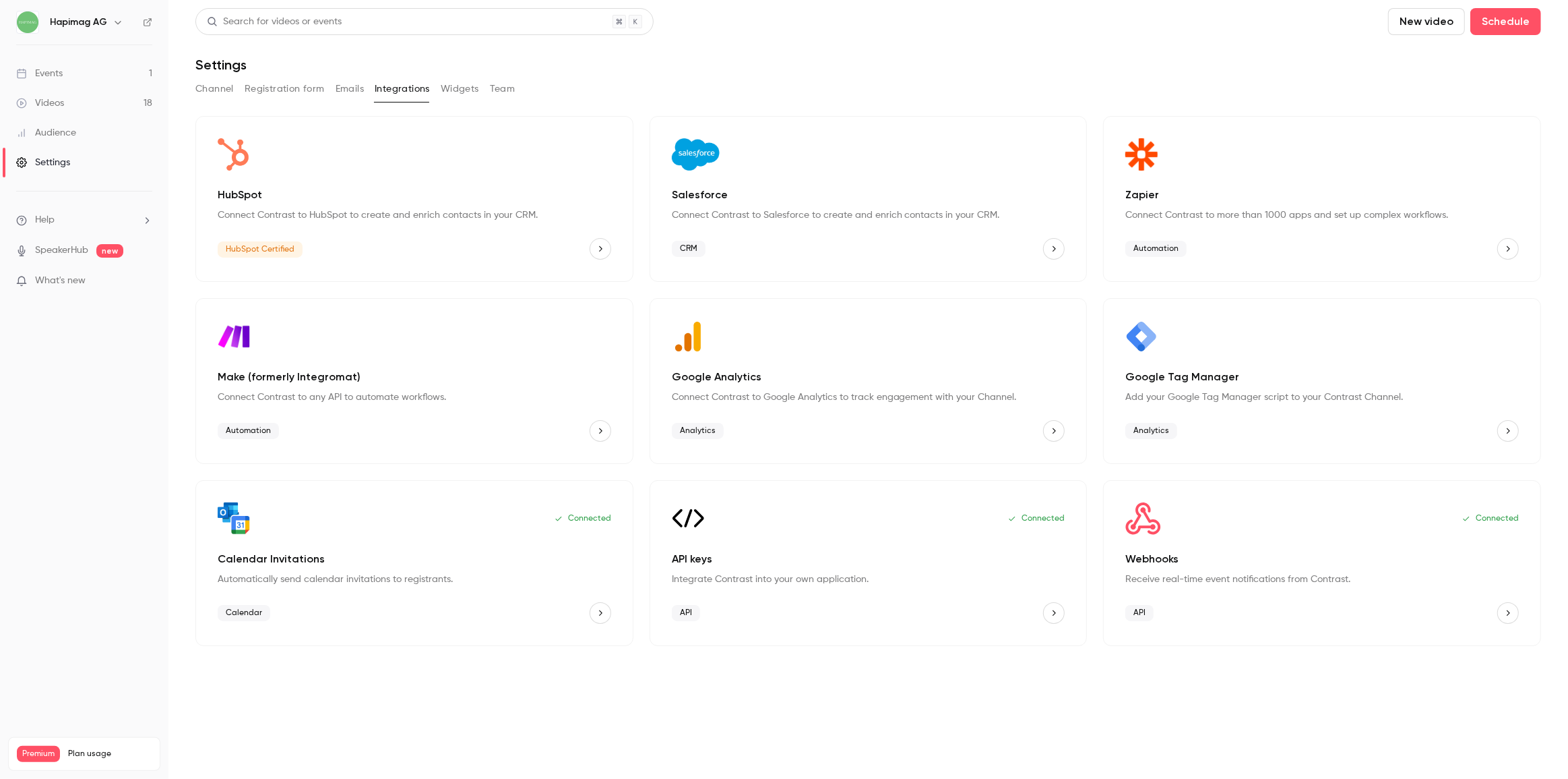
click at [1195, 566] on p "Webhooks" at bounding box center [1322, 559] width 394 height 16
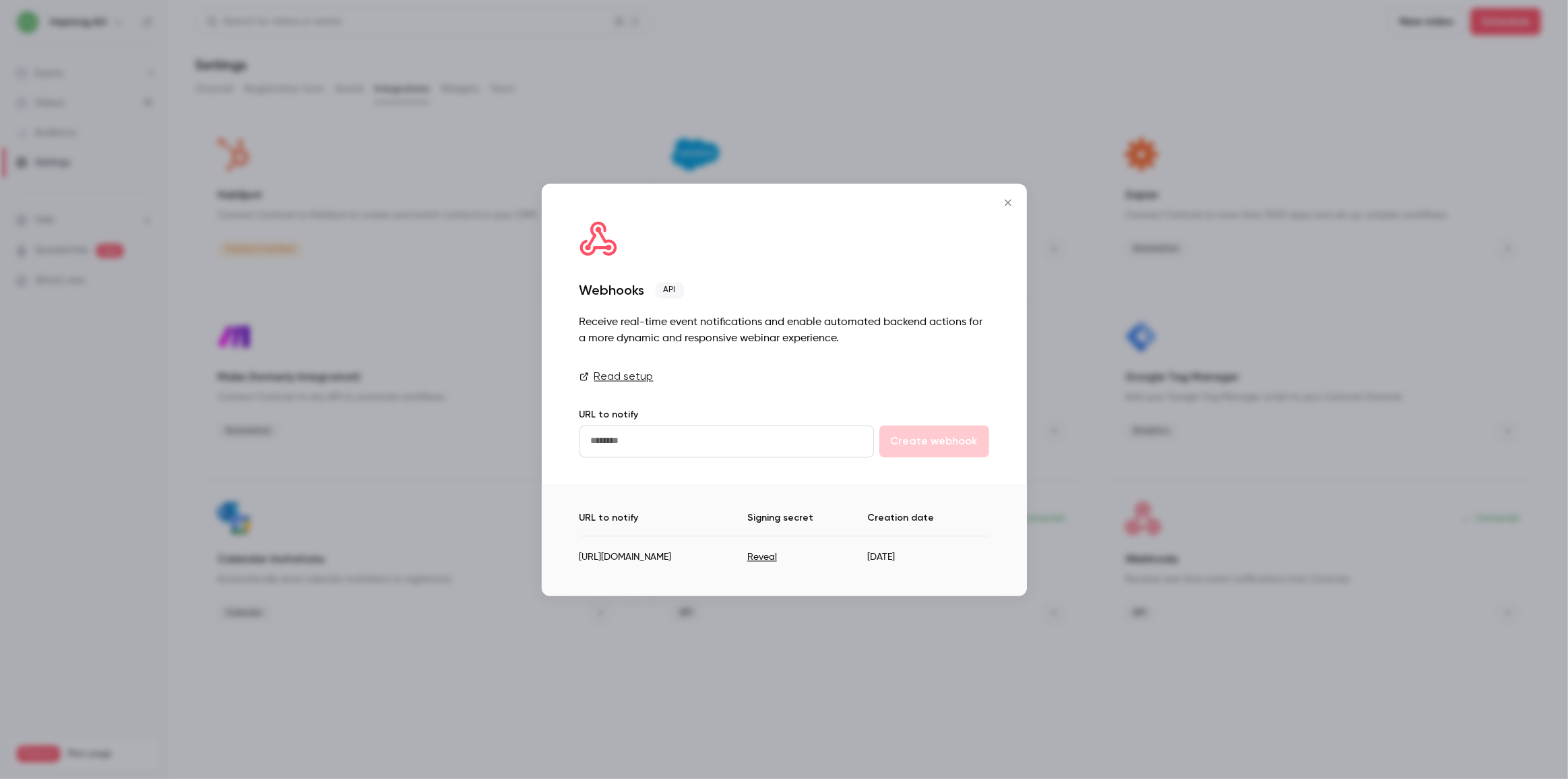
drag, startPoint x: 861, startPoint y: 571, endPoint x: 579, endPoint y: 553, distance: 282.6
click at [580, 553] on td "[URL][DOMAIN_NAME]" at bounding box center [664, 552] width 168 height 33
copy td "[URL][DOMAIN_NAME]"
click at [617, 368] on link "Read setup" at bounding box center [785, 376] width 410 height 16
drag, startPoint x: 802, startPoint y: 547, endPoint x: 896, endPoint y: 551, distance: 94.1
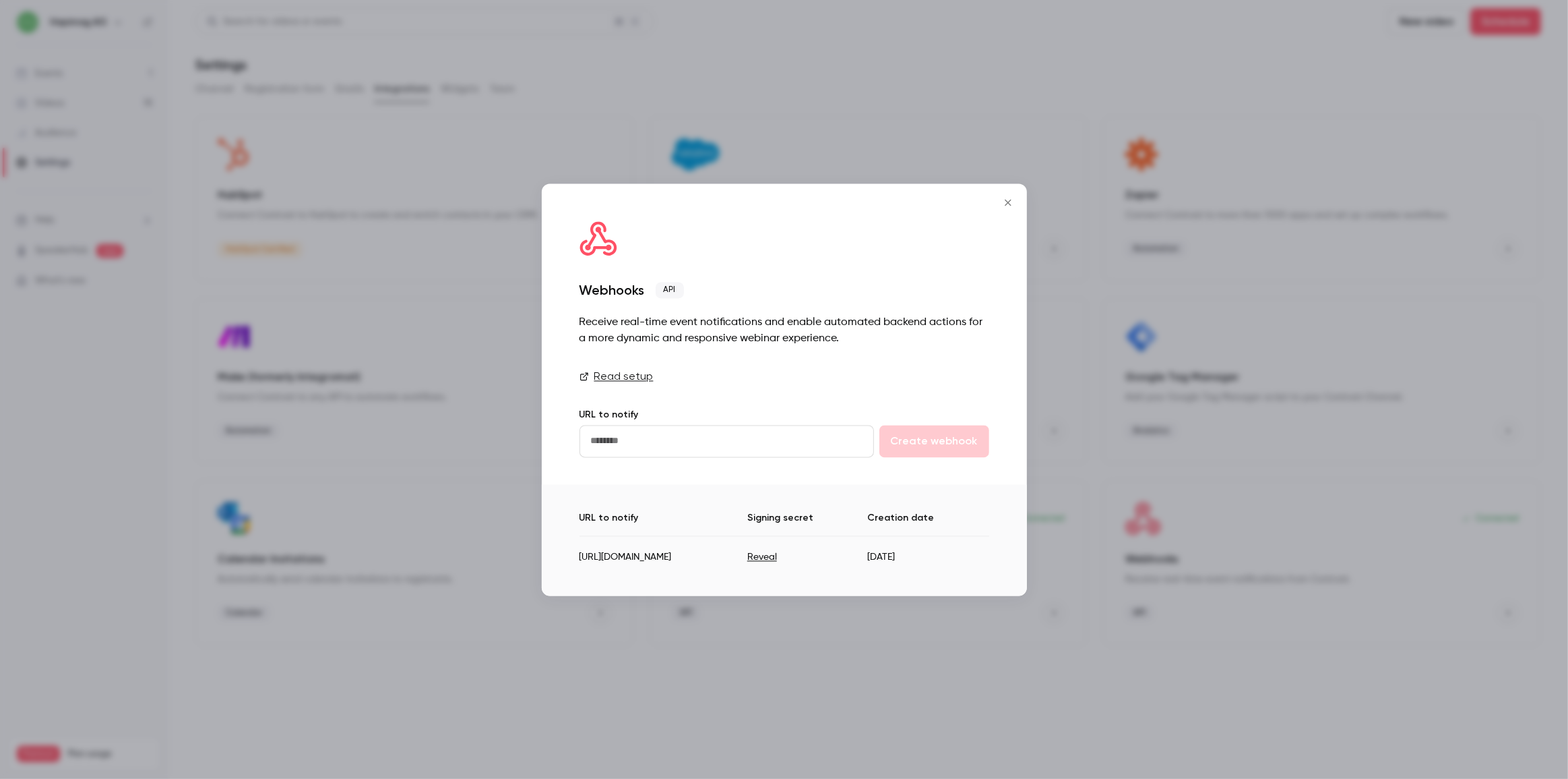
click at [747, 547] on td "[URL][DOMAIN_NAME]" at bounding box center [664, 552] width 168 height 33
click at [977, 556] on icon "https://hapimagag--uat.sandbox.my.site.com/services/apexrest/contrast/webhook/*" at bounding box center [978, 557] width 8 height 8
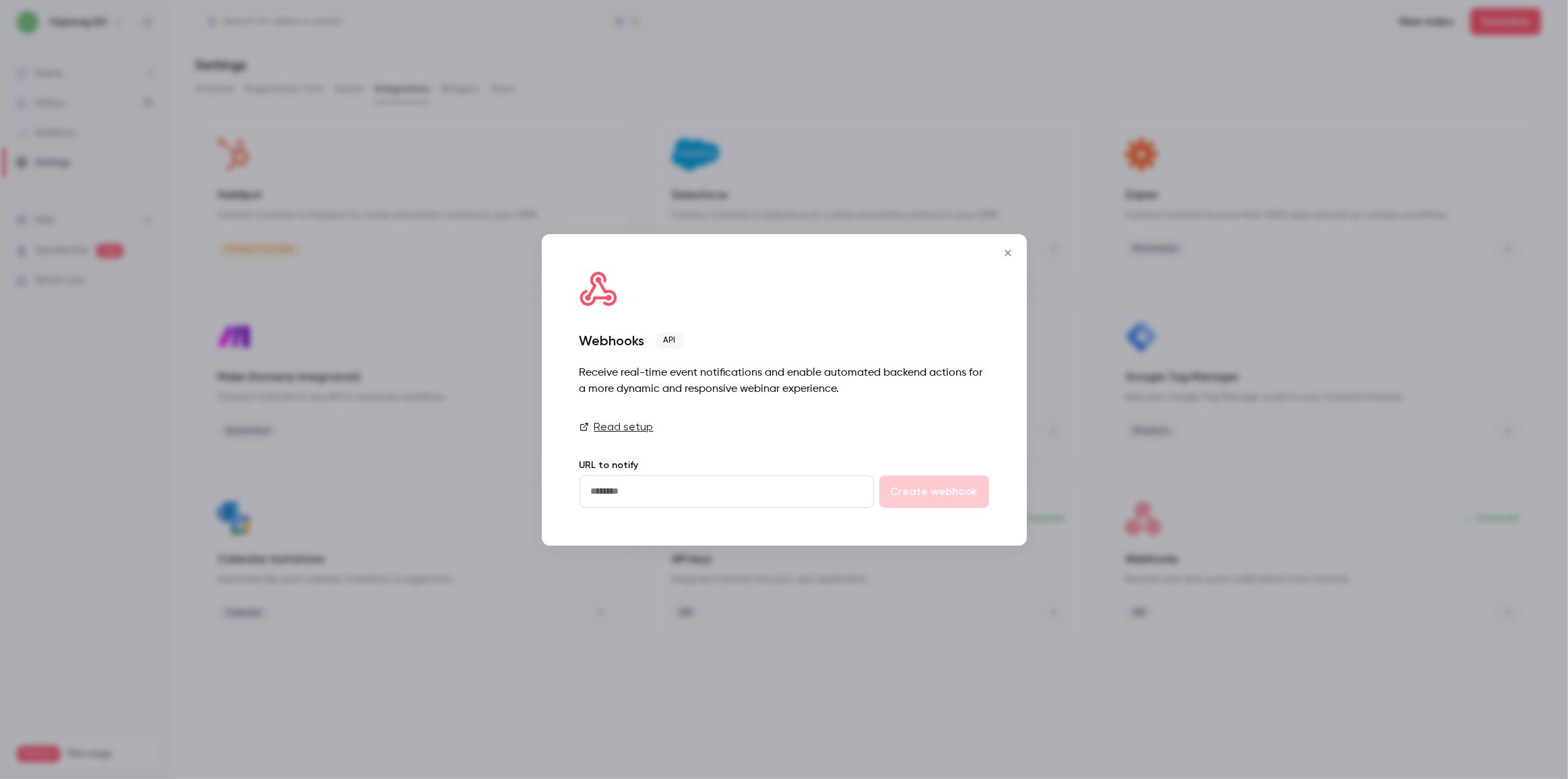
click at [772, 480] on input "url" at bounding box center [727, 491] width 295 height 32
paste input "**********"
type input "**********"
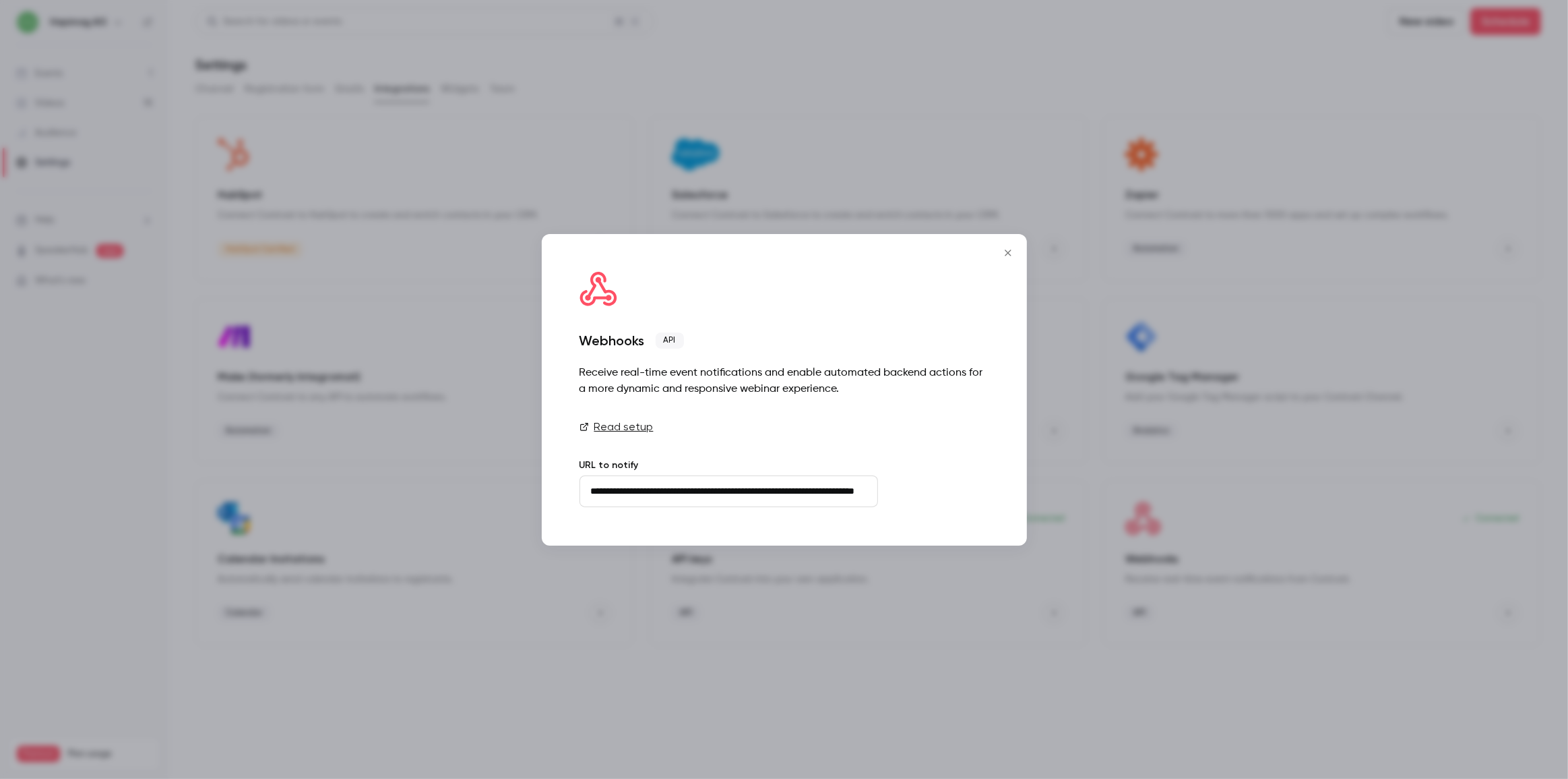
click at [950, 493] on button "Create webhook" at bounding box center [938, 491] width 110 height 32
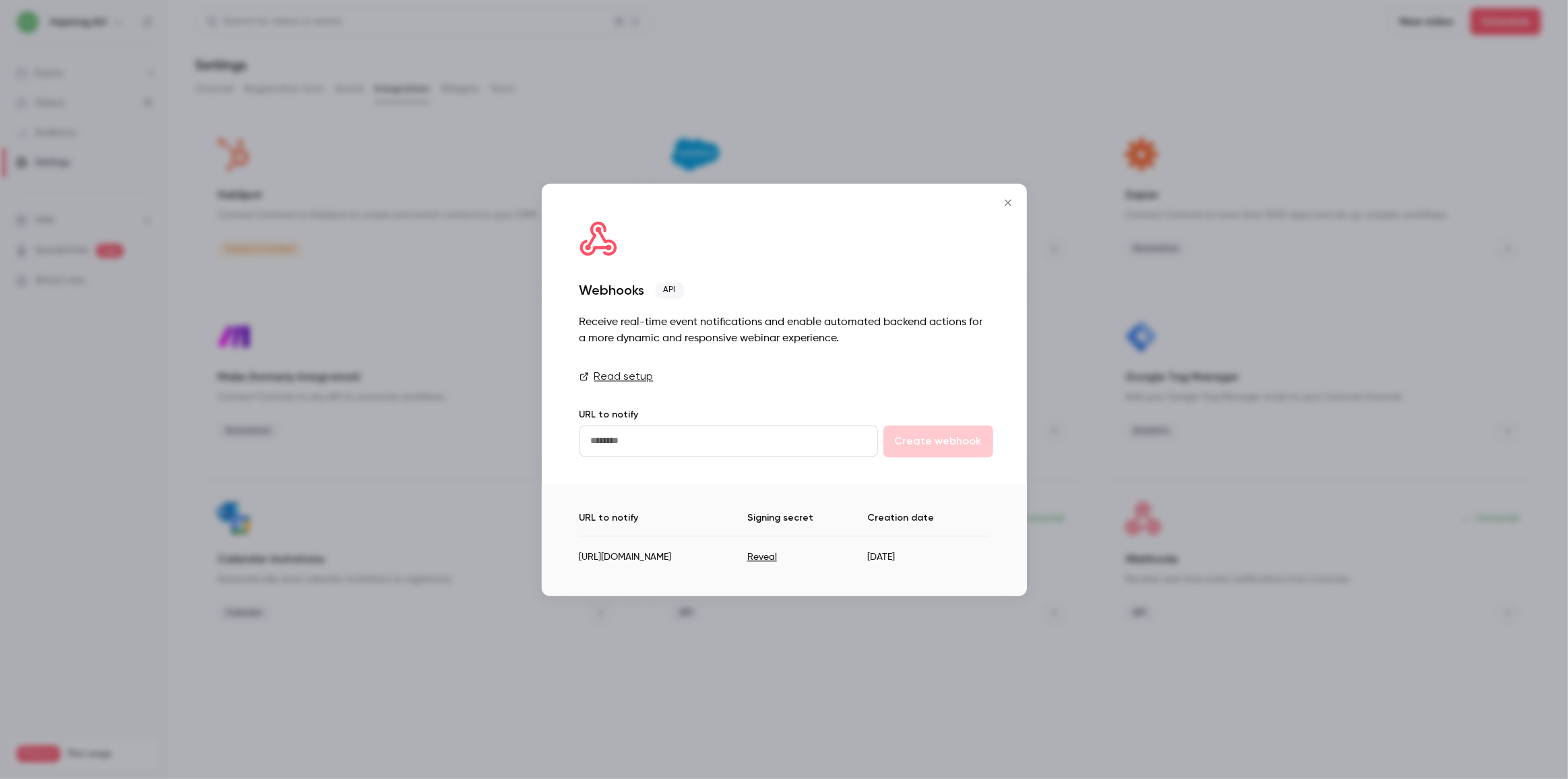
click at [777, 557] on button "Reveal" at bounding box center [762, 558] width 30 height 14
click at [883, 550] on td "aKc1BWV3GG83ScWm" at bounding box center [805, 552] width 156 height 33
click at [883, 546] on td "aKc1BWV3GG83ScWm" at bounding box center [805, 552] width 156 height 33
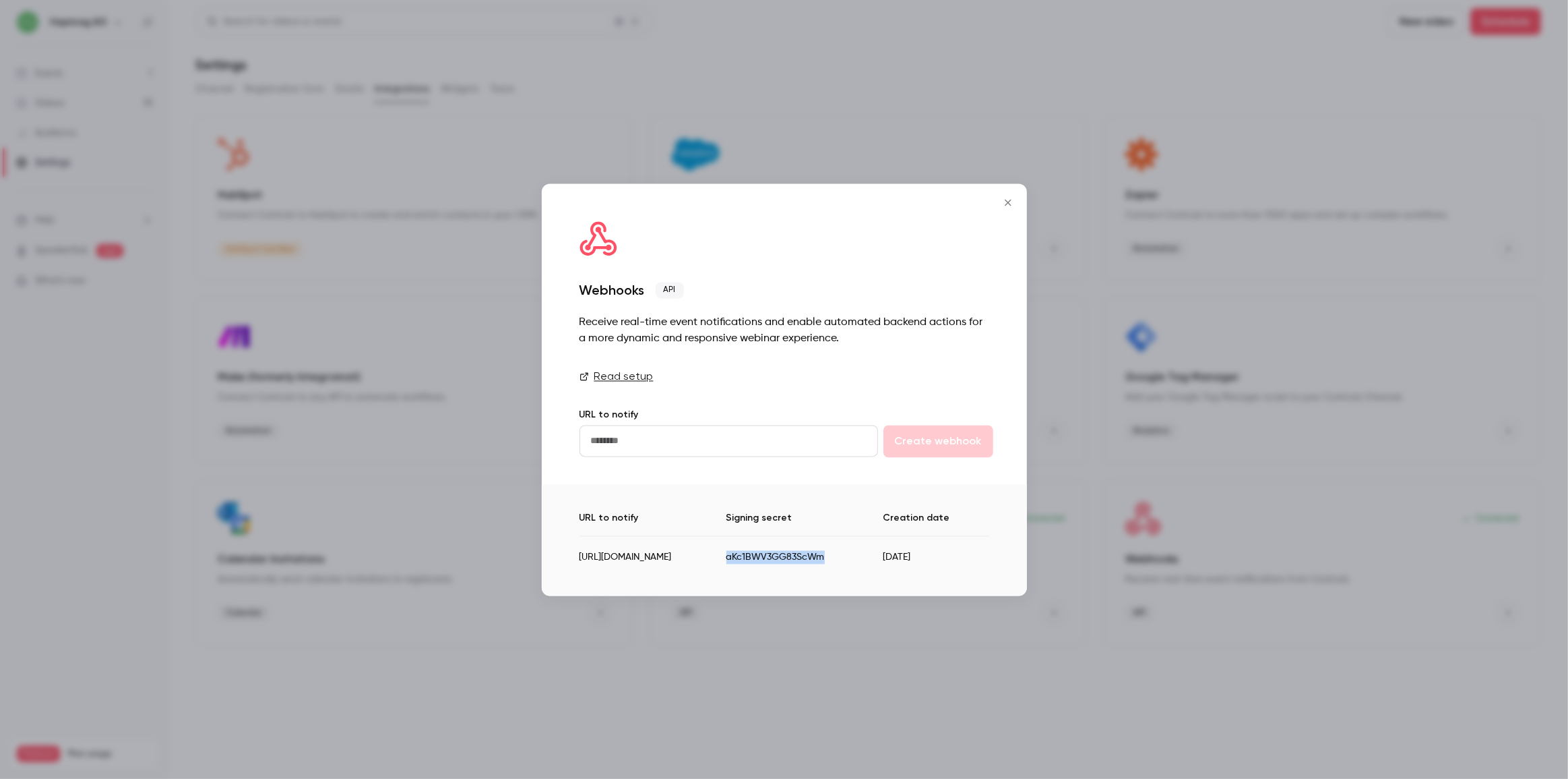
copy td "aKc1BWV3GG83ScWm"
click at [1008, 200] on icon "Close" at bounding box center [1008, 203] width 16 height 11
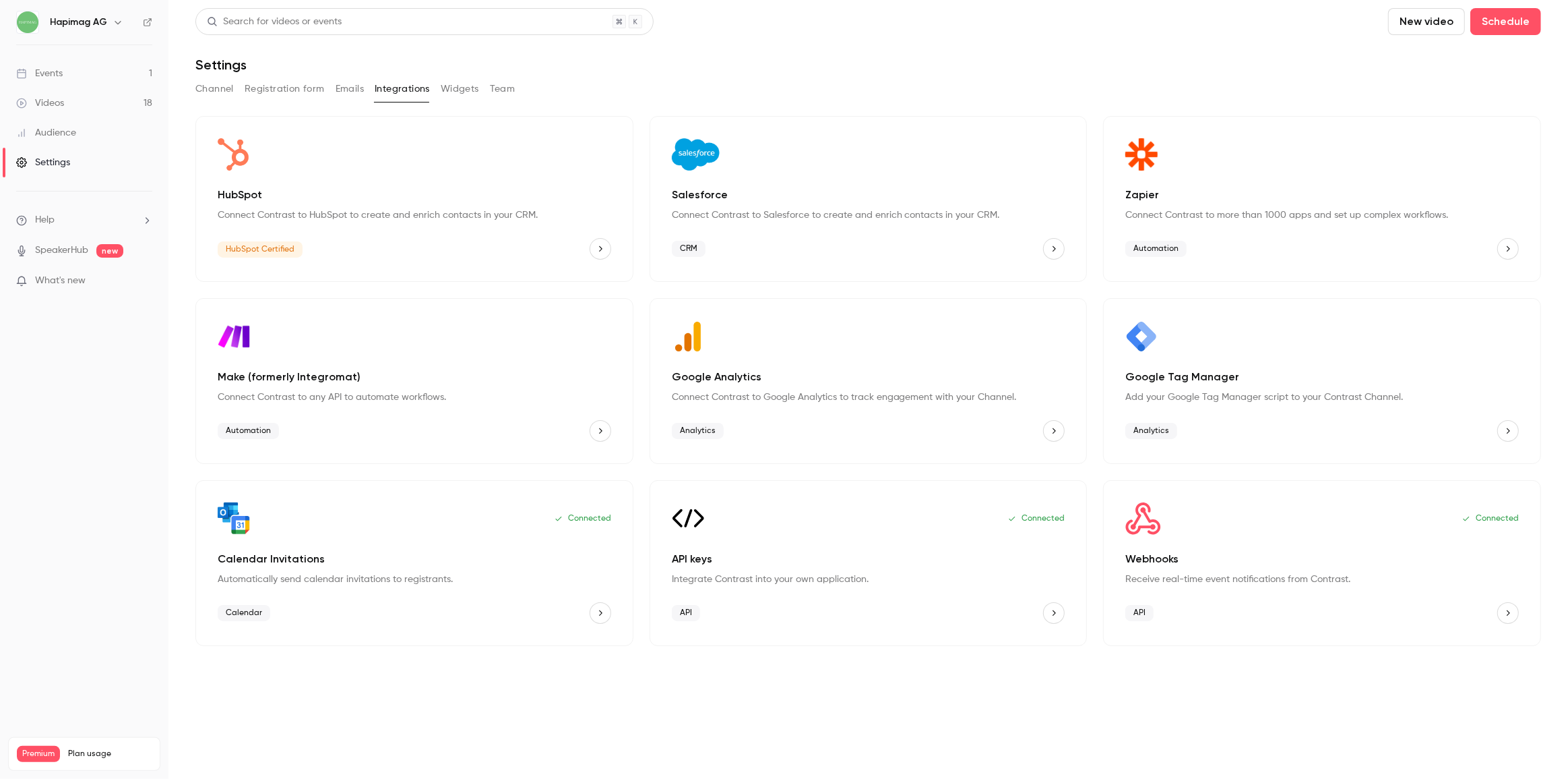
click at [72, 75] on link "Events 1" at bounding box center [84, 73] width 169 height 30
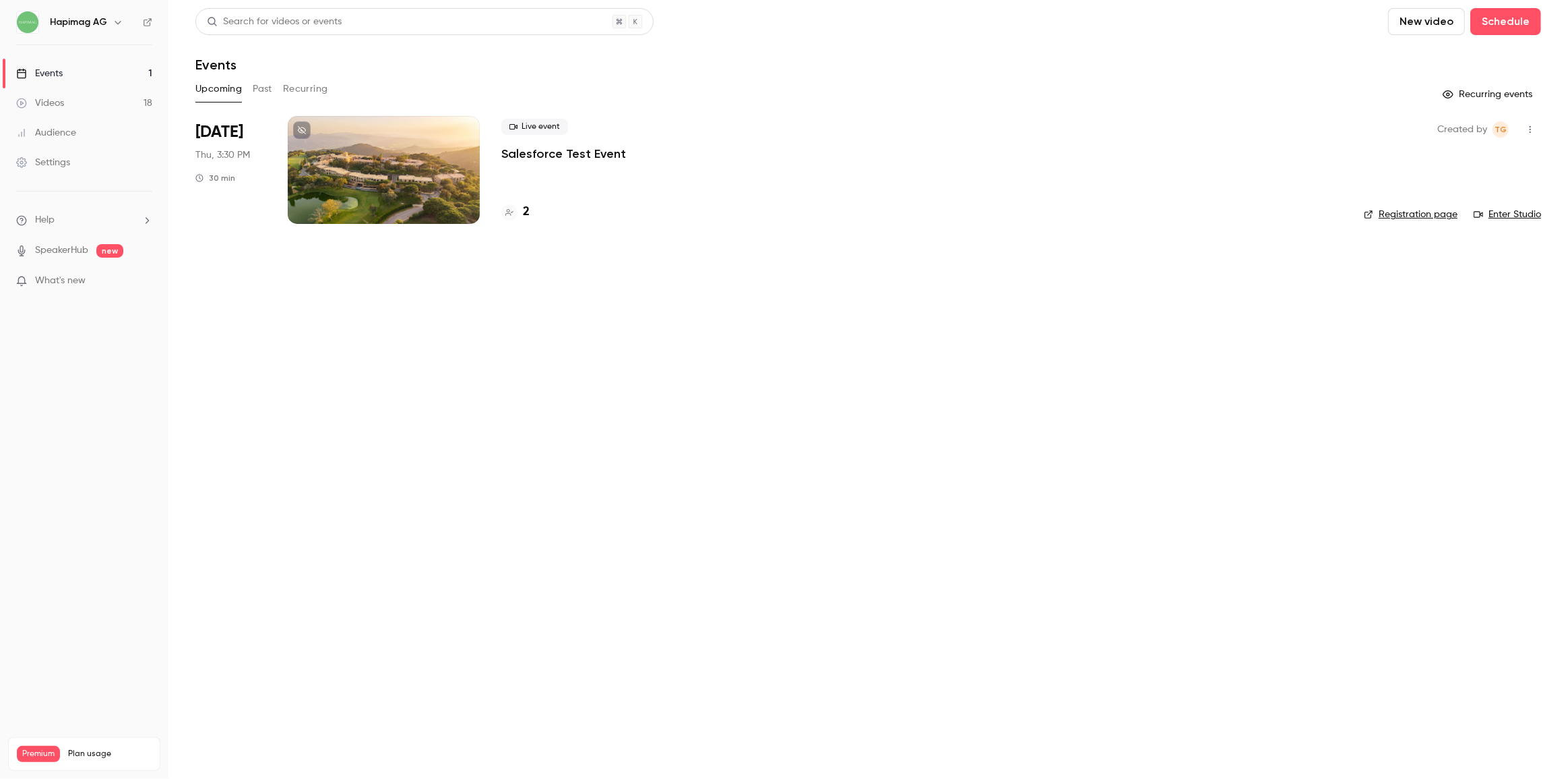
click at [397, 163] on div at bounding box center [384, 170] width 192 height 108
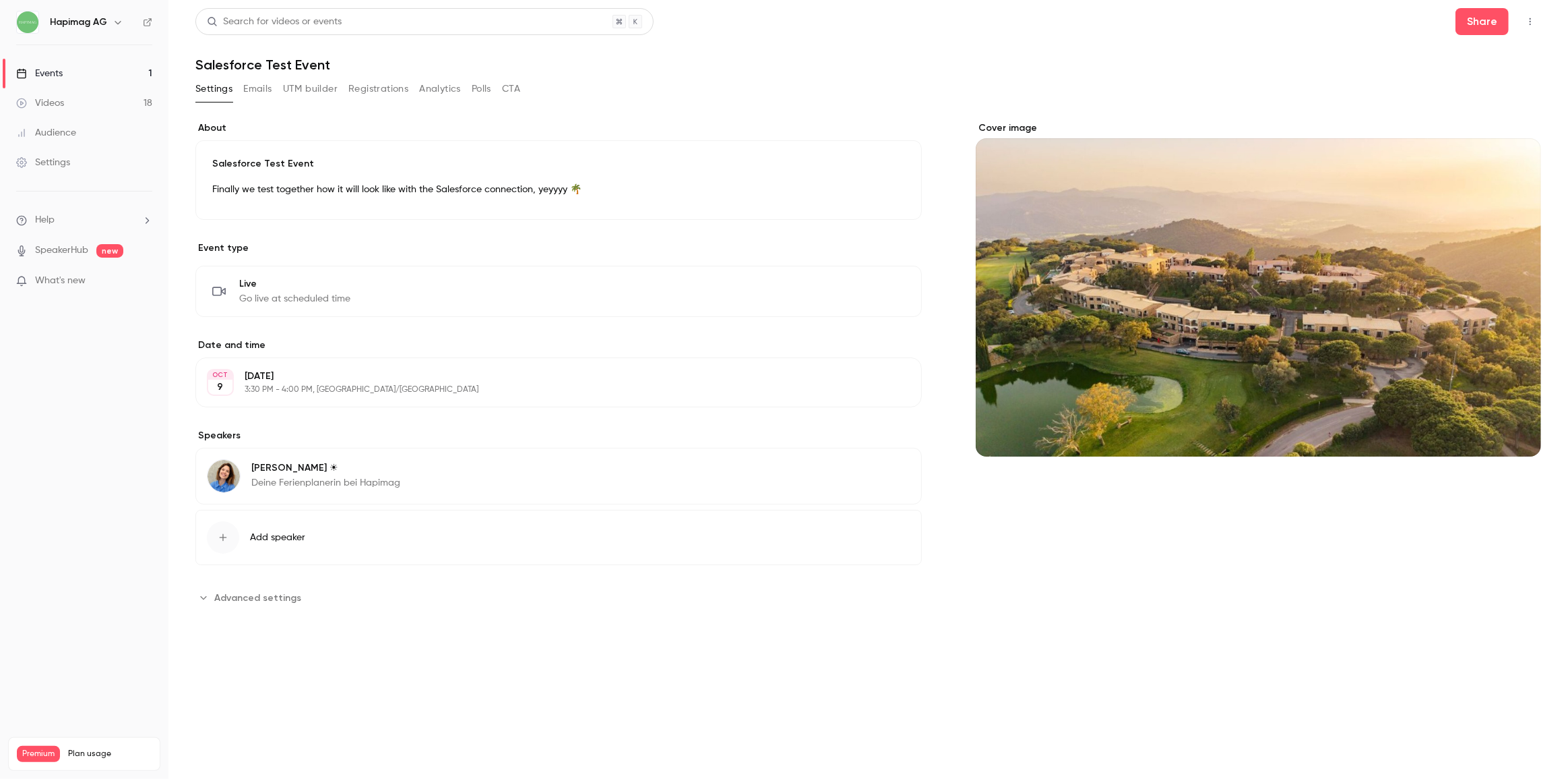
click at [364, 87] on button "Registrations" at bounding box center [378, 89] width 60 height 21
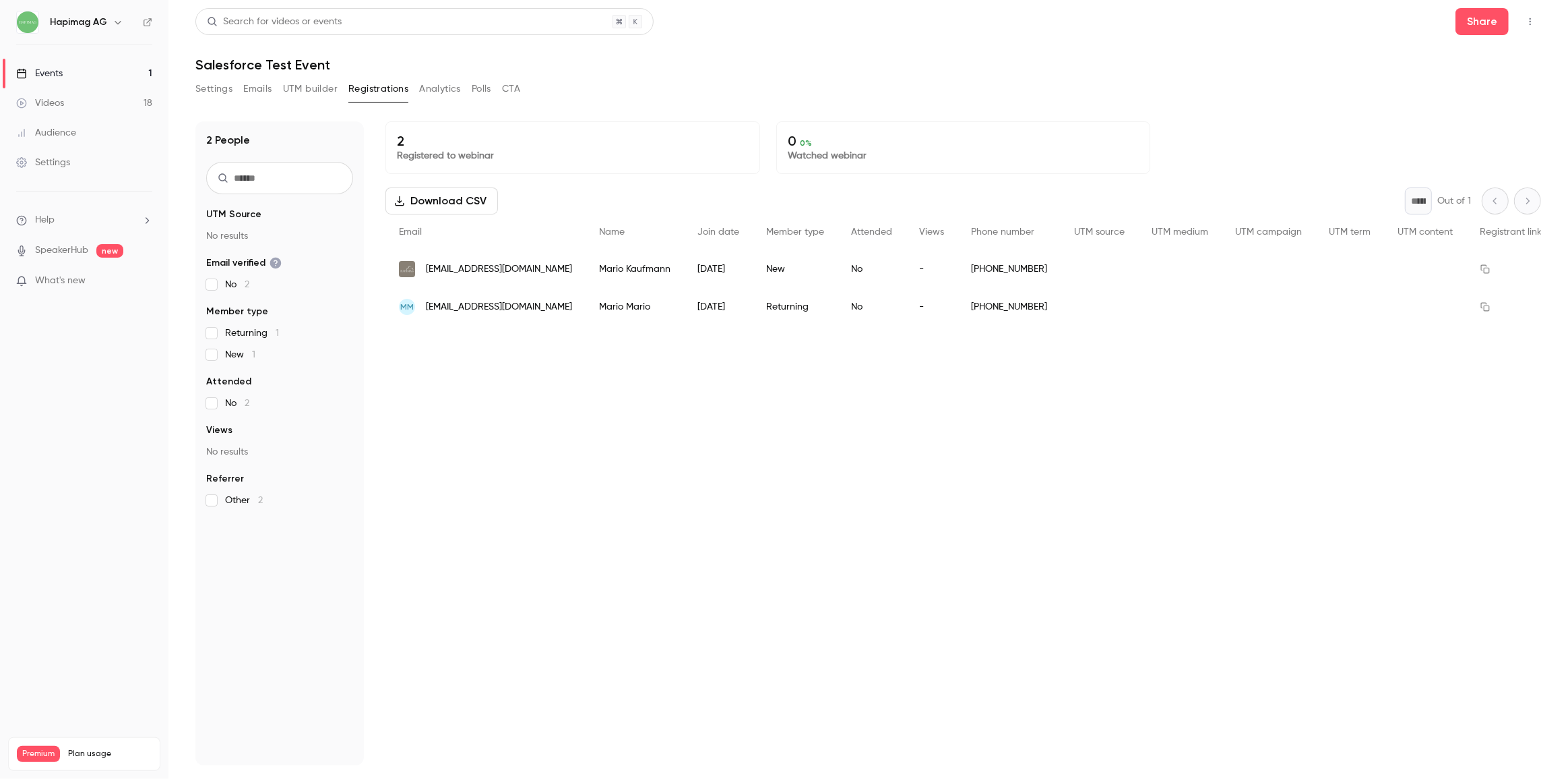
click at [494, 265] on span "[EMAIL_ADDRESS][DOMAIN_NAME]" at bounding box center [499, 269] width 147 height 14
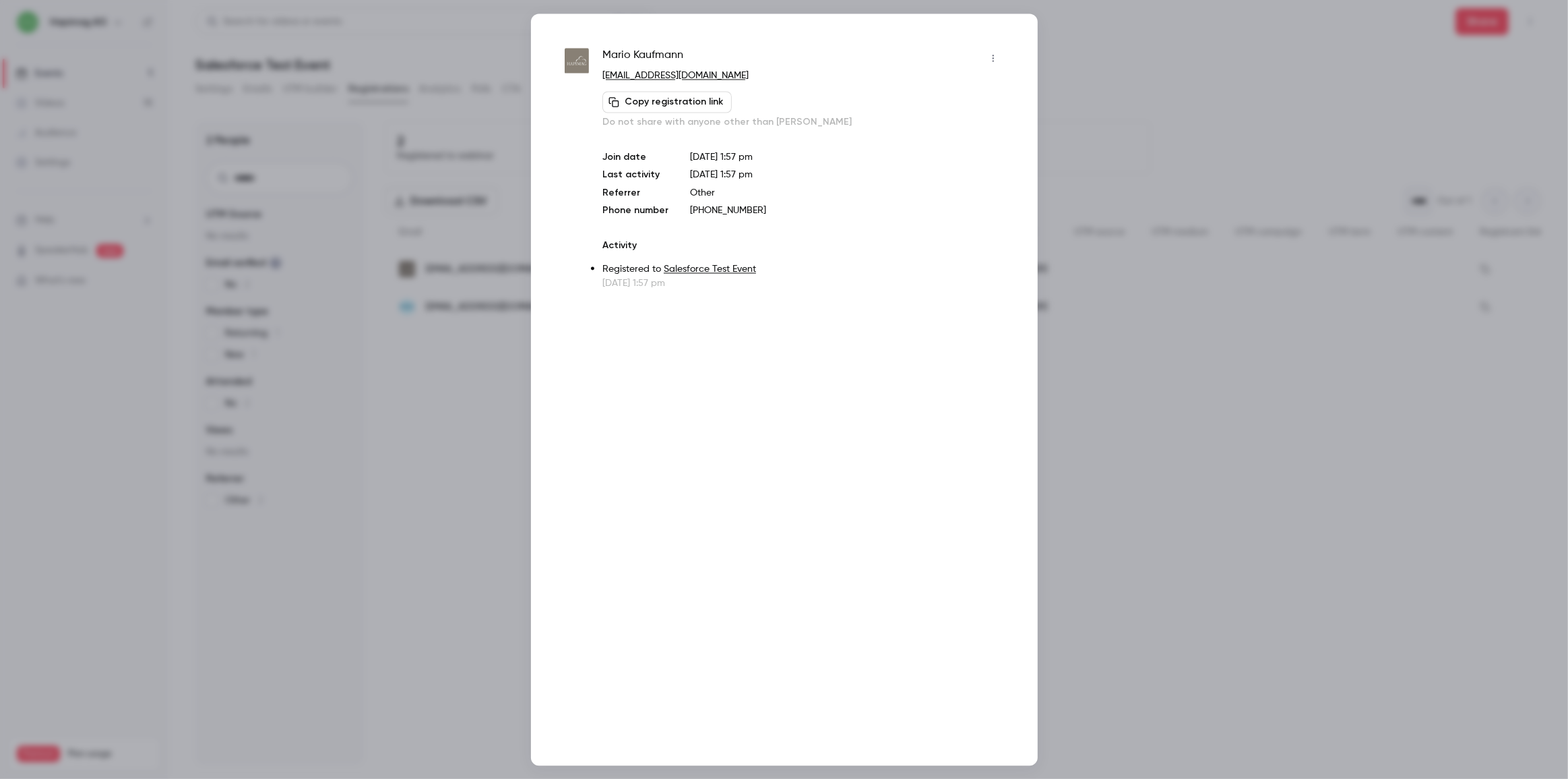
click at [996, 54] on icon "button" at bounding box center [993, 58] width 11 height 9
click at [964, 127] on div "Remove registration" at bounding box center [942, 127] width 103 height 14
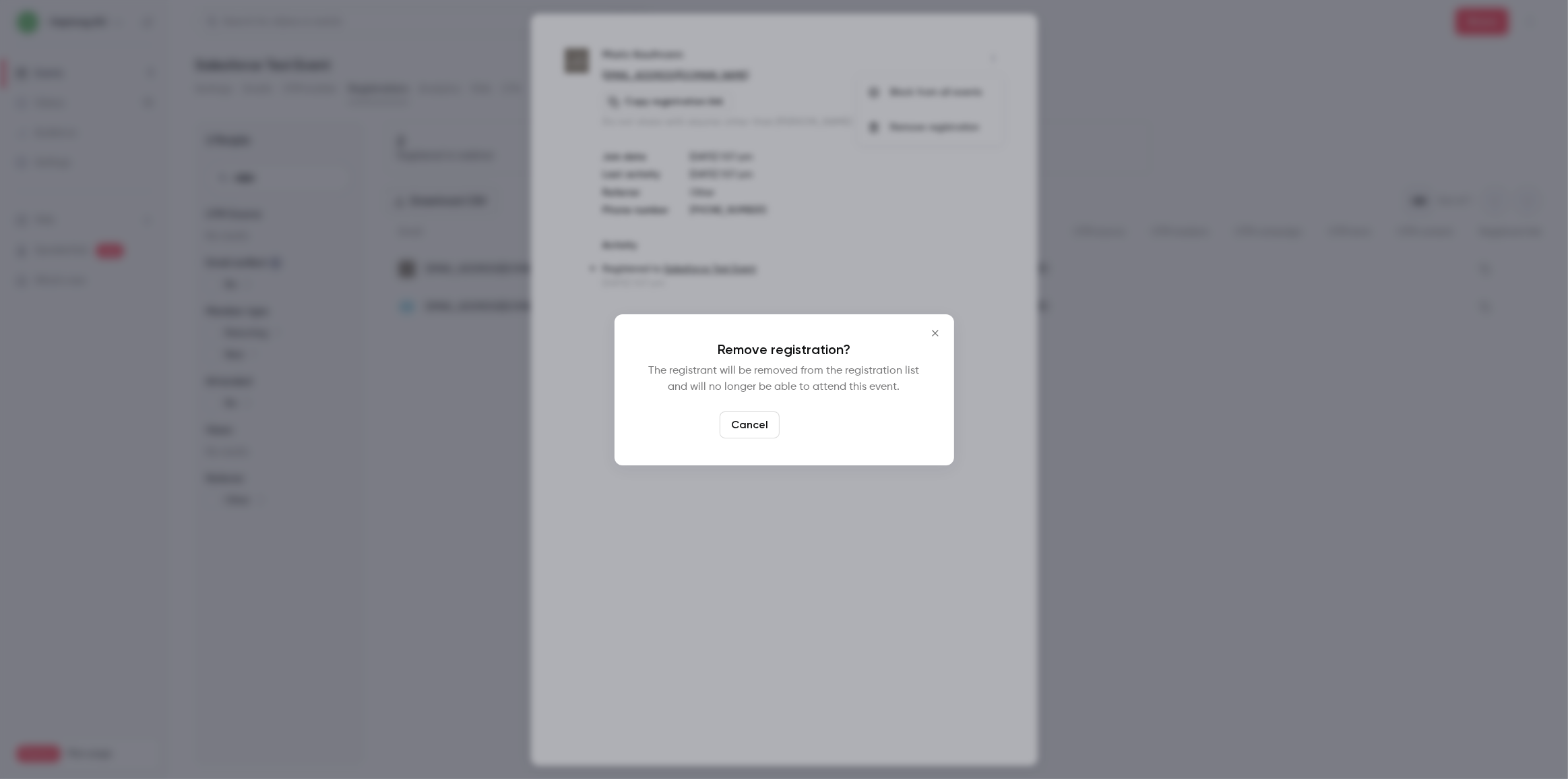
click at [832, 425] on button "Confirm" at bounding box center [816, 424] width 64 height 27
